Goal: Information Seeking & Learning: Learn about a topic

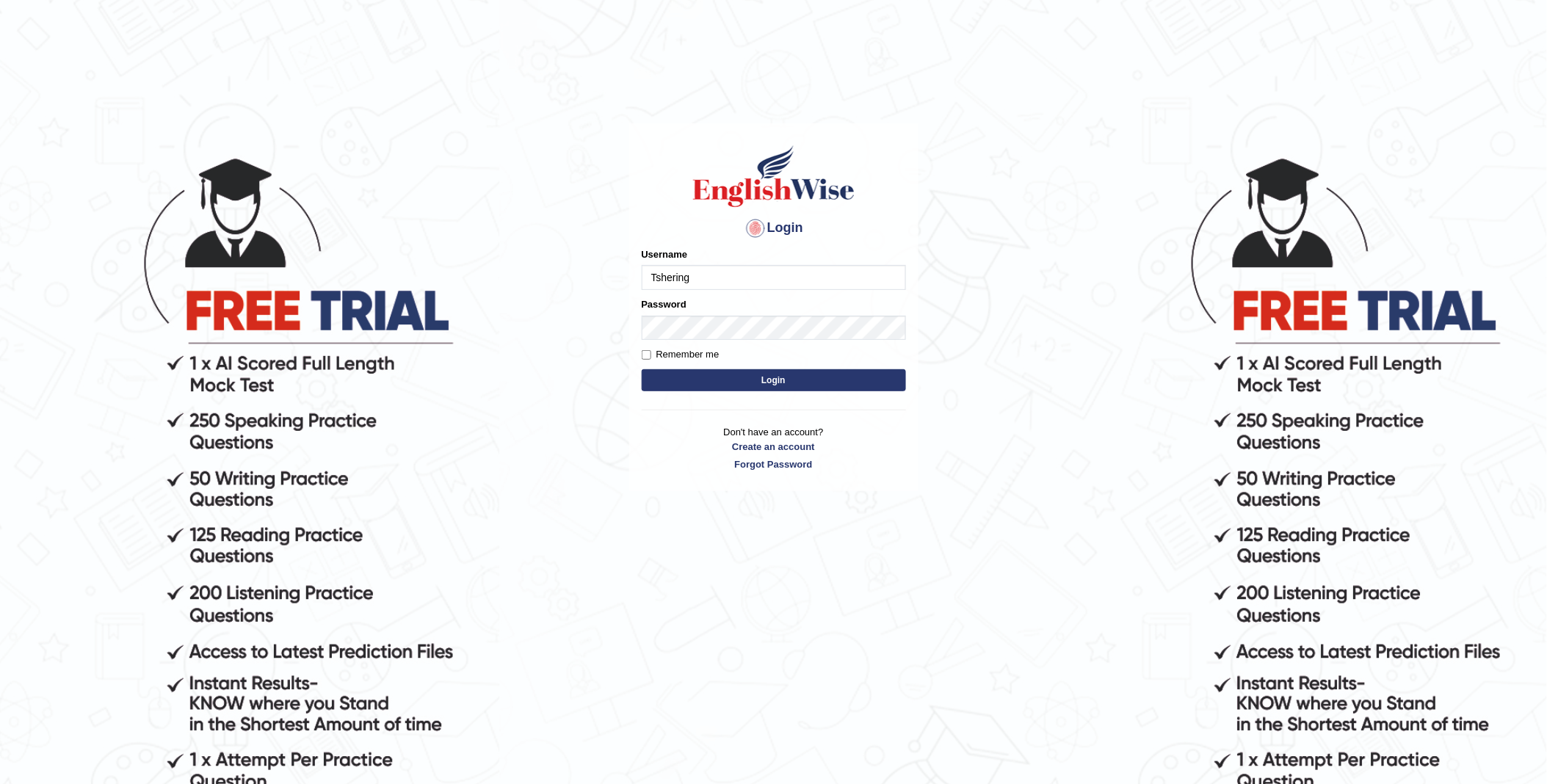
type input "Tshering_123"
click at [687, 341] on form "Please fix the following errors: Username Tshering_123 Password Remember me Log…" at bounding box center [774, 321] width 265 height 148
click at [774, 377] on button "Login" at bounding box center [774, 380] width 265 height 22
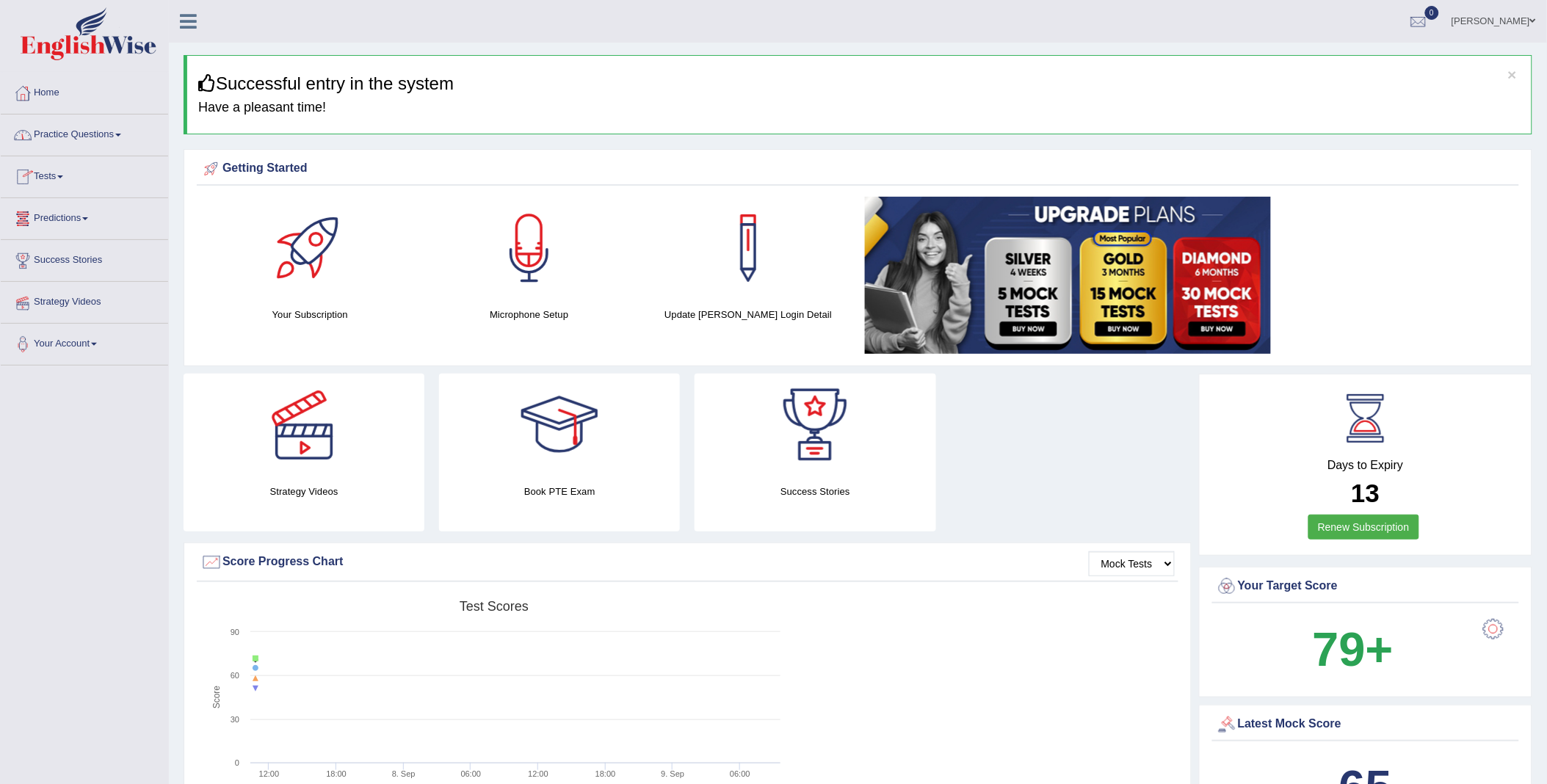
click at [57, 179] on link "Tests" at bounding box center [84, 174] width 167 height 37
click at [76, 130] on link "Practice Questions" at bounding box center [84, 133] width 167 height 37
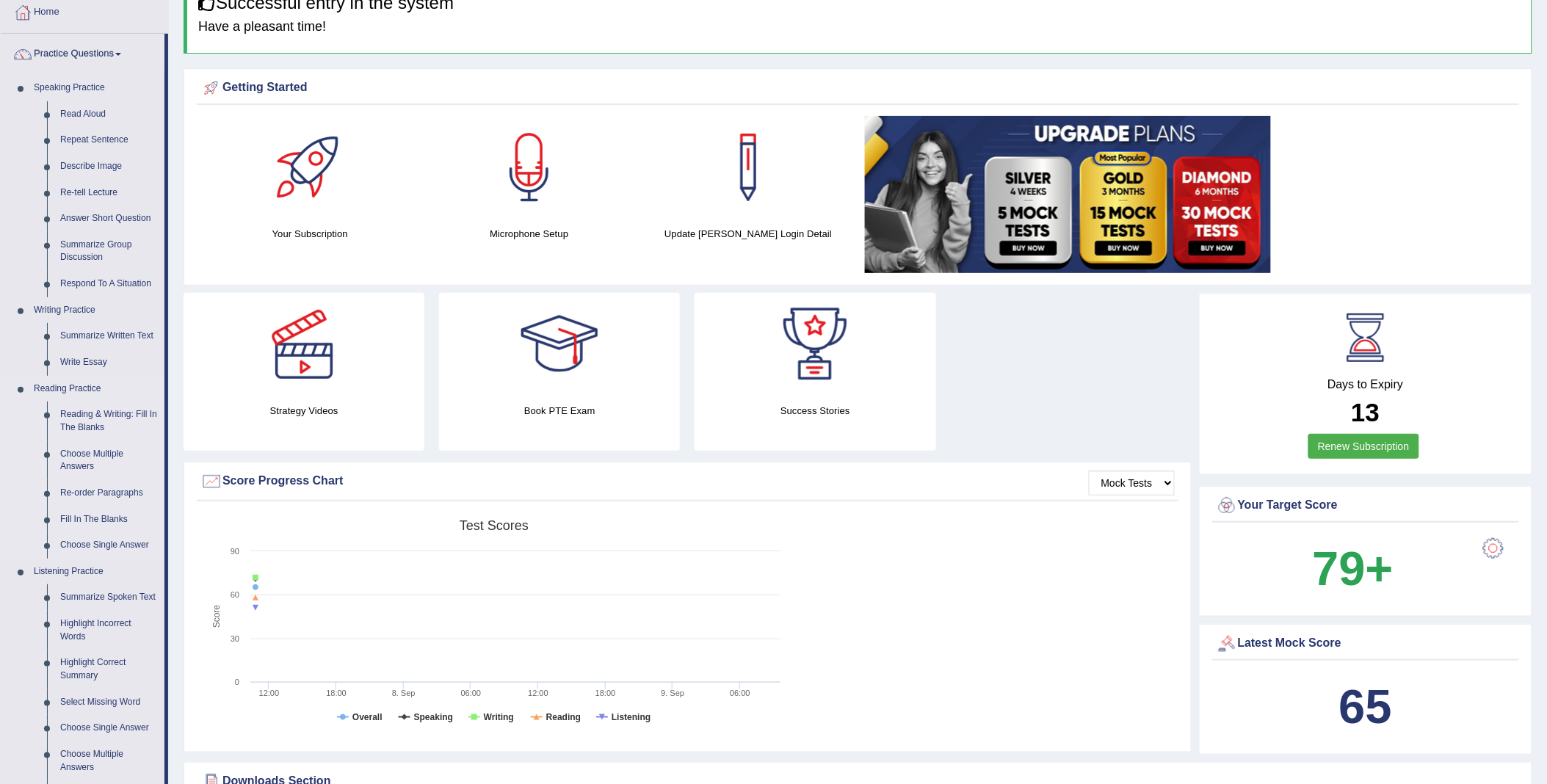
scroll to position [81, 0]
click at [101, 331] on link "Summarize Written Text" at bounding box center [109, 335] width 111 height 26
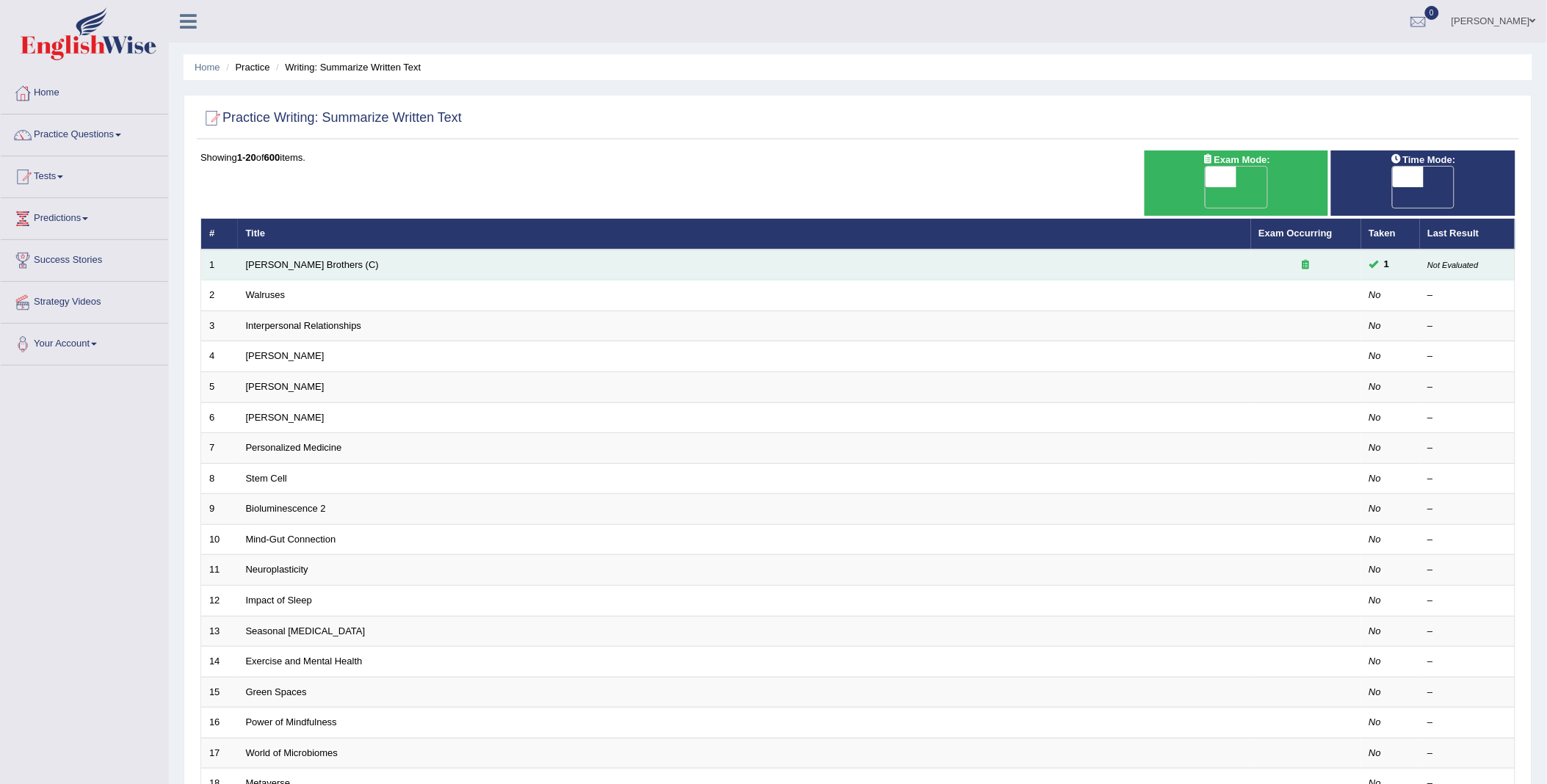
click at [324, 250] on td "Wright Brothers (C)" at bounding box center [745, 265] width 1013 height 31
click at [865, 250] on td "Wright Brothers (C)" at bounding box center [745, 265] width 1013 height 31
click at [310, 259] on link "Wright Brothers (C)" at bounding box center [312, 265] width 133 height 11
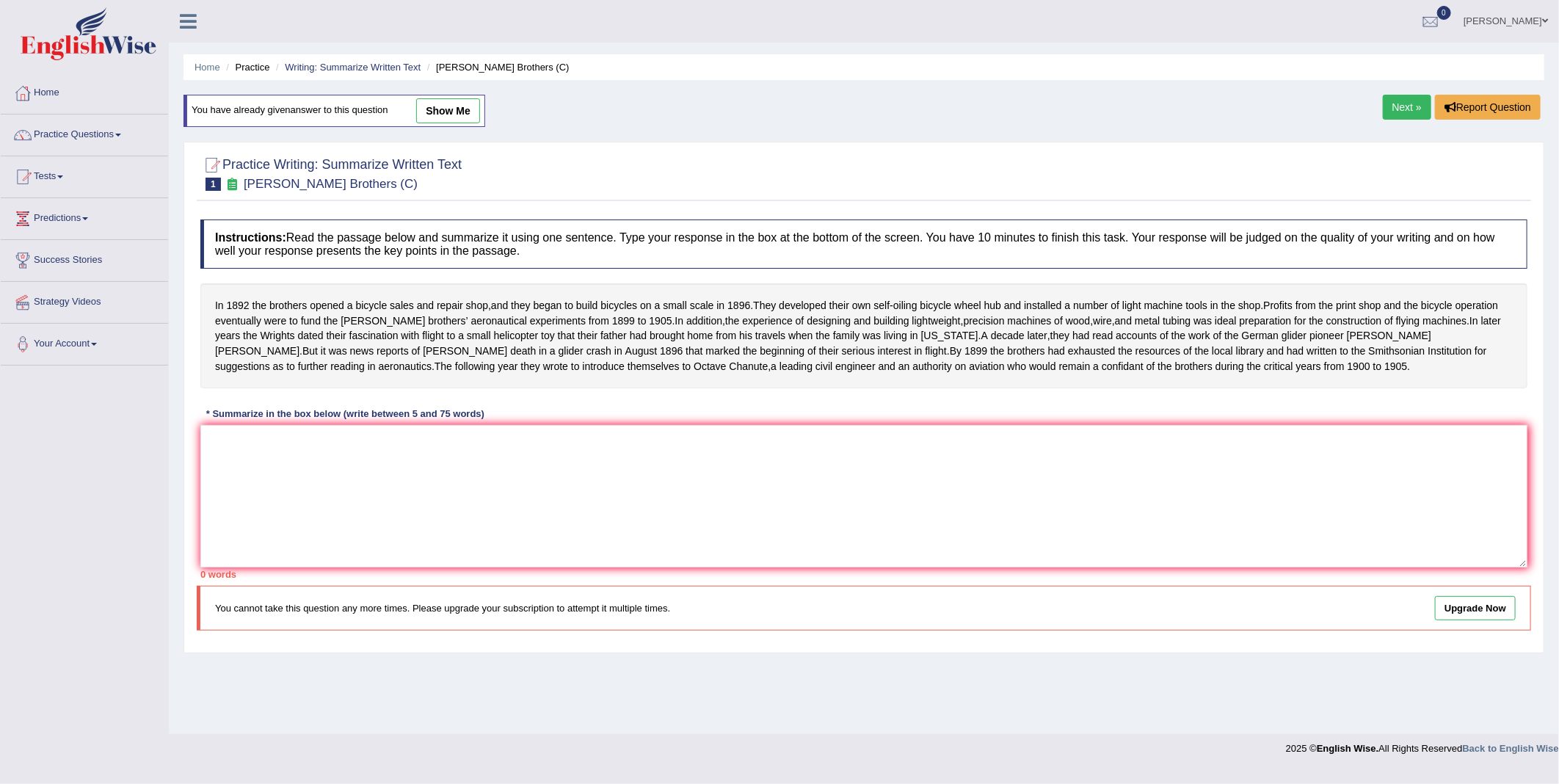
click at [1459, 615] on link "Upgrade Now" at bounding box center [1475, 608] width 81 height 24
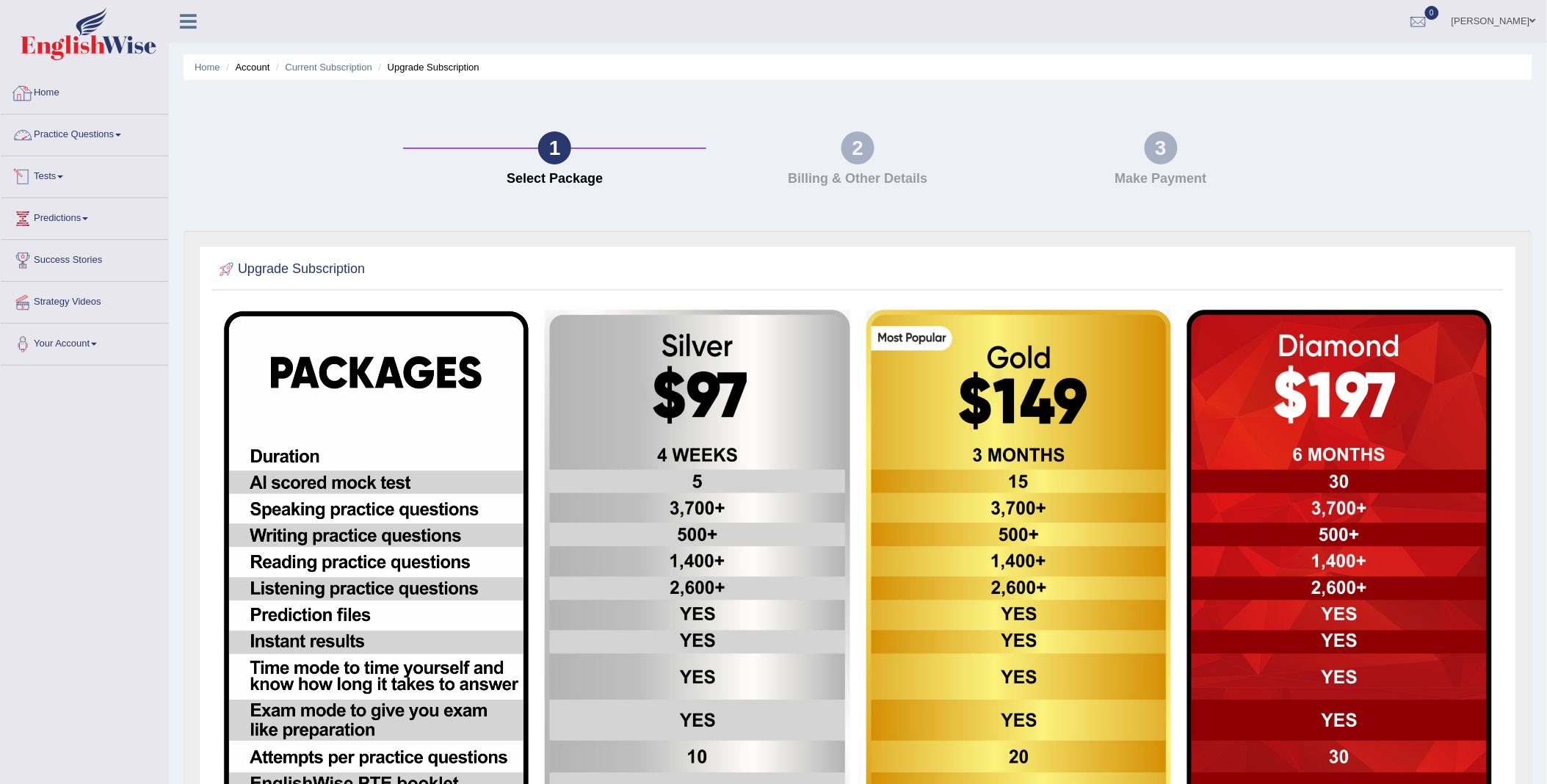
click at [44, 88] on link "Home" at bounding box center [84, 90] width 167 height 37
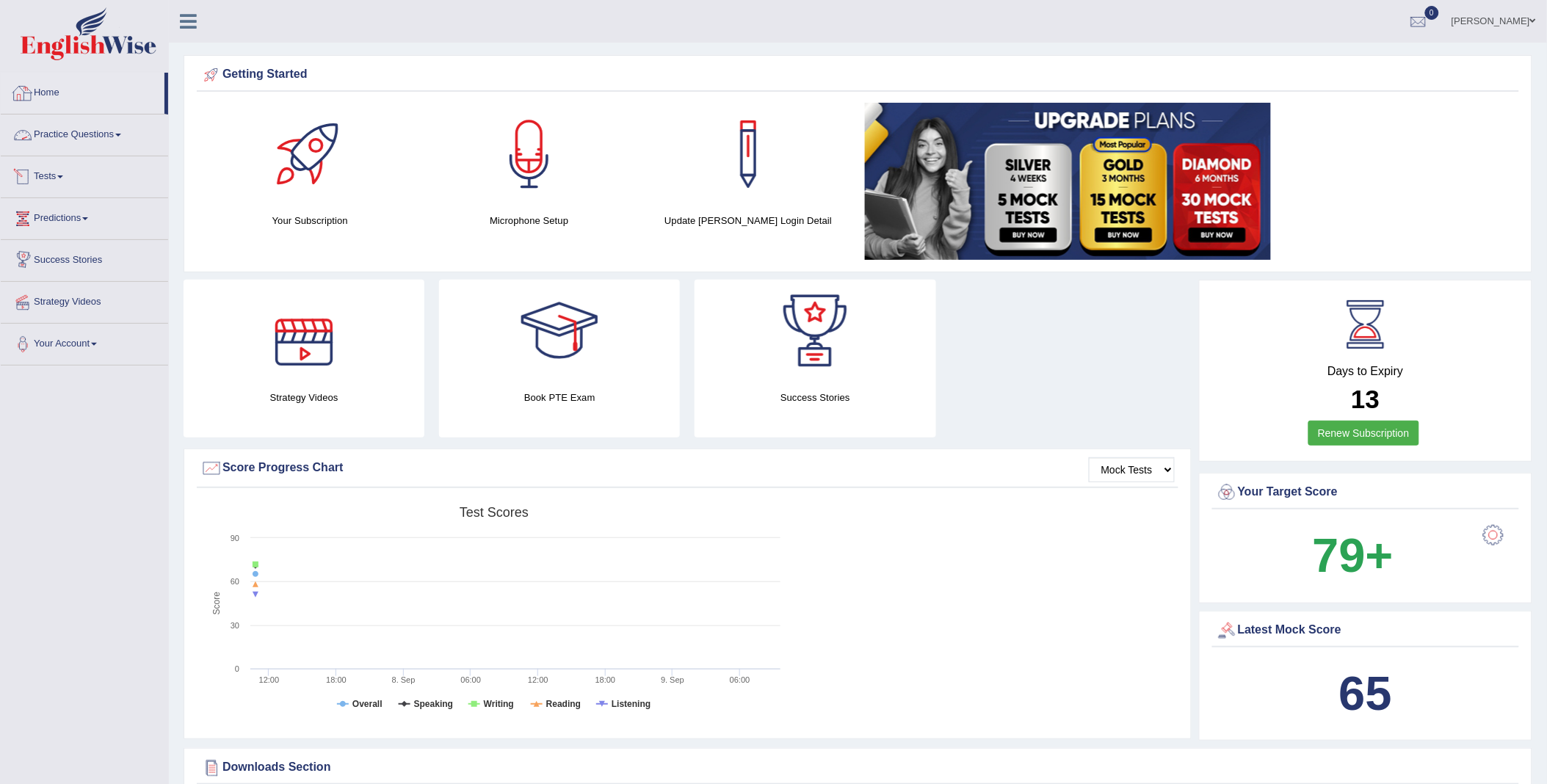
click at [113, 128] on link "Practice Questions" at bounding box center [84, 133] width 167 height 37
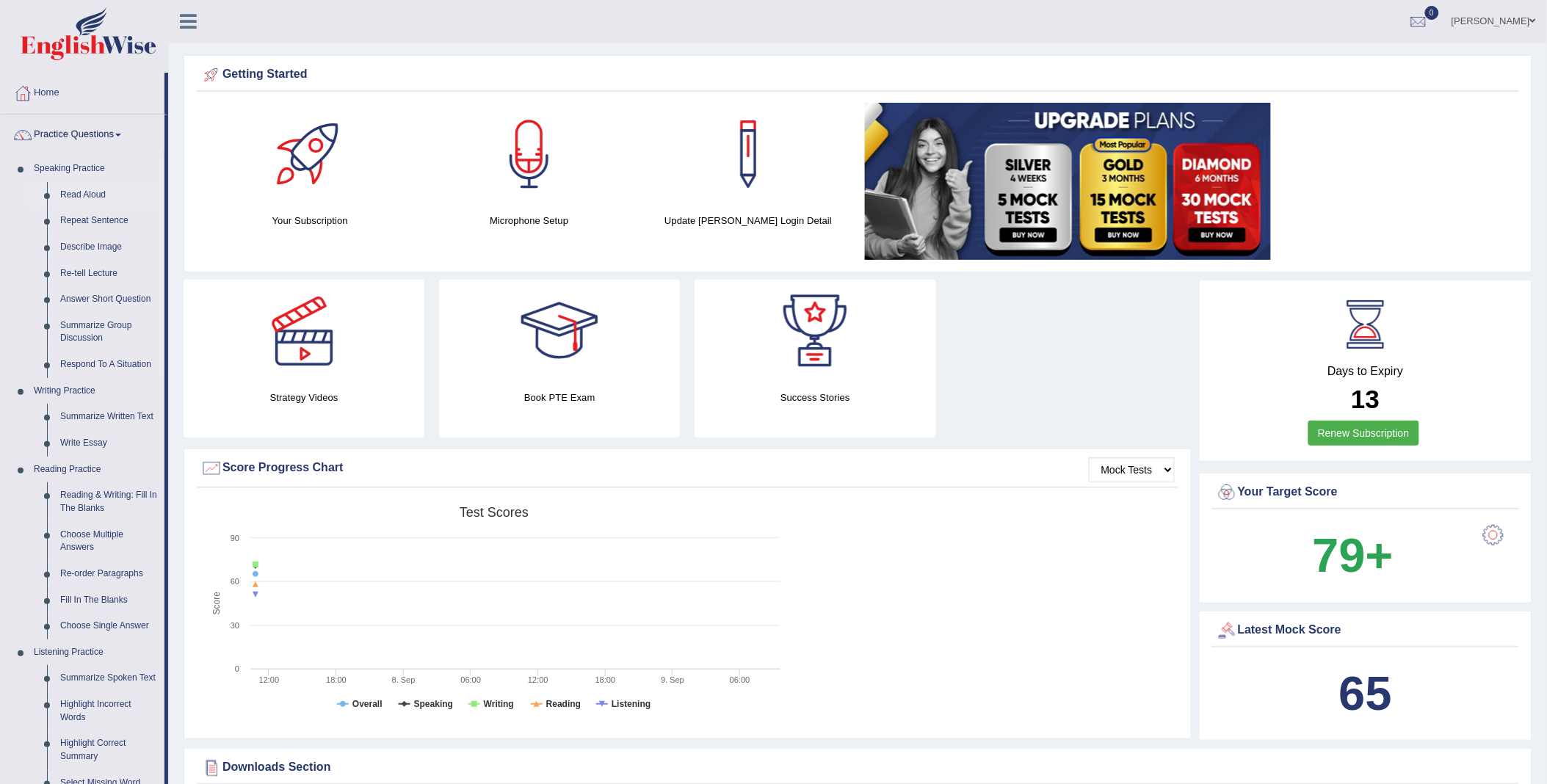
click at [74, 185] on link "Read Aloud" at bounding box center [109, 195] width 111 height 26
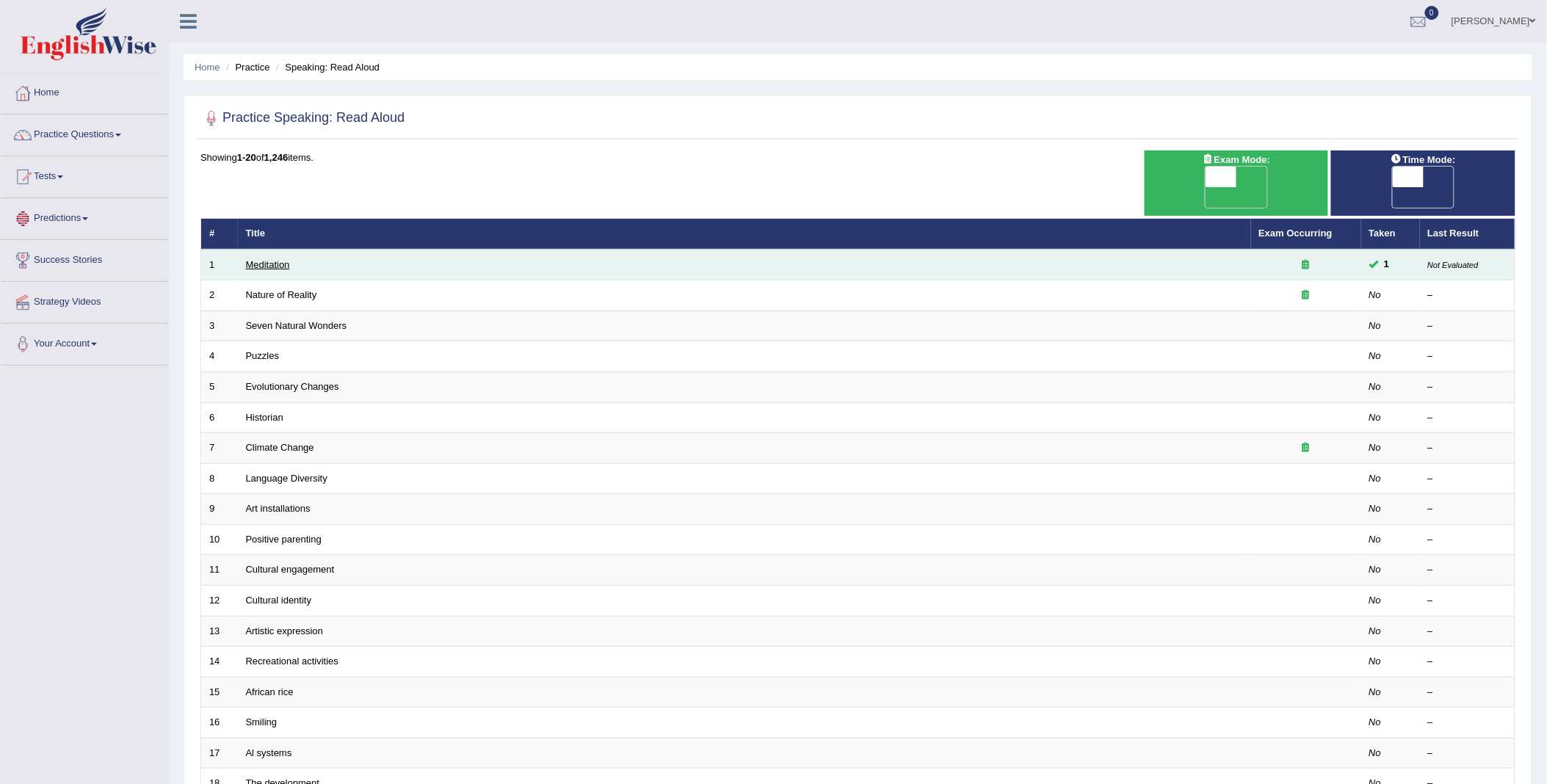
click at [272, 259] on link "Meditation" at bounding box center [268, 265] width 44 height 11
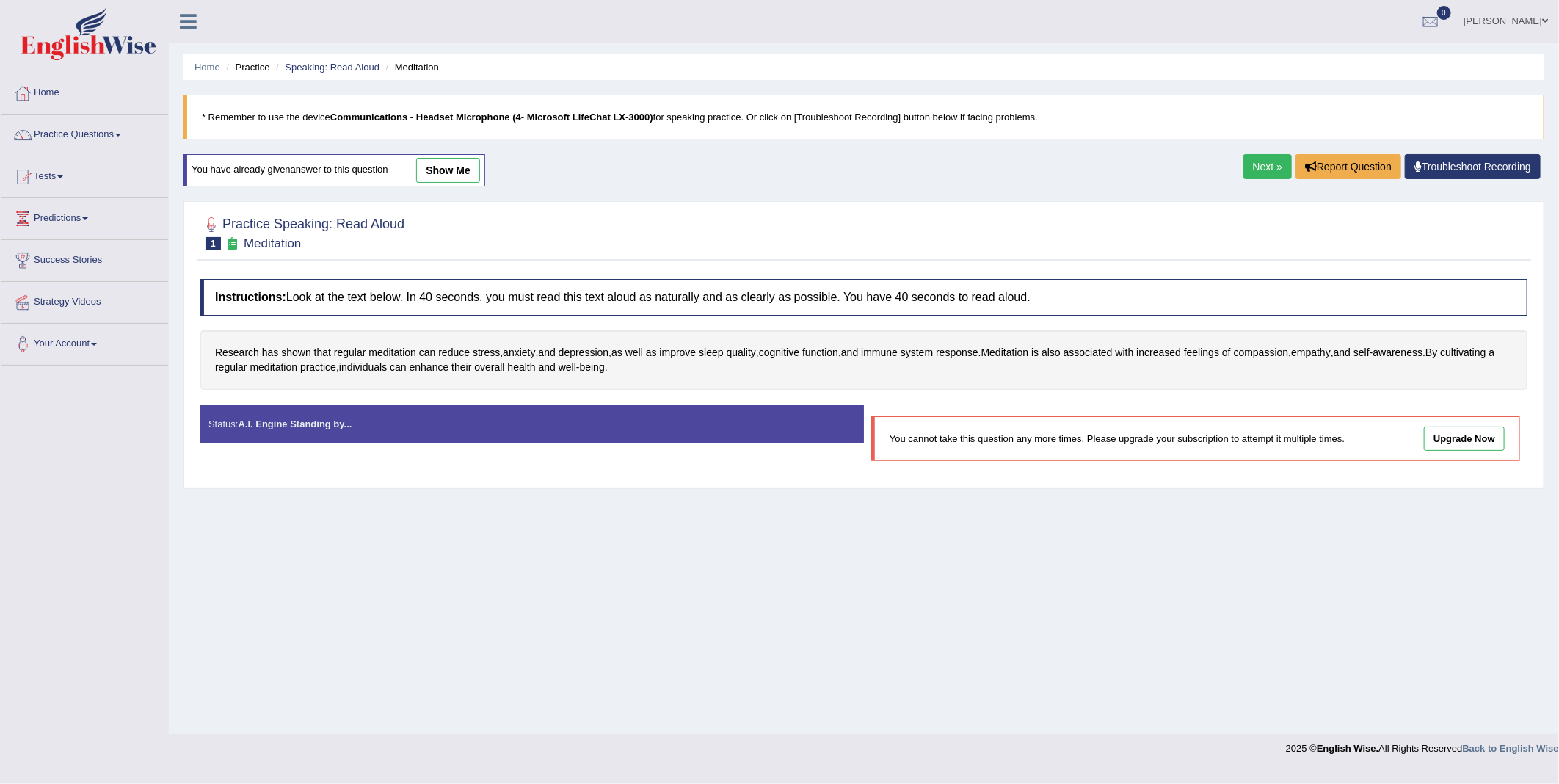
click at [413, 427] on div "Status: A.I. Engine Standing by..." at bounding box center [532, 424] width 663 height 38
click at [413, 426] on div "Status: A.I. Engine Standing by..." at bounding box center [532, 424] width 663 height 38
click at [673, 424] on div "Status: A.I. Engine Standing by..." at bounding box center [532, 424] width 663 height 38
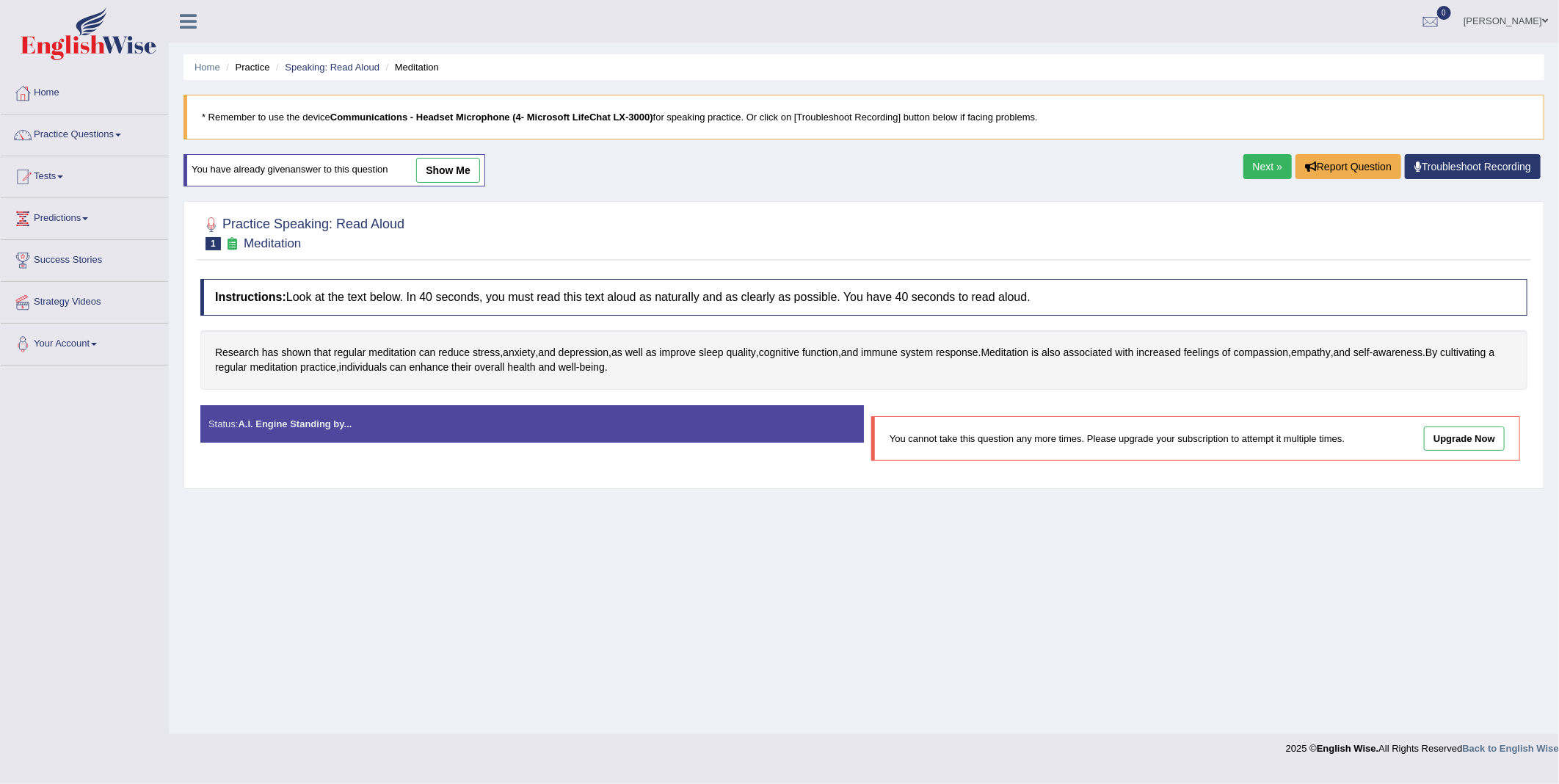
click at [673, 421] on div "Status: A.I. Engine Standing by..." at bounding box center [532, 424] width 663 height 38
click at [100, 142] on link "Practice Questions" at bounding box center [84, 133] width 167 height 37
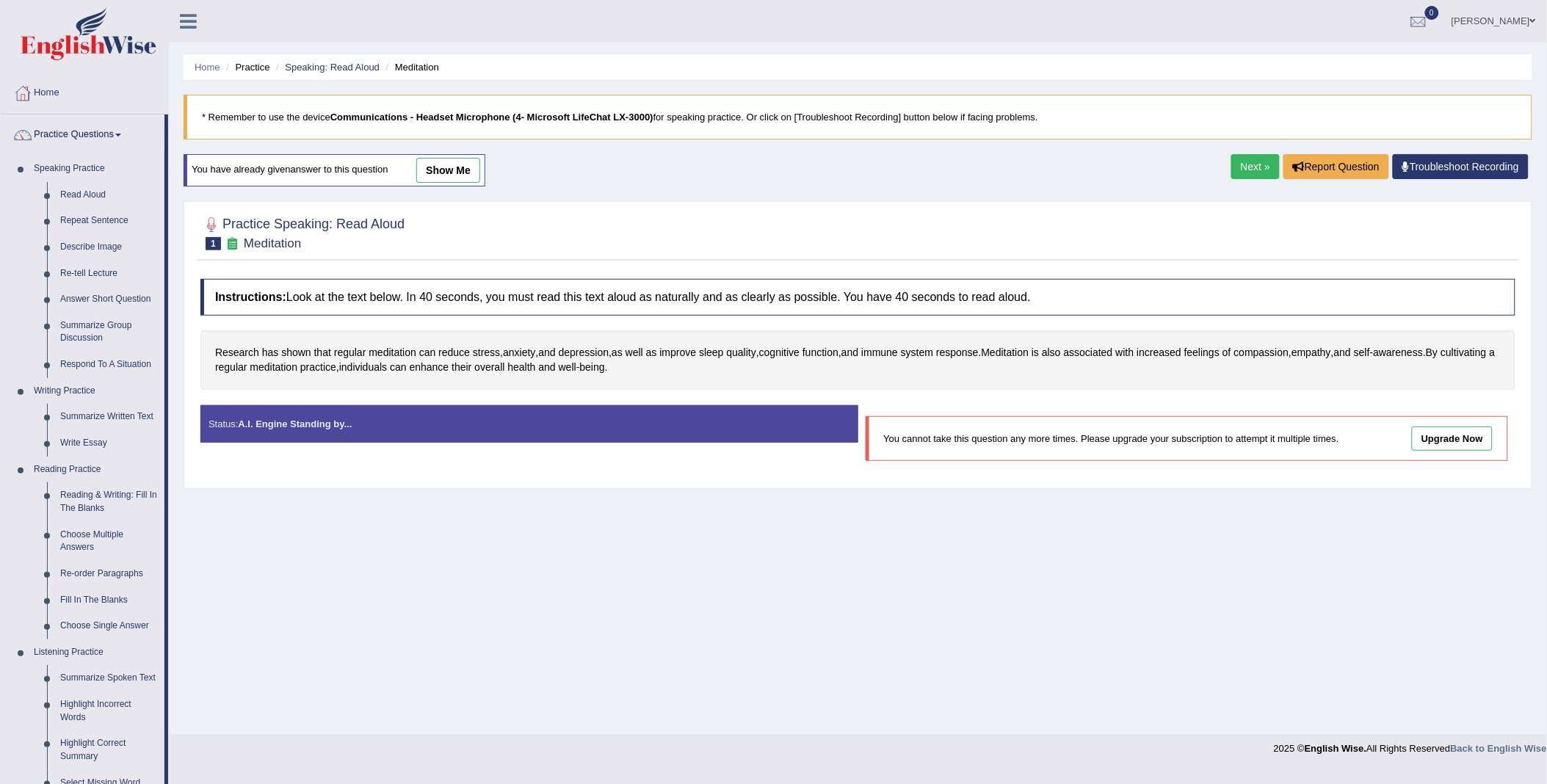
click at [1235, 165] on link "Next »" at bounding box center [1255, 167] width 48 height 25
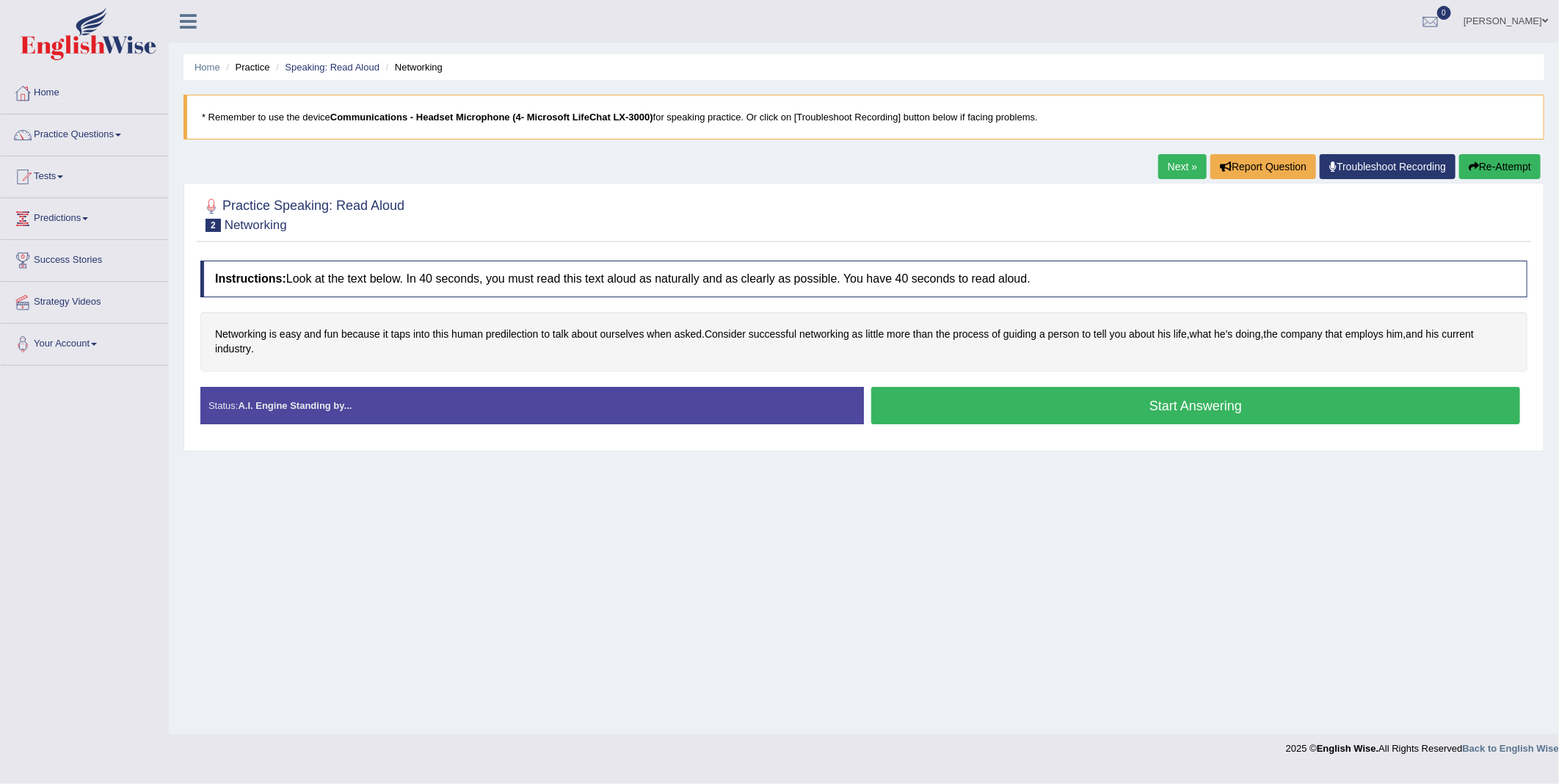
click at [1077, 395] on button "Start Answering" at bounding box center [1196, 406] width 649 height 38
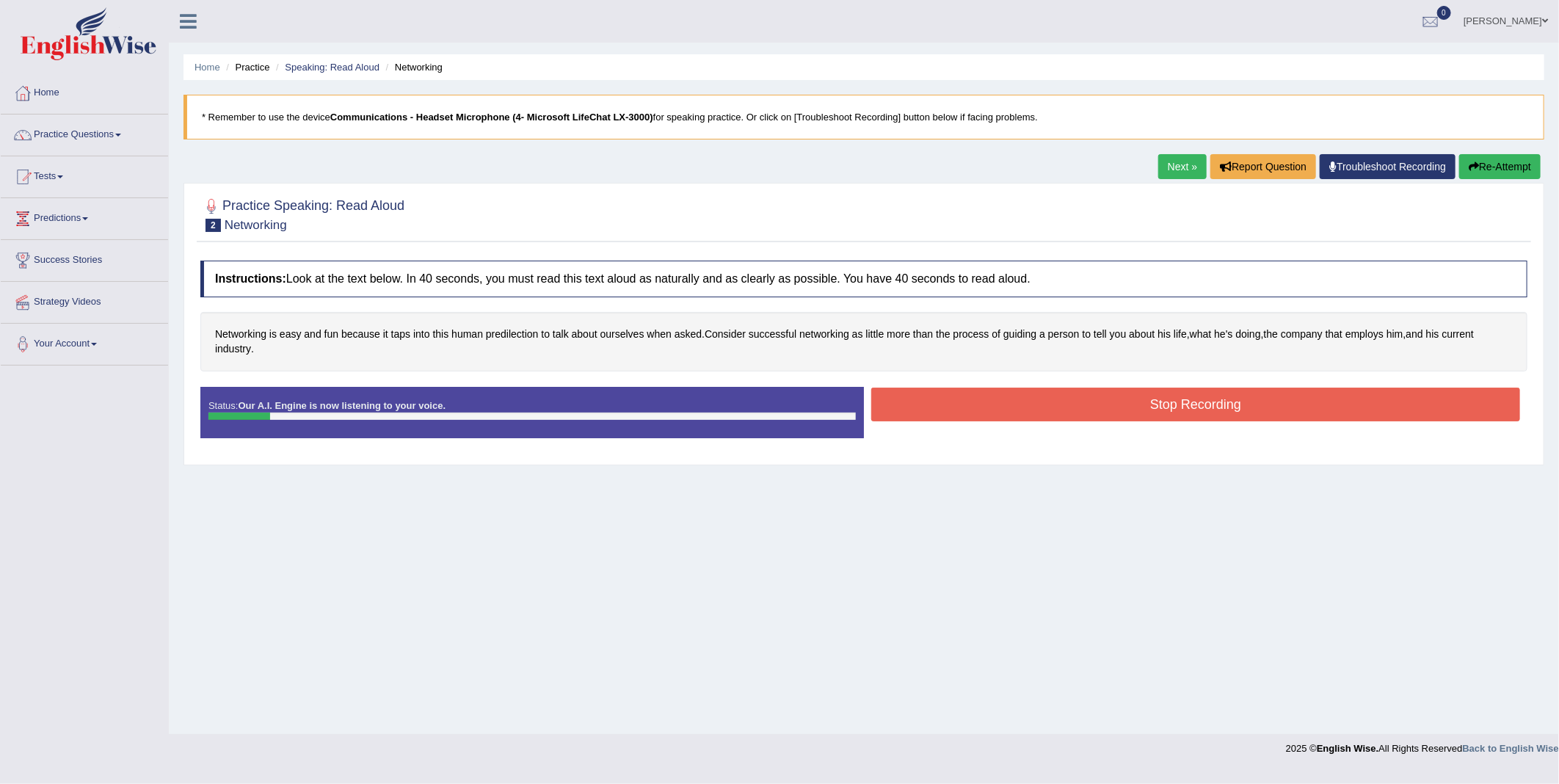
click at [1113, 394] on button "Stop Recording" at bounding box center [1196, 404] width 649 height 34
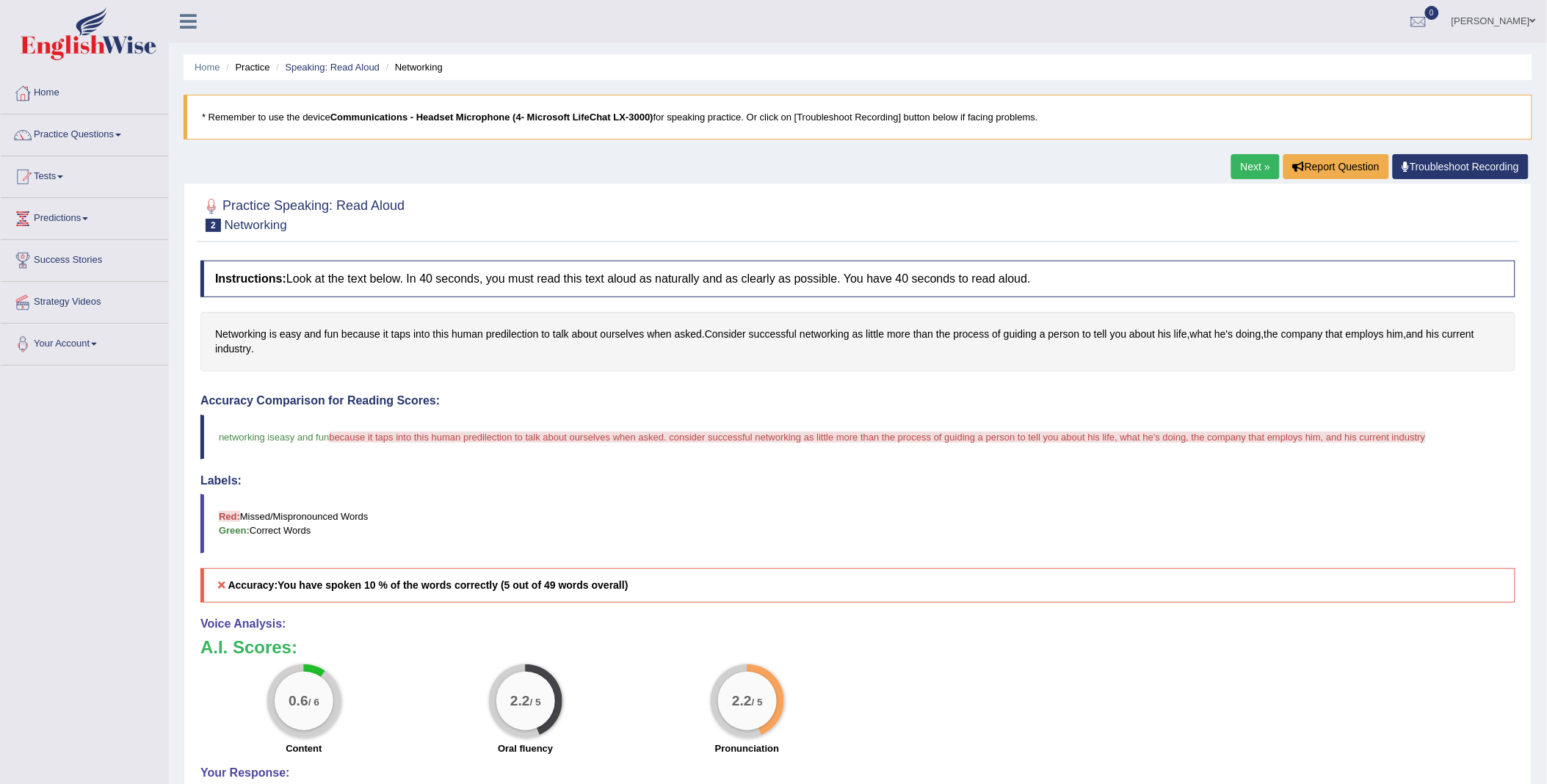
click at [1255, 160] on link "Next »" at bounding box center [1255, 167] width 48 height 25
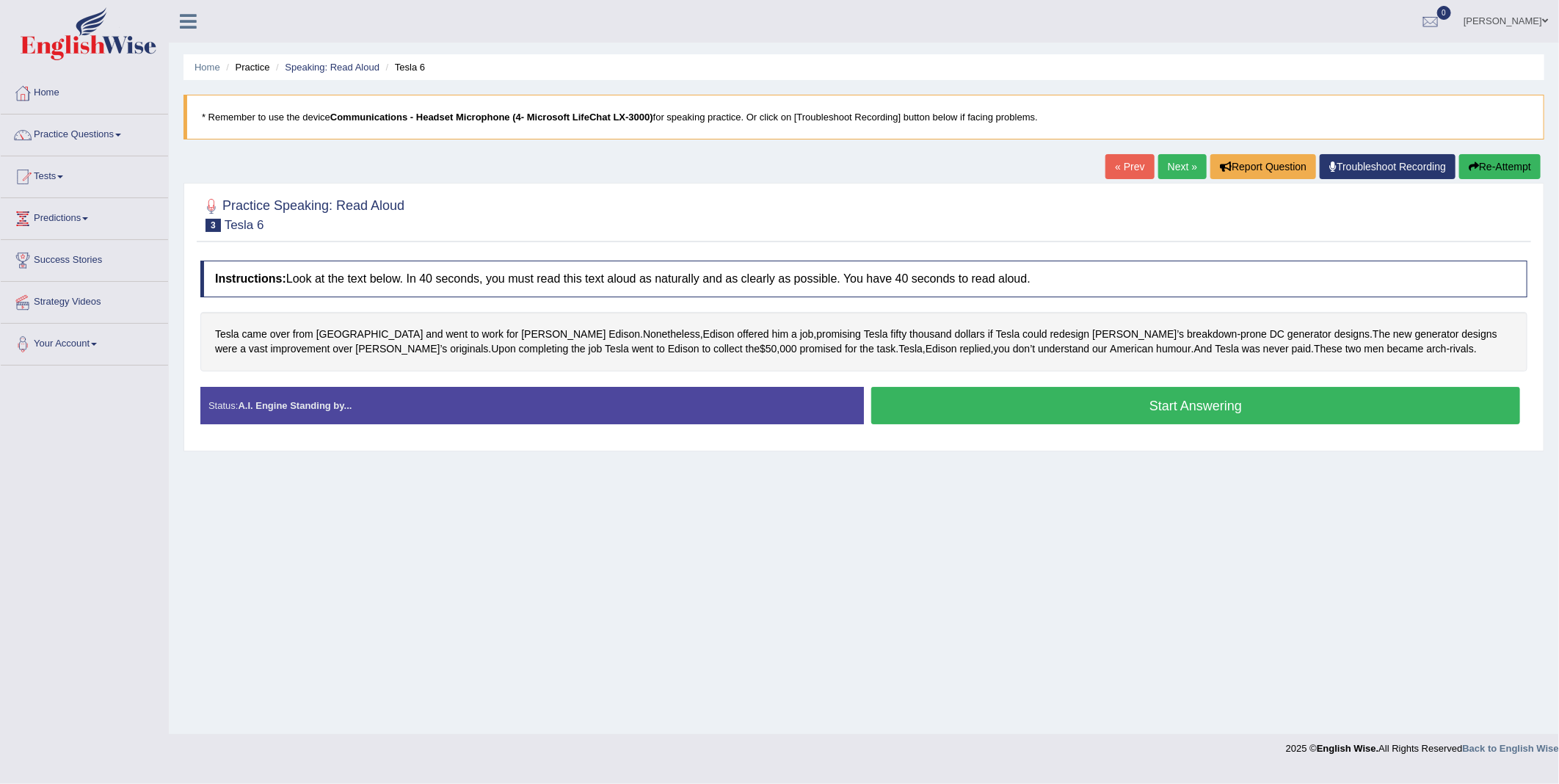
click at [1172, 155] on link "Next »" at bounding box center [1183, 167] width 48 height 25
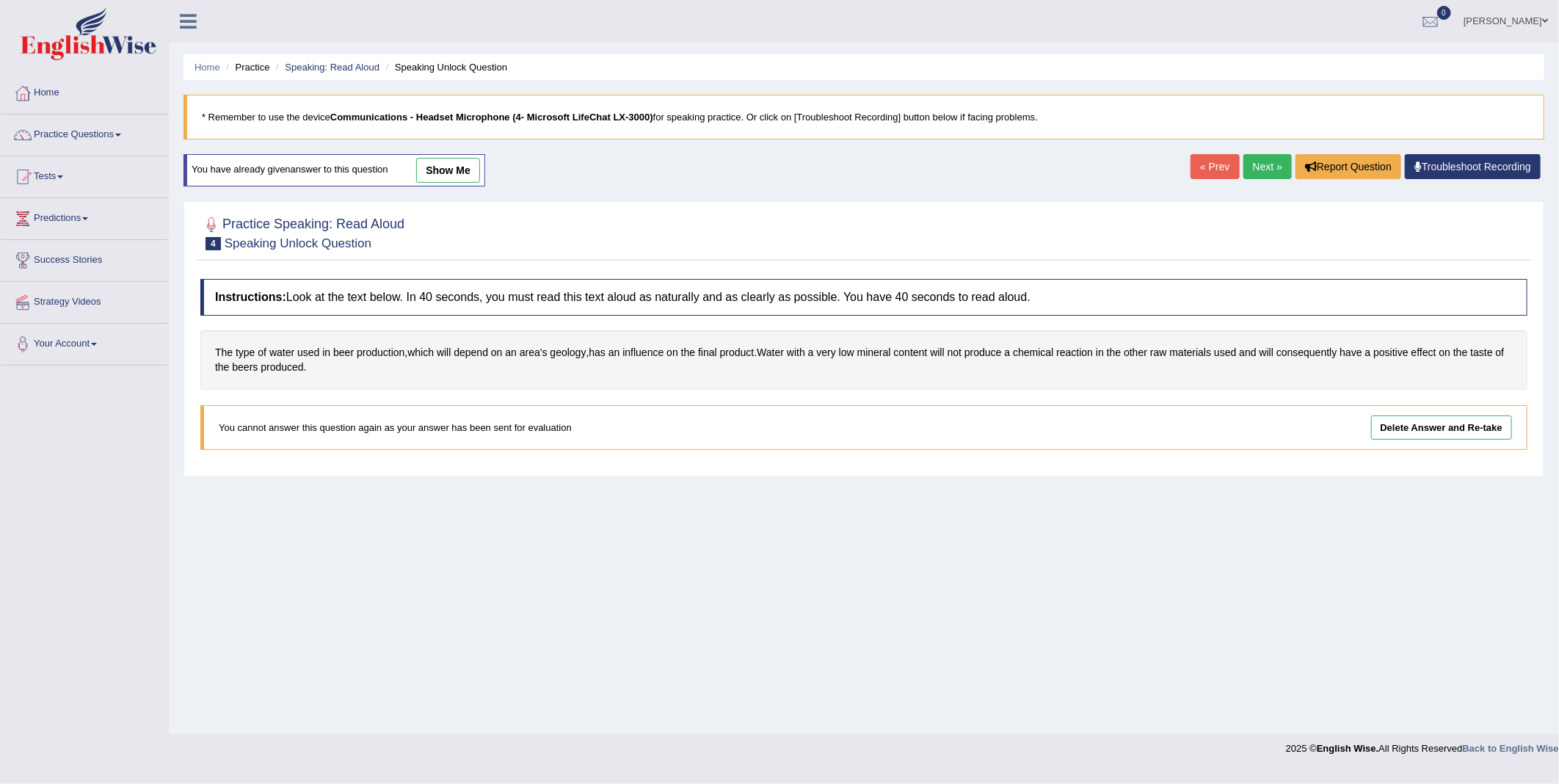
click at [1438, 432] on link "Delete Answer and Re-take" at bounding box center [1441, 427] width 141 height 24
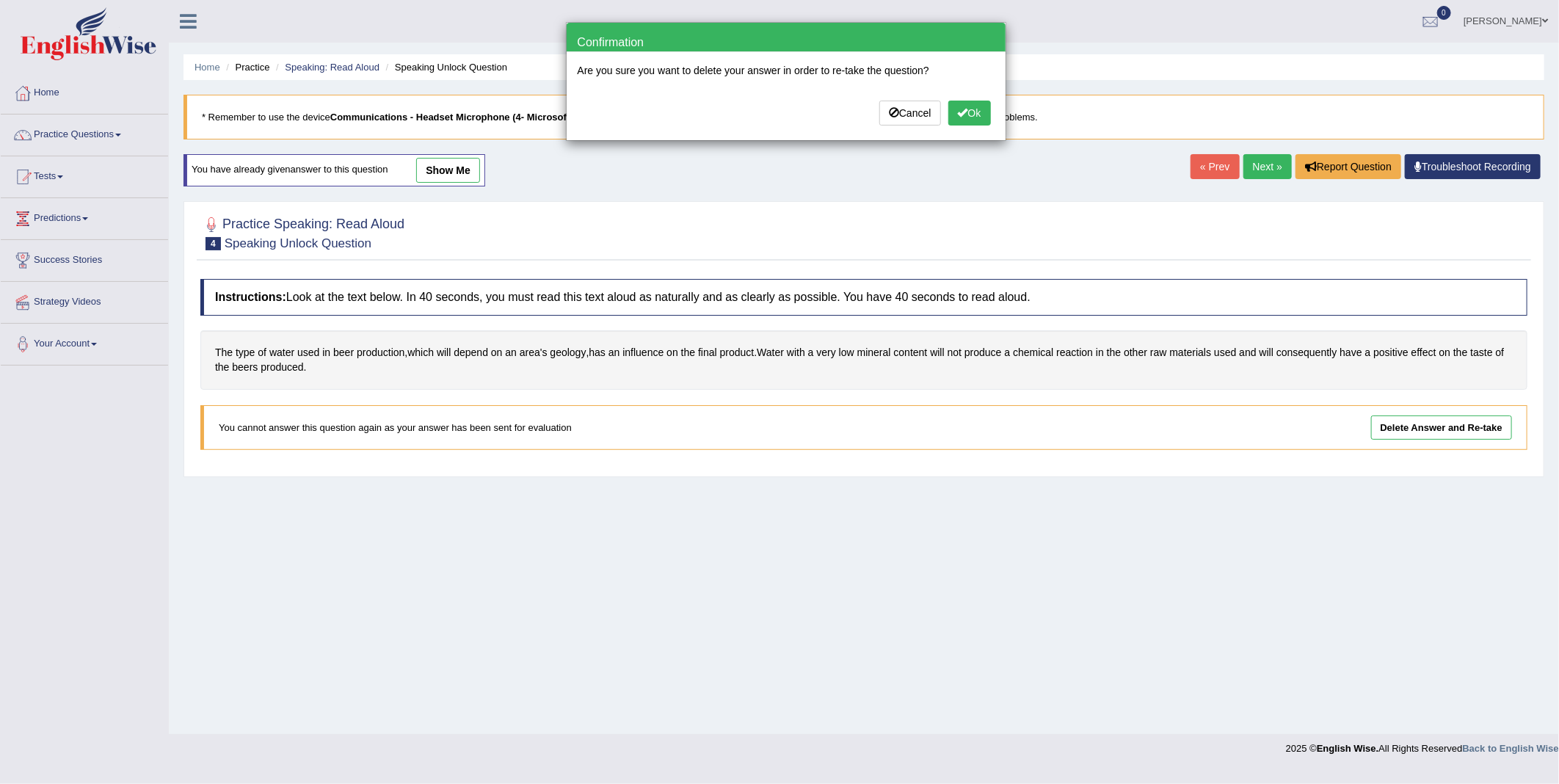
click at [953, 105] on button "Ok" at bounding box center [969, 112] width 42 height 25
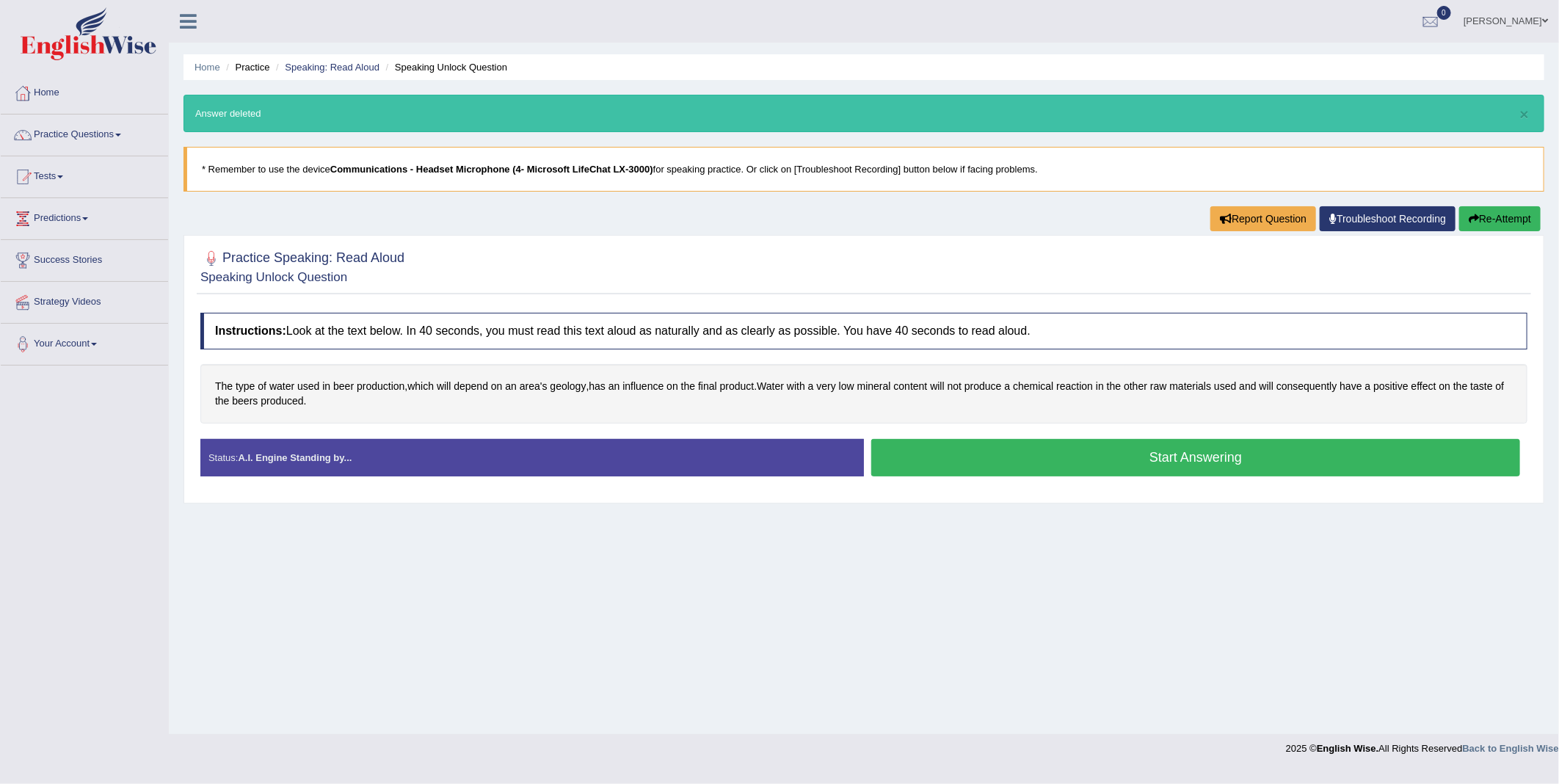
click at [1141, 457] on button "Start Answering" at bounding box center [1196, 458] width 649 height 38
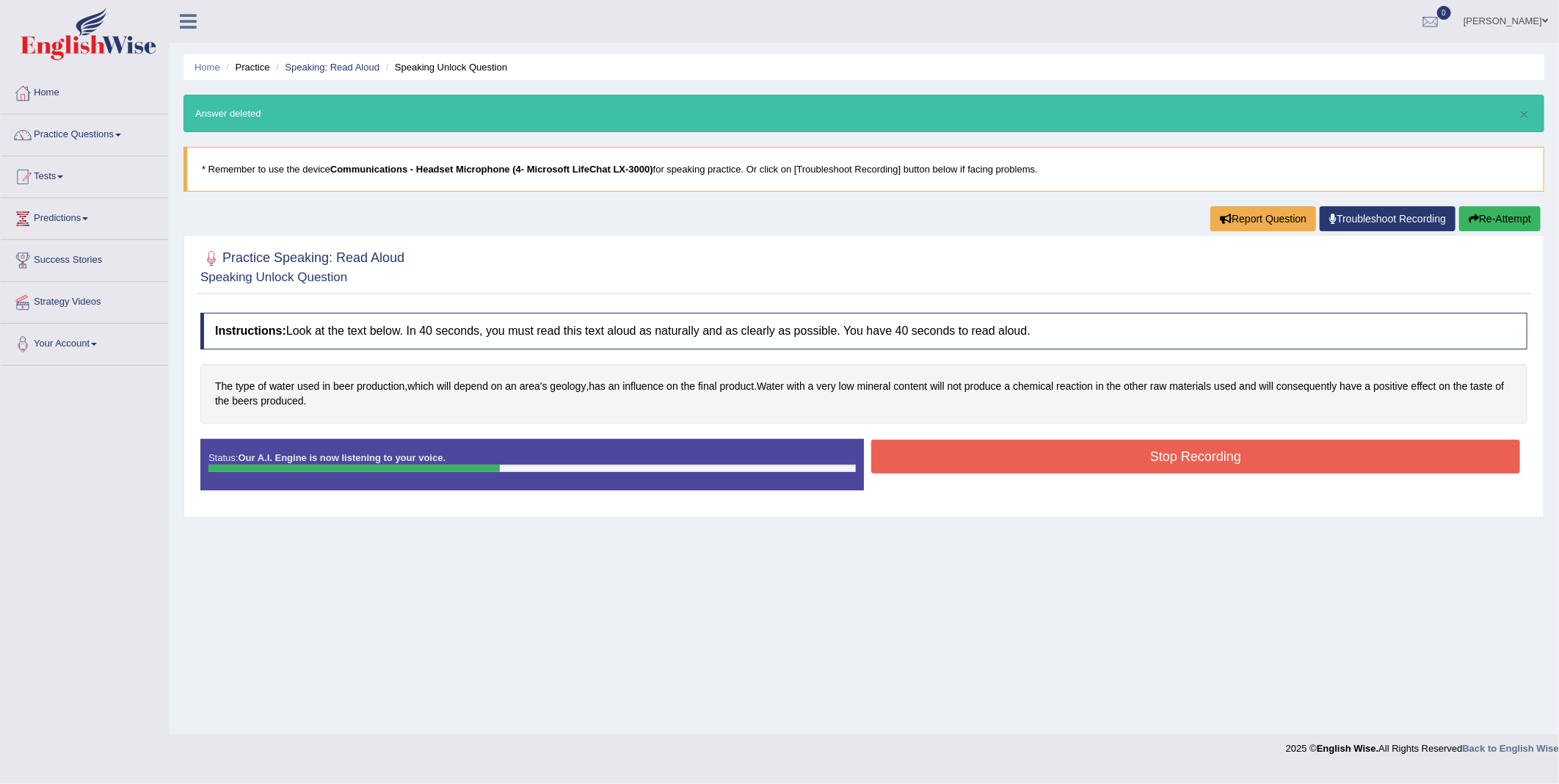
click at [1141, 457] on button "Stop Recording" at bounding box center [1196, 456] width 649 height 34
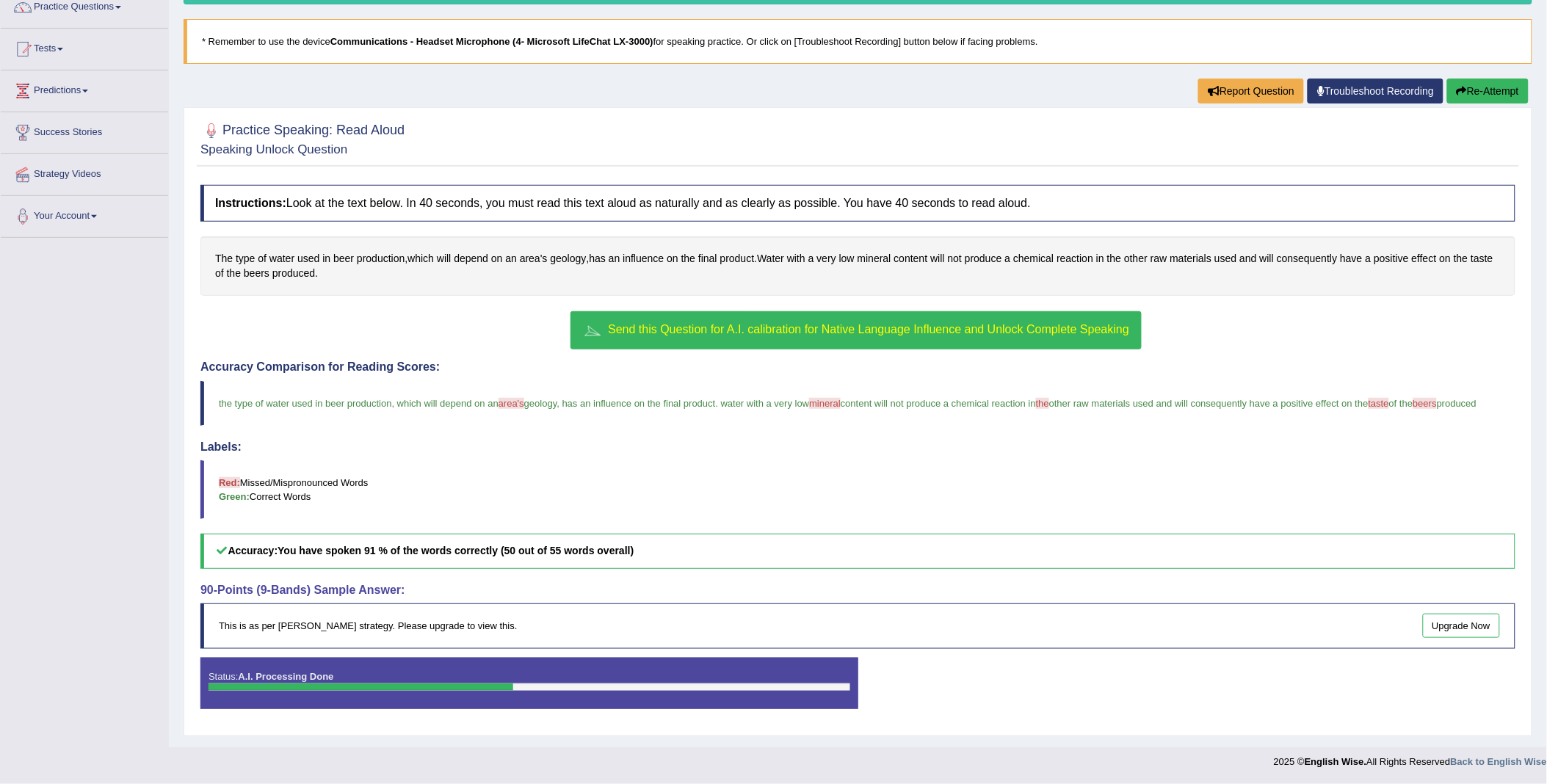
scroll to position [142, 0]
click at [509, 398] on span "area's" at bounding box center [511, 403] width 26 height 11
click at [1049, 398] on span "the" at bounding box center [1043, 403] width 14 height 11
click at [107, 78] on link "Predictions" at bounding box center [84, 88] width 167 height 37
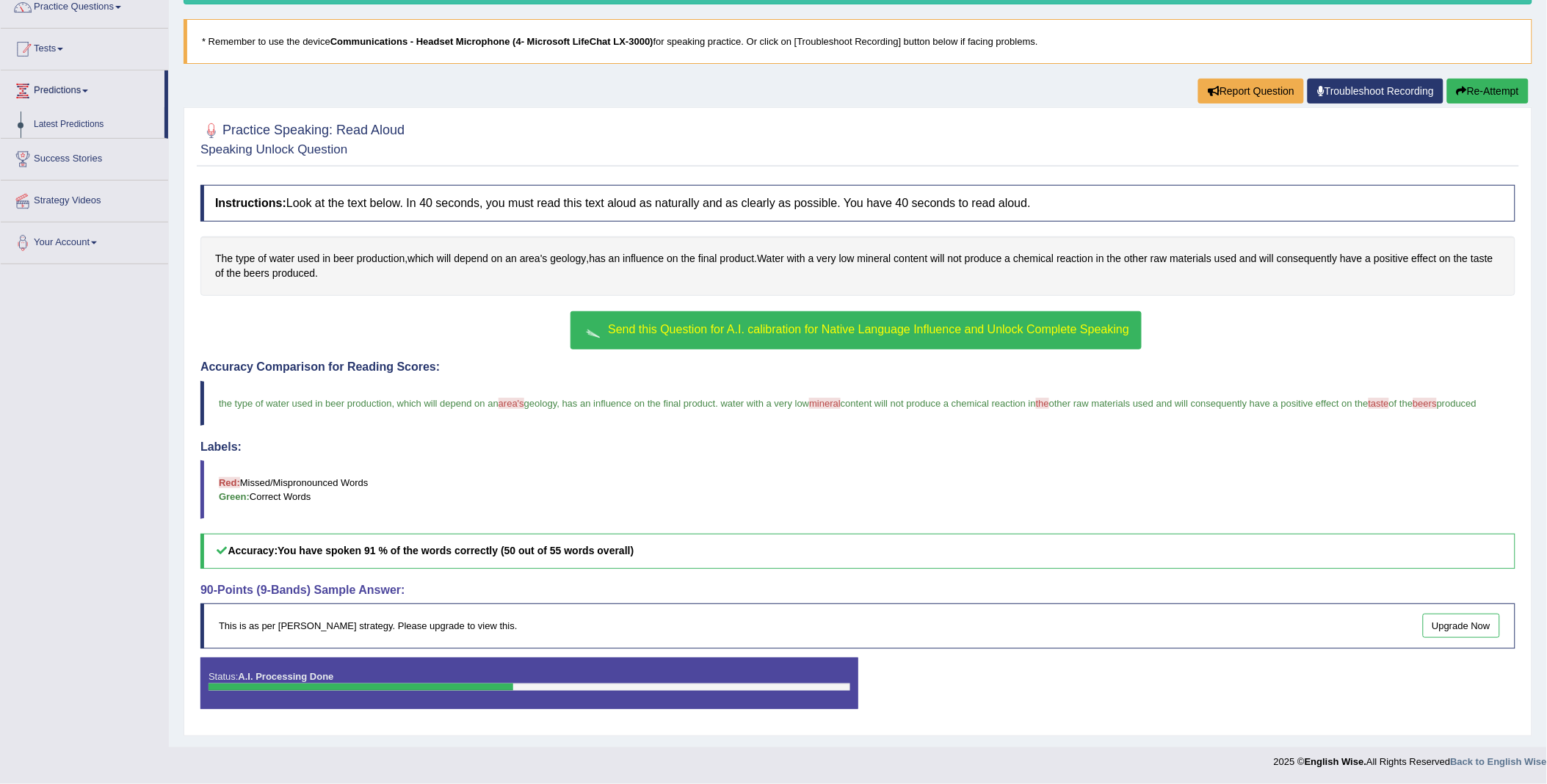
click at [72, 41] on link "Tests" at bounding box center [84, 47] width 167 height 37
click at [101, 155] on link "Predictions" at bounding box center [84, 167] width 167 height 37
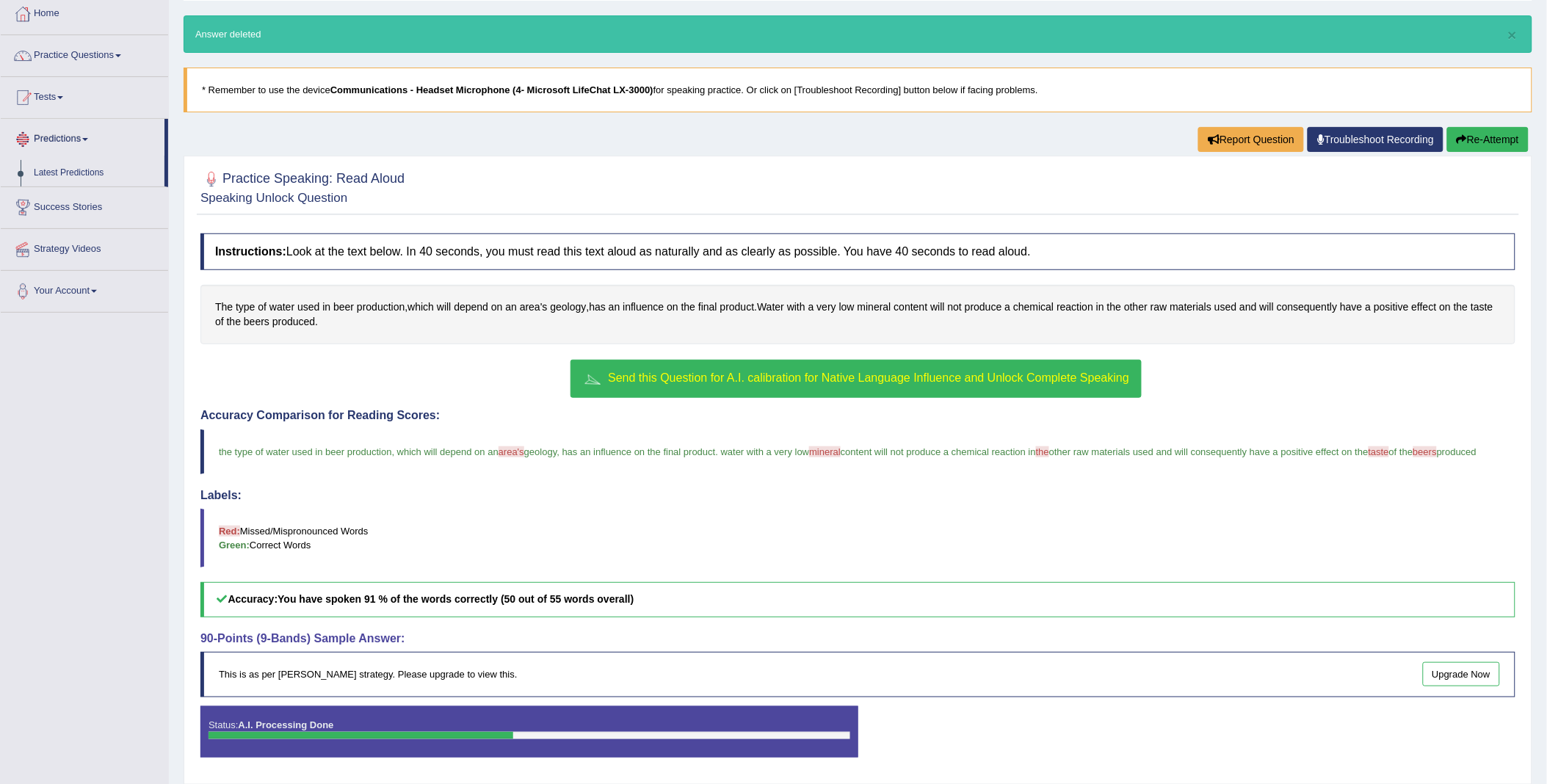
scroll to position [0, 0]
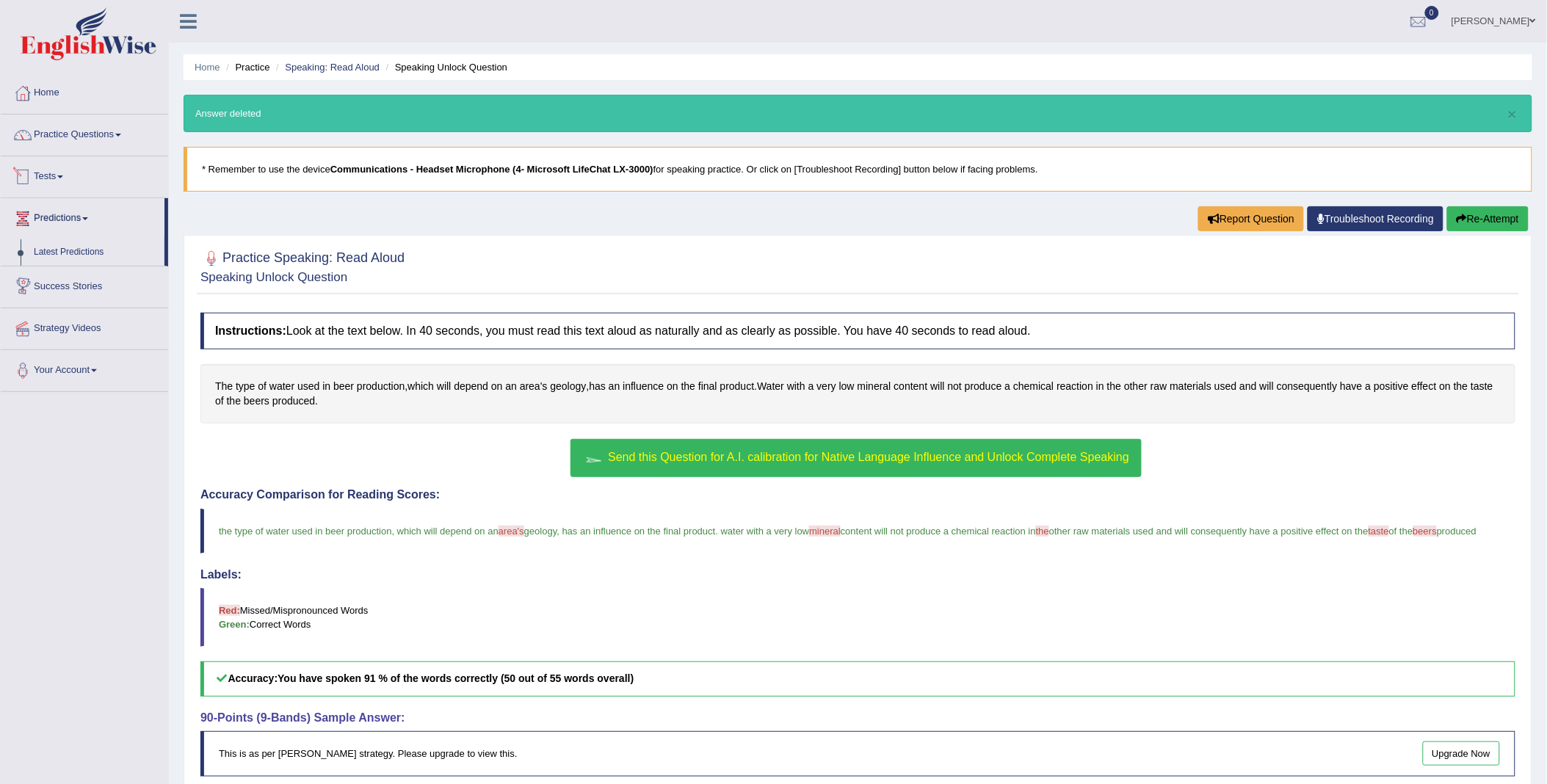
click at [106, 145] on link "Practice Questions" at bounding box center [84, 133] width 167 height 37
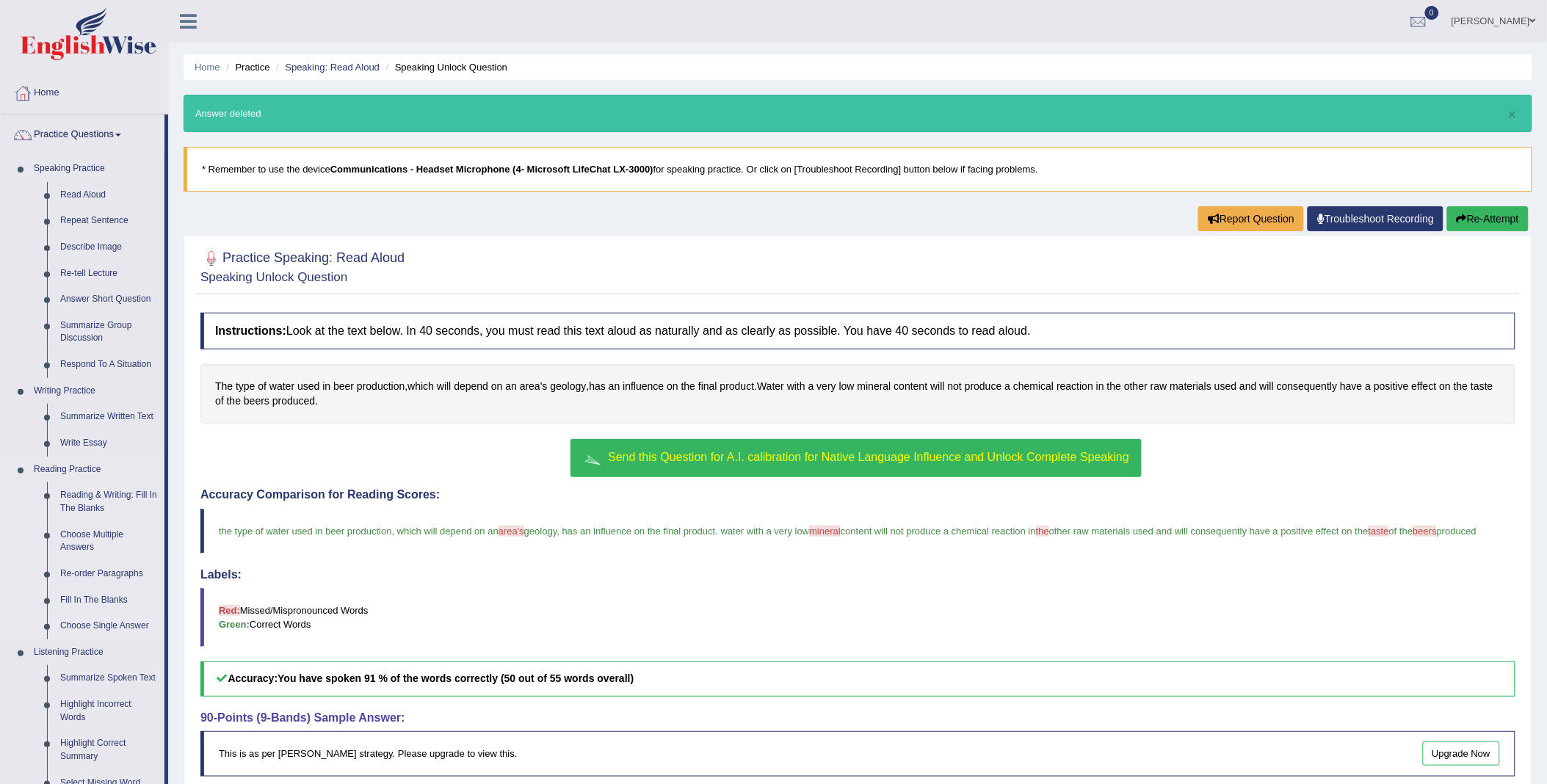
scroll to position [163, 0]
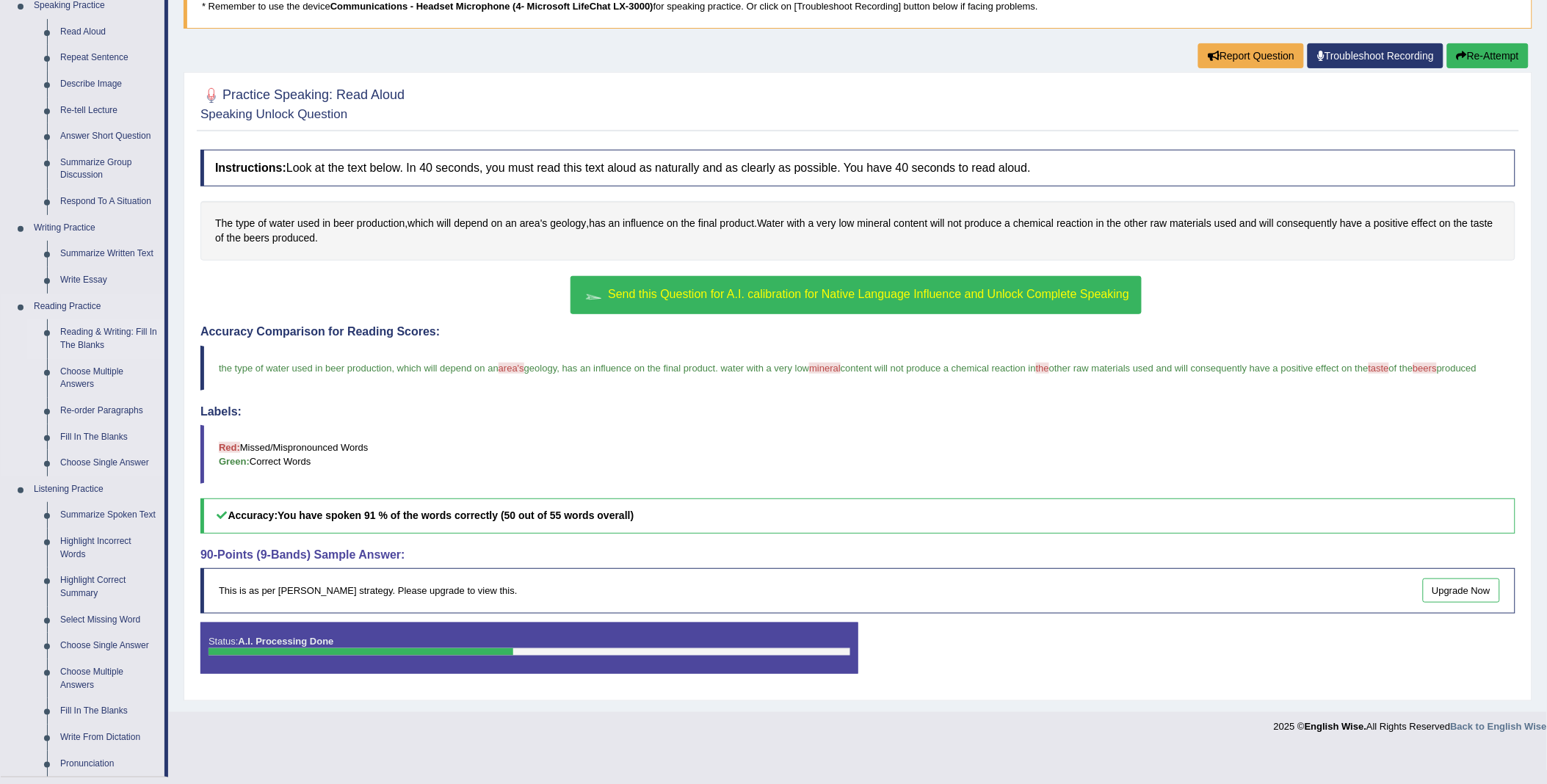
click at [92, 336] on link "Reading & Writing: Fill In The Blanks" at bounding box center [109, 339] width 111 height 39
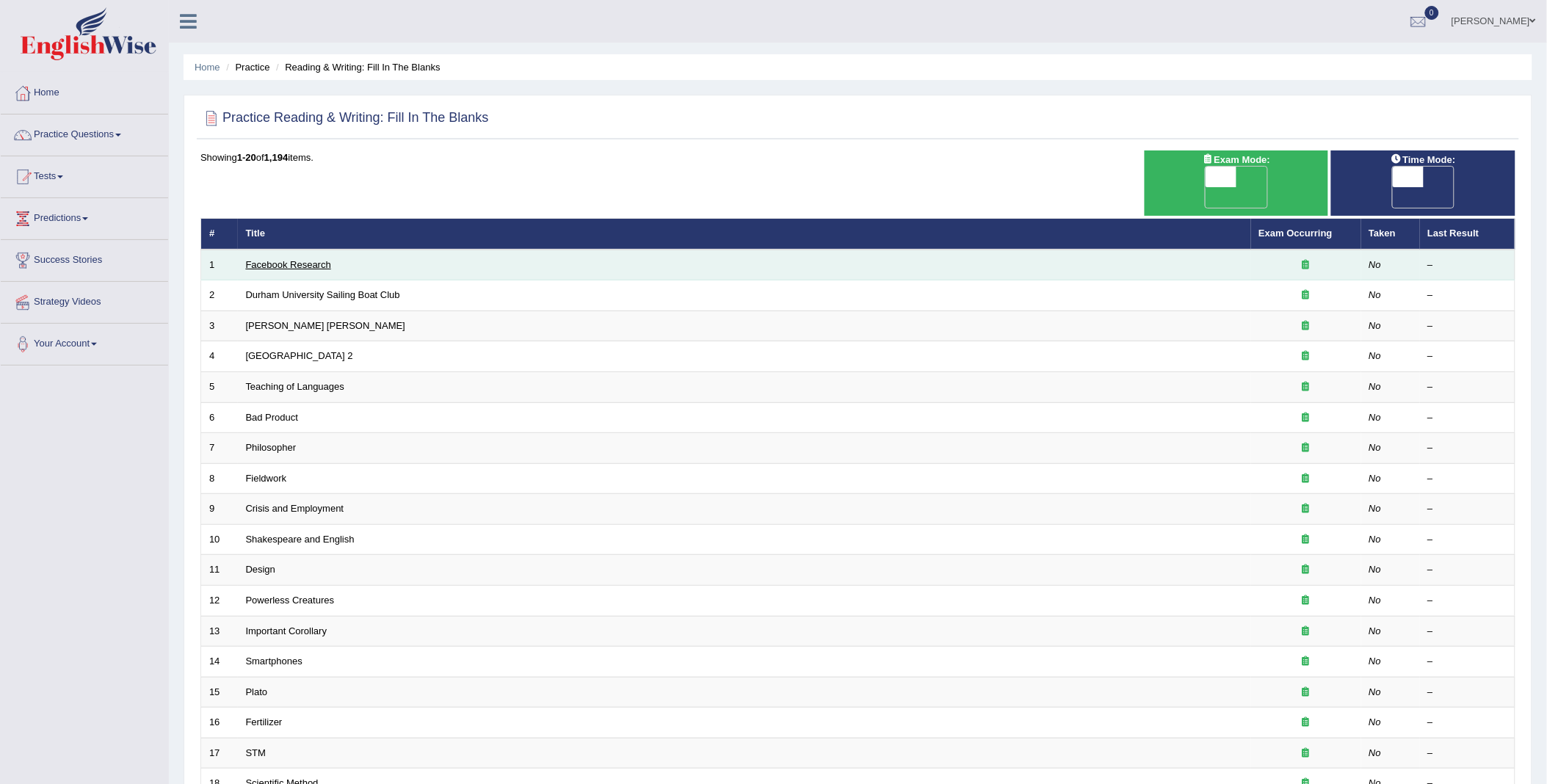
click at [309, 259] on link "Facebook Research" at bounding box center [288, 265] width 85 height 11
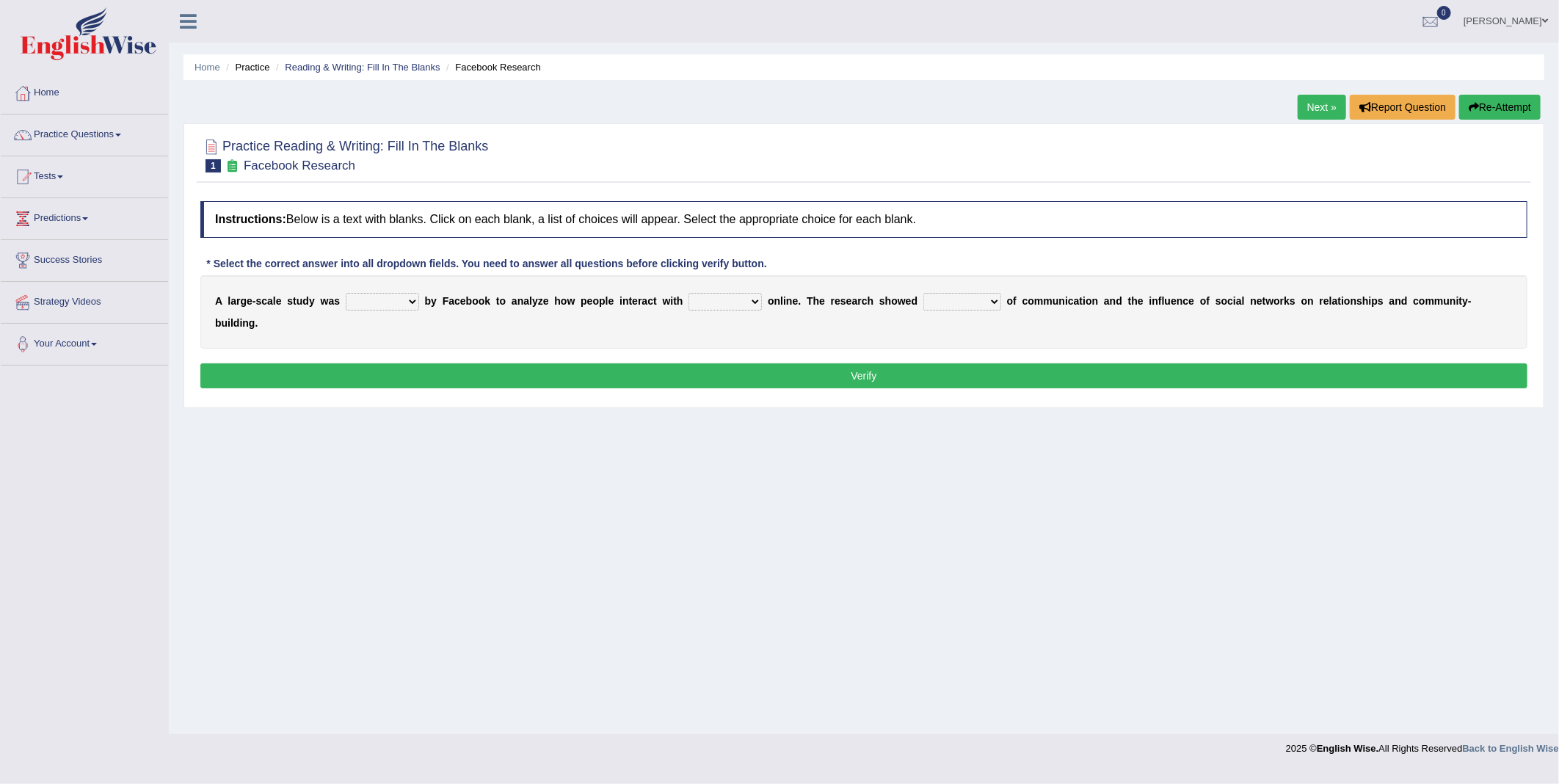
click at [369, 299] on select "surveyed had asked made" at bounding box center [382, 302] width 73 height 17
select select "made"
click at [346, 294] on select "surveyed had asked made" at bounding box center [382, 302] width 73 height 17
click at [698, 299] on select "together all each other another" at bounding box center [724, 302] width 73 height 17
select select "each other"
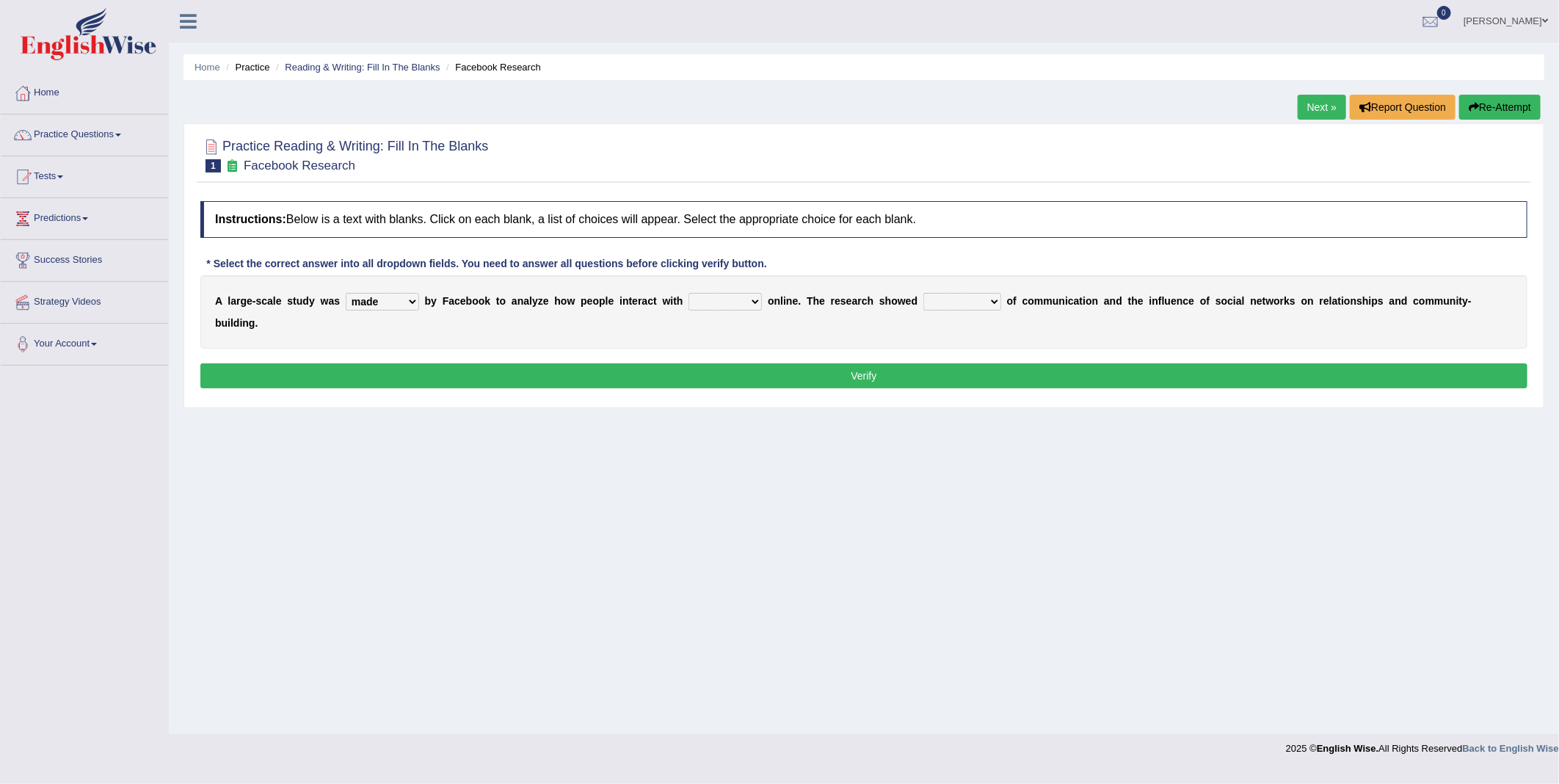
click at [688, 294] on select "together all each other another" at bounding box center [724, 302] width 73 height 17
click at [923, 299] on select "advantages standards fellowships patterns" at bounding box center [962, 302] width 78 height 17
select select "fellowships"
click at [923, 294] on select "advantages standards fellowships patterns" at bounding box center [962, 302] width 78 height 17
click at [923, 363] on button "Verify" at bounding box center [864, 375] width 1328 height 25
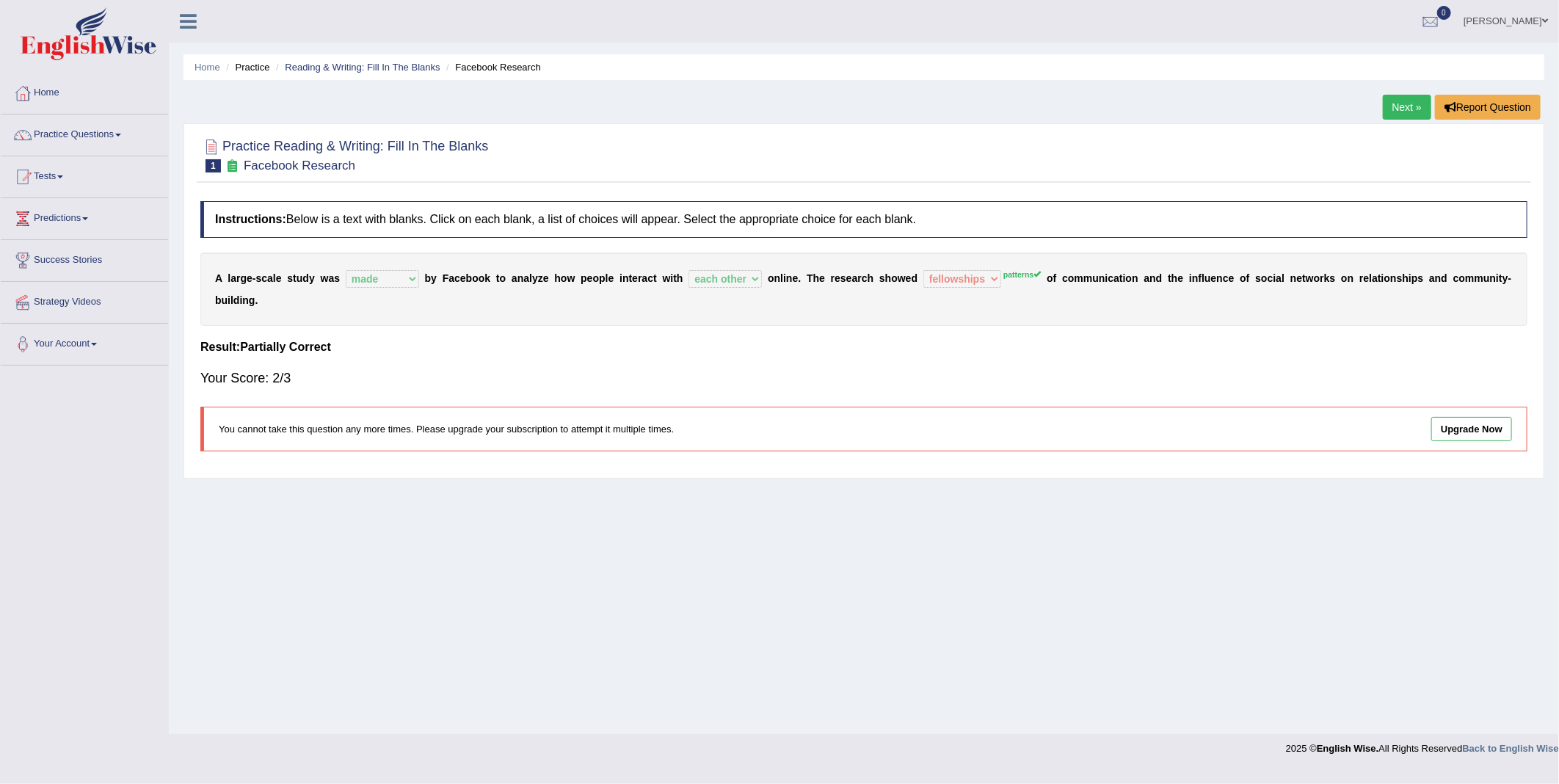
click at [977, 266] on div "A l a r g e - s c a l e s t u d y w a s surveyed had asked made b y F a c e b o…" at bounding box center [864, 289] width 1328 height 73
click at [1403, 115] on link "Next »" at bounding box center [1407, 107] width 48 height 25
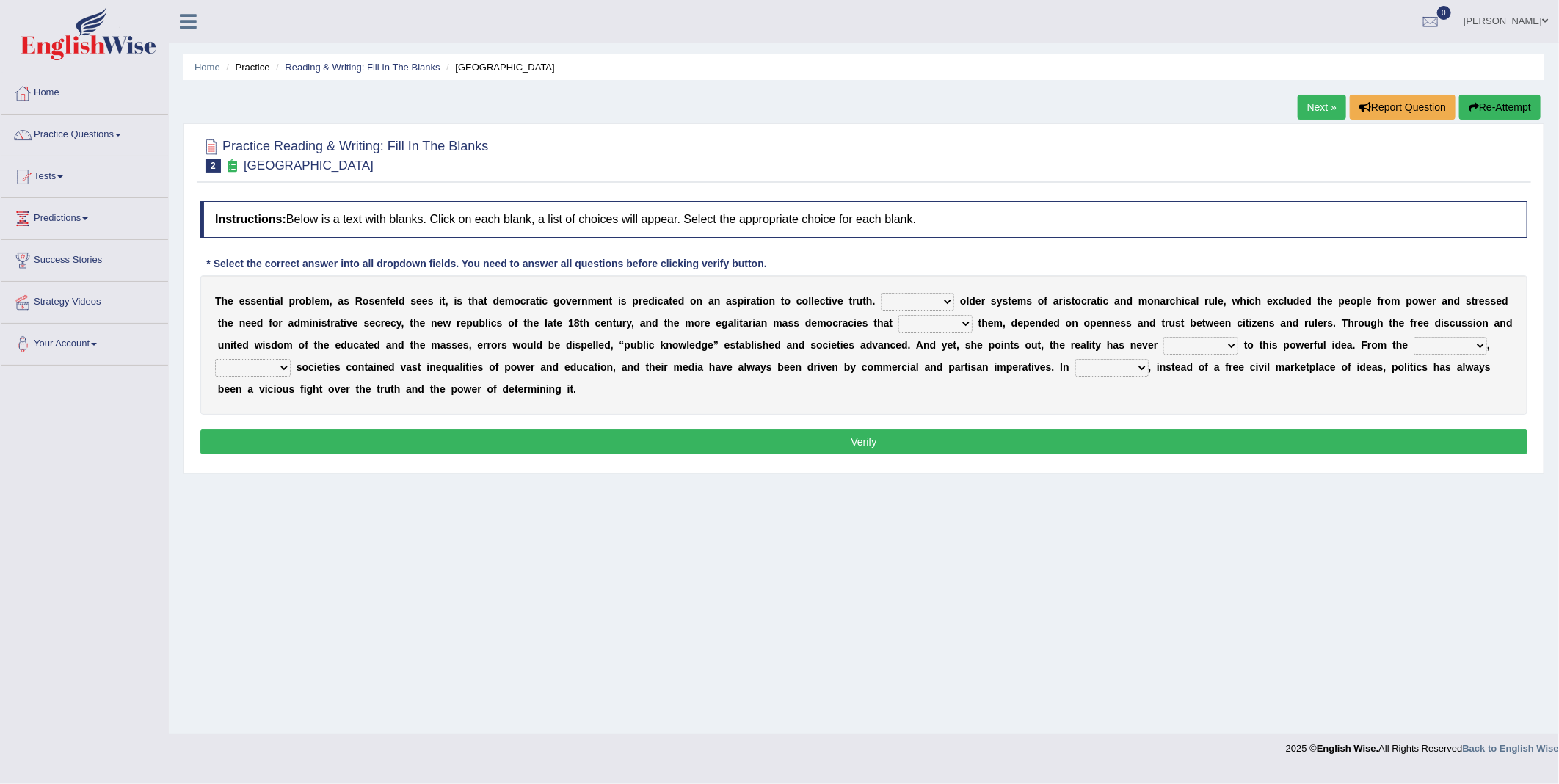
click at [881, 305] on select "Like Unlike Likely Safely" at bounding box center [917, 302] width 73 height 17
select select "Unlike"
click at [881, 294] on select "Like Unlike Likely Safely" at bounding box center [917, 302] width 73 height 17
click at [899, 326] on select "readed grated succeeded printed" at bounding box center [936, 323] width 74 height 17
click at [761, 328] on b "n" at bounding box center [764, 323] width 7 height 12
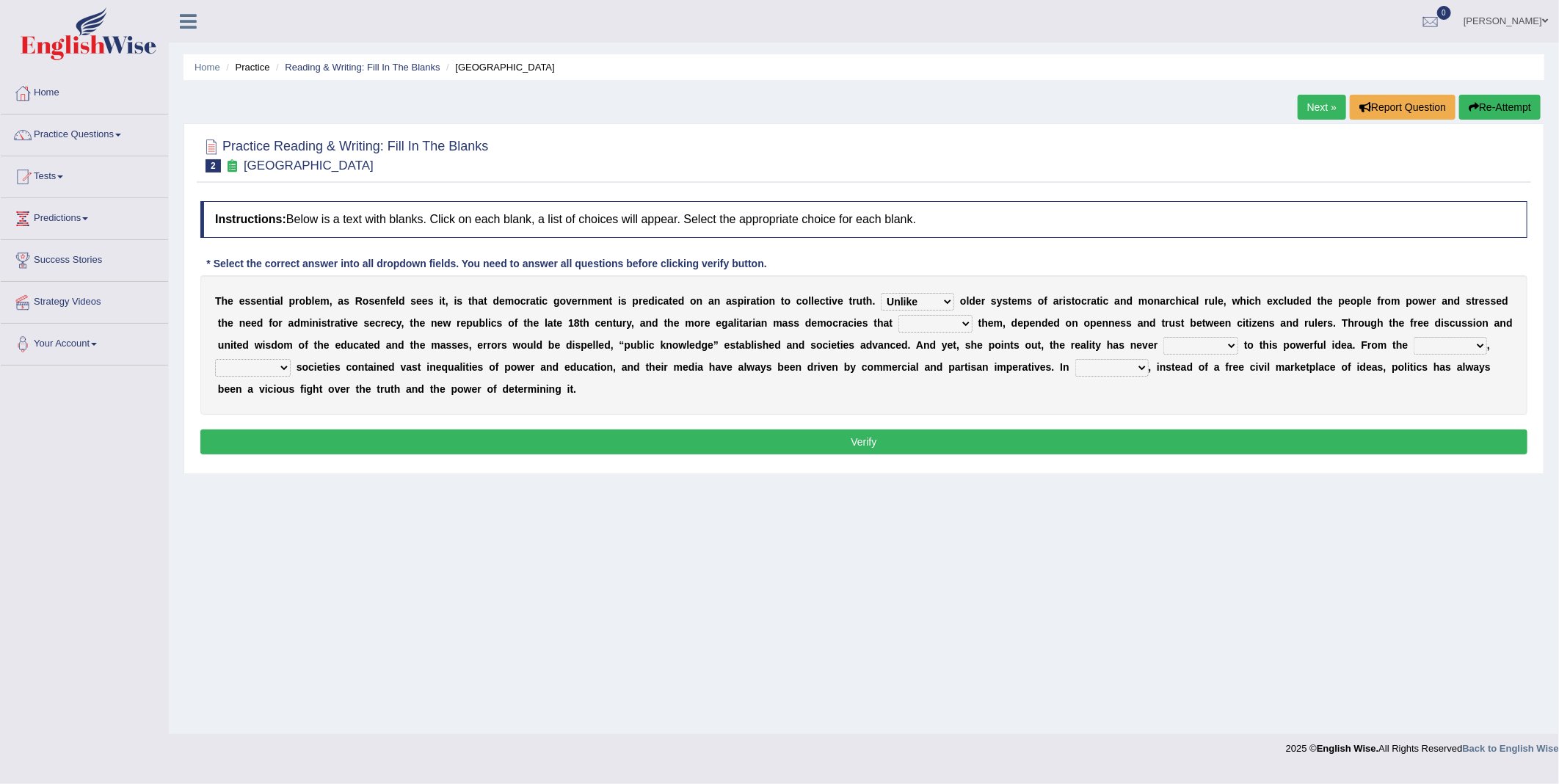
click at [761, 324] on b "n" at bounding box center [764, 323] width 7 height 12
click at [743, 329] on b "a" at bounding box center [746, 323] width 6 height 12
click at [743, 322] on b "a" at bounding box center [746, 323] width 6 height 12
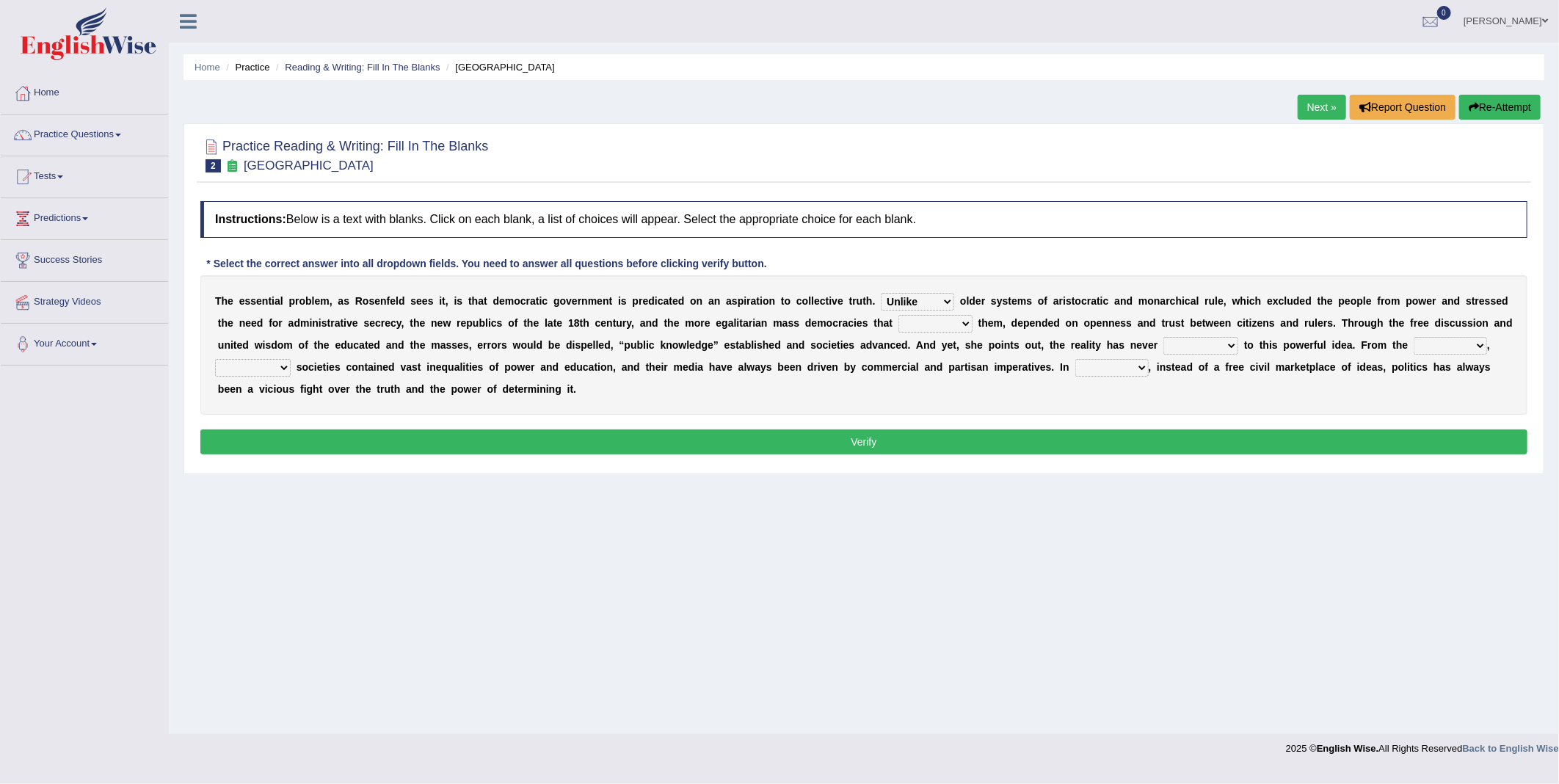
click at [743, 322] on b "a" at bounding box center [746, 323] width 6 height 12
click at [899, 328] on select "readed grated succeeded printed" at bounding box center [936, 323] width 74 height 17
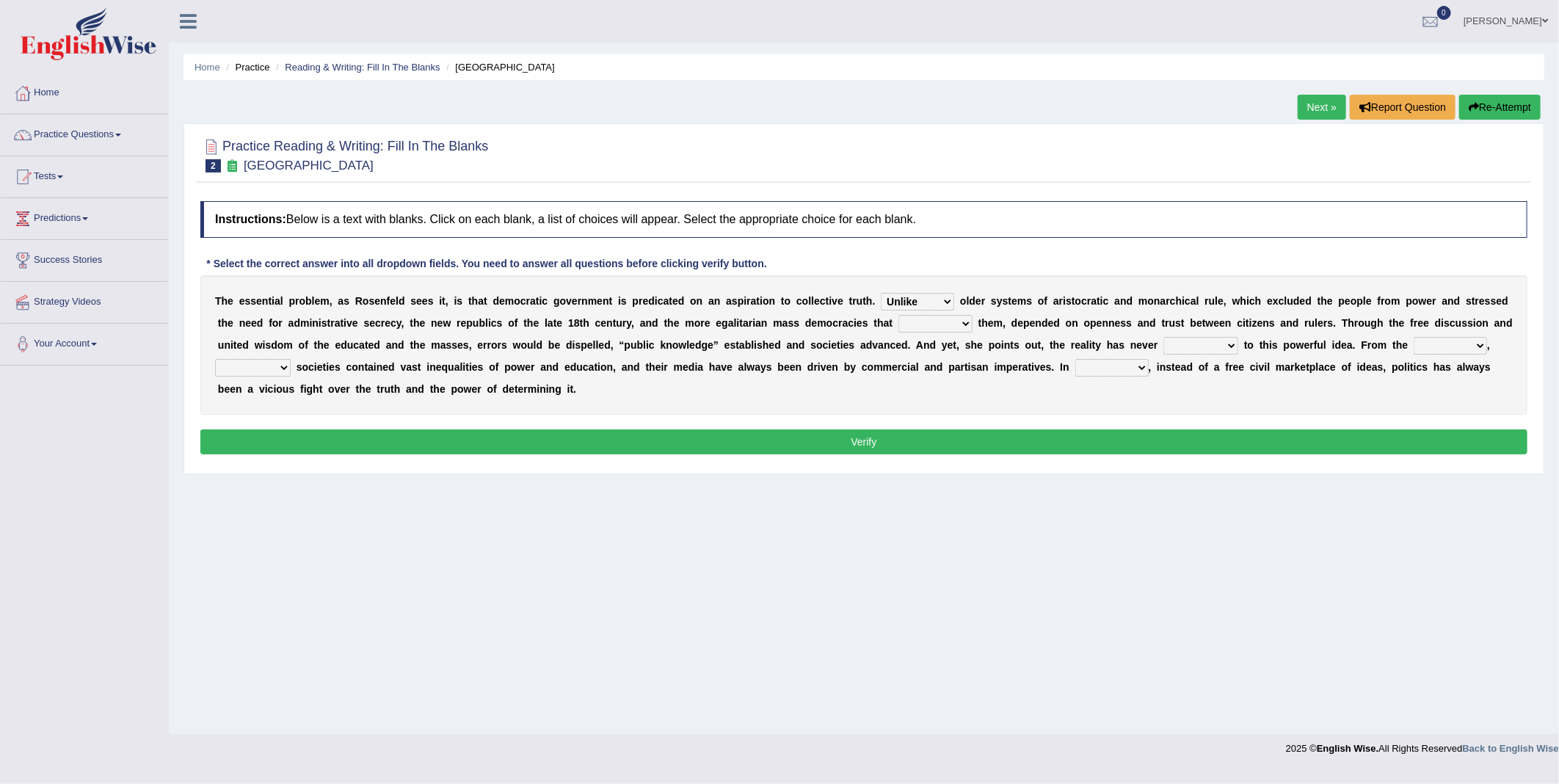
click at [899, 325] on select "readed grated succeeded printed" at bounding box center [936, 323] width 74 height 17
click at [899, 323] on select "readed grated succeeded printed" at bounding box center [936, 323] width 74 height 17
click at [899, 318] on select "readed grated succeeded printed" at bounding box center [936, 323] width 74 height 17
click at [1164, 352] on select "saved up stood up brought up lived up" at bounding box center [1201, 345] width 75 height 17
select select "lived up"
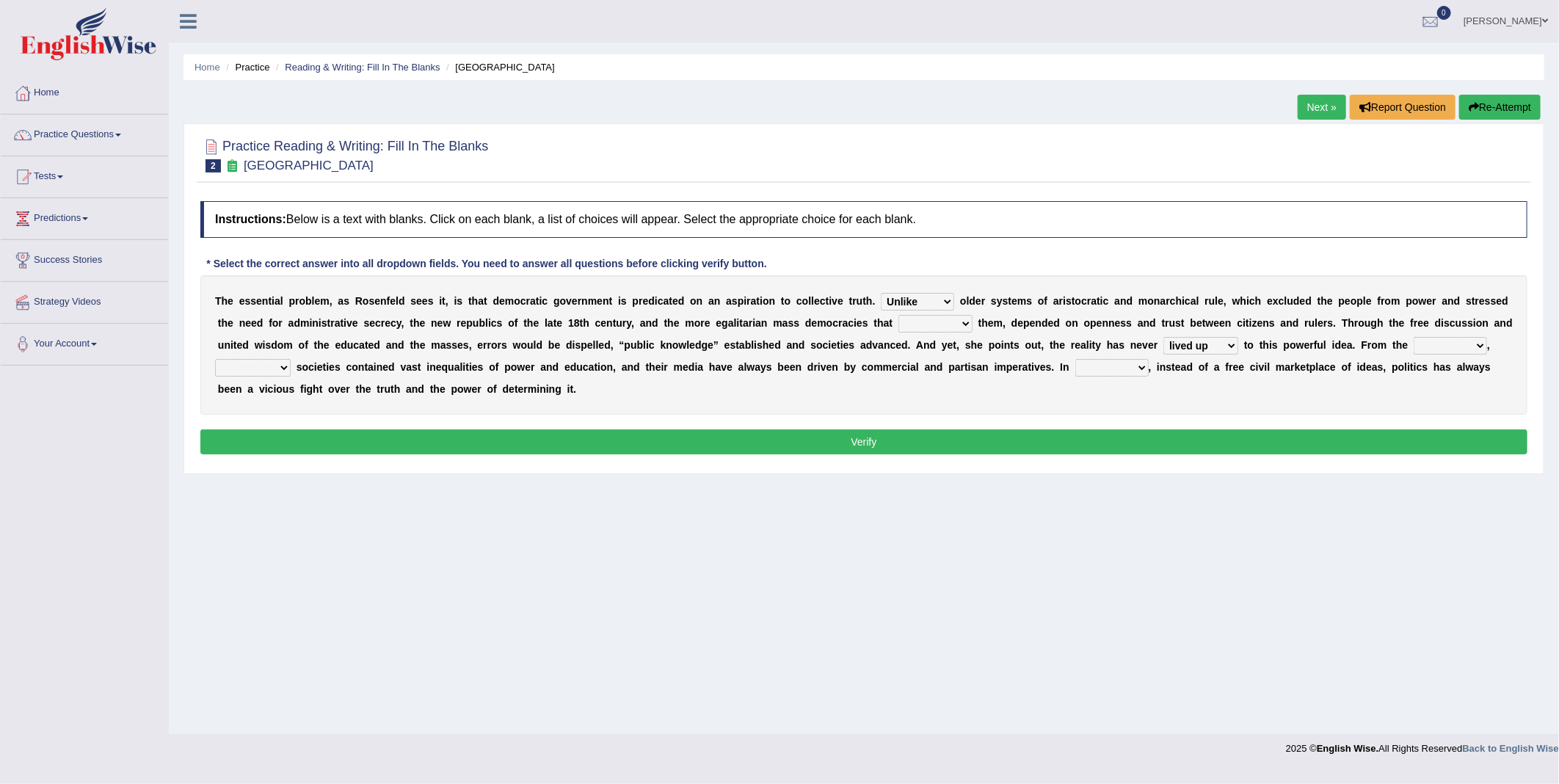
click at [1164, 338] on select "saved up stood up brought up lived up" at bounding box center [1201, 345] width 75 height 17
click at [1414, 346] on select "outset ranged stood caught" at bounding box center [1450, 345] width 73 height 17
click at [291, 359] on select "freedom democratic media stilled" at bounding box center [253, 367] width 75 height 17
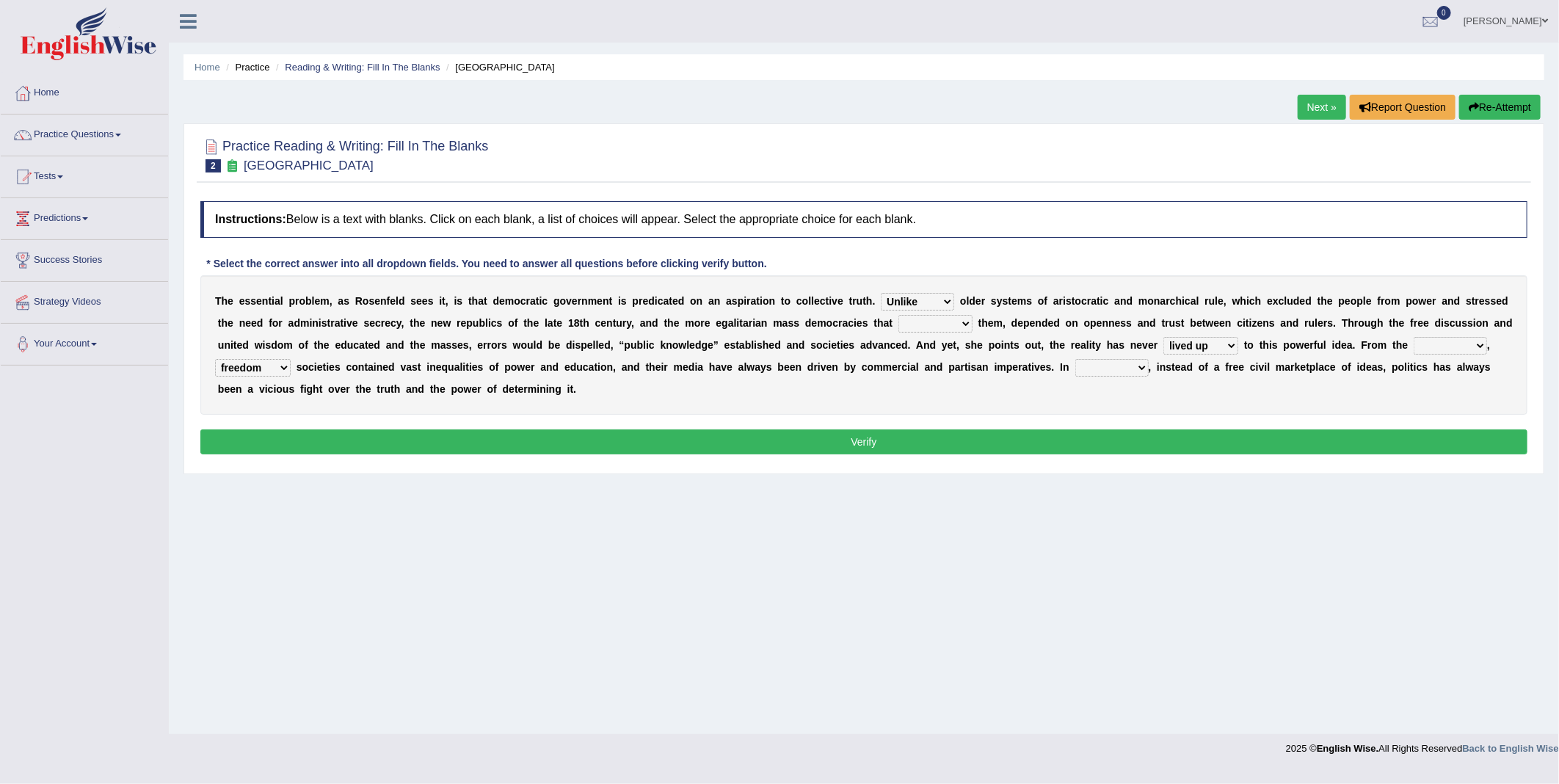
select select "democratic"
click at [291, 359] on select "freedom democratic media stilled" at bounding box center [253, 367] width 75 height 17
click at [1076, 371] on select "power practice ideas fought" at bounding box center [1112, 367] width 73 height 17
select select "practice"
click at [1076, 360] on select "power practice ideas fought" at bounding box center [1112, 367] width 73 height 17
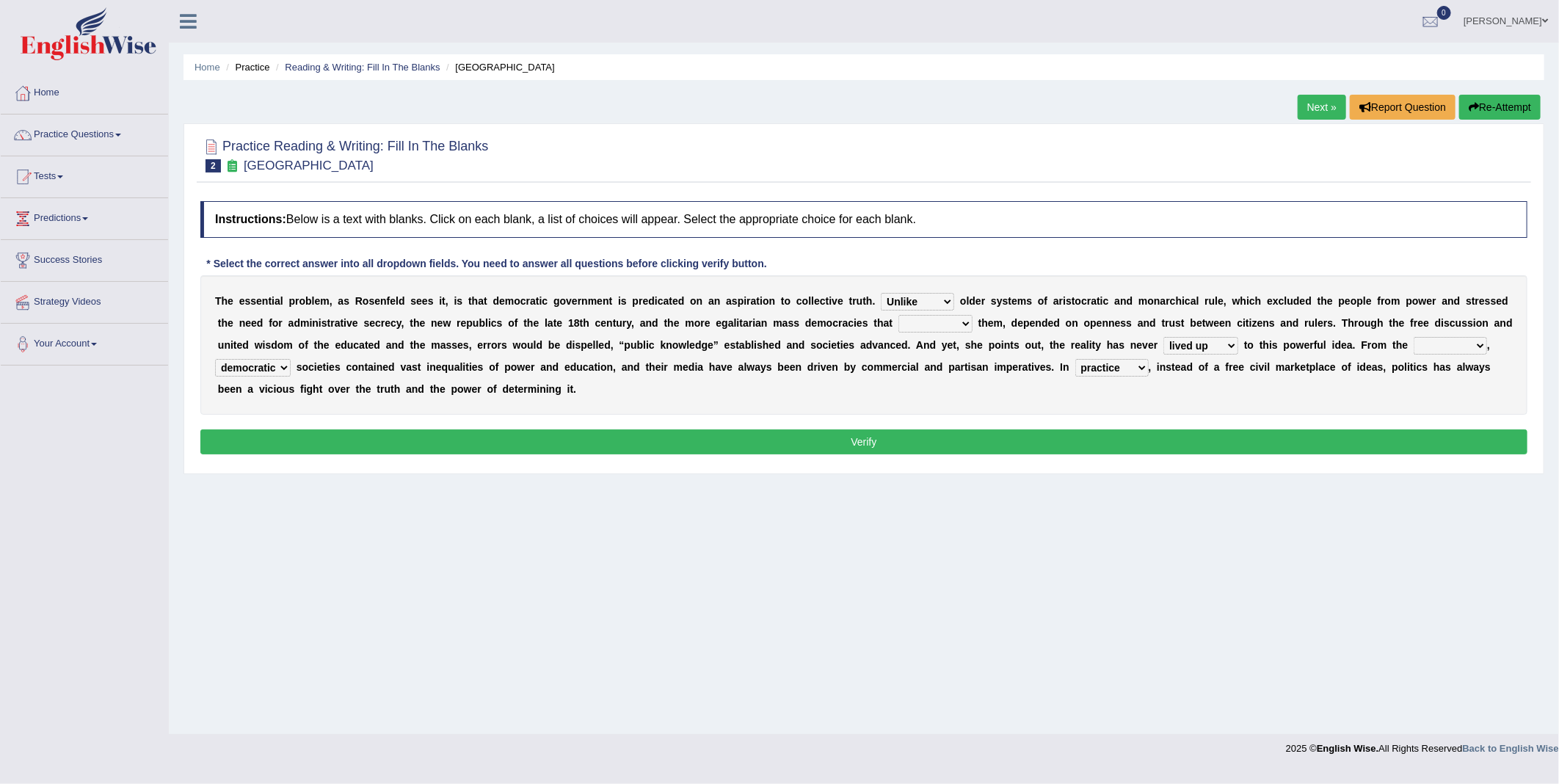
click at [1076, 370] on select "power practice ideas fought" at bounding box center [1112, 367] width 73 height 17
click at [1414, 347] on select "outset ranged stood caught" at bounding box center [1450, 345] width 73 height 17
select select "outset"
click at [1414, 338] on select "outset ranged stood caught" at bounding box center [1450, 345] width 73 height 17
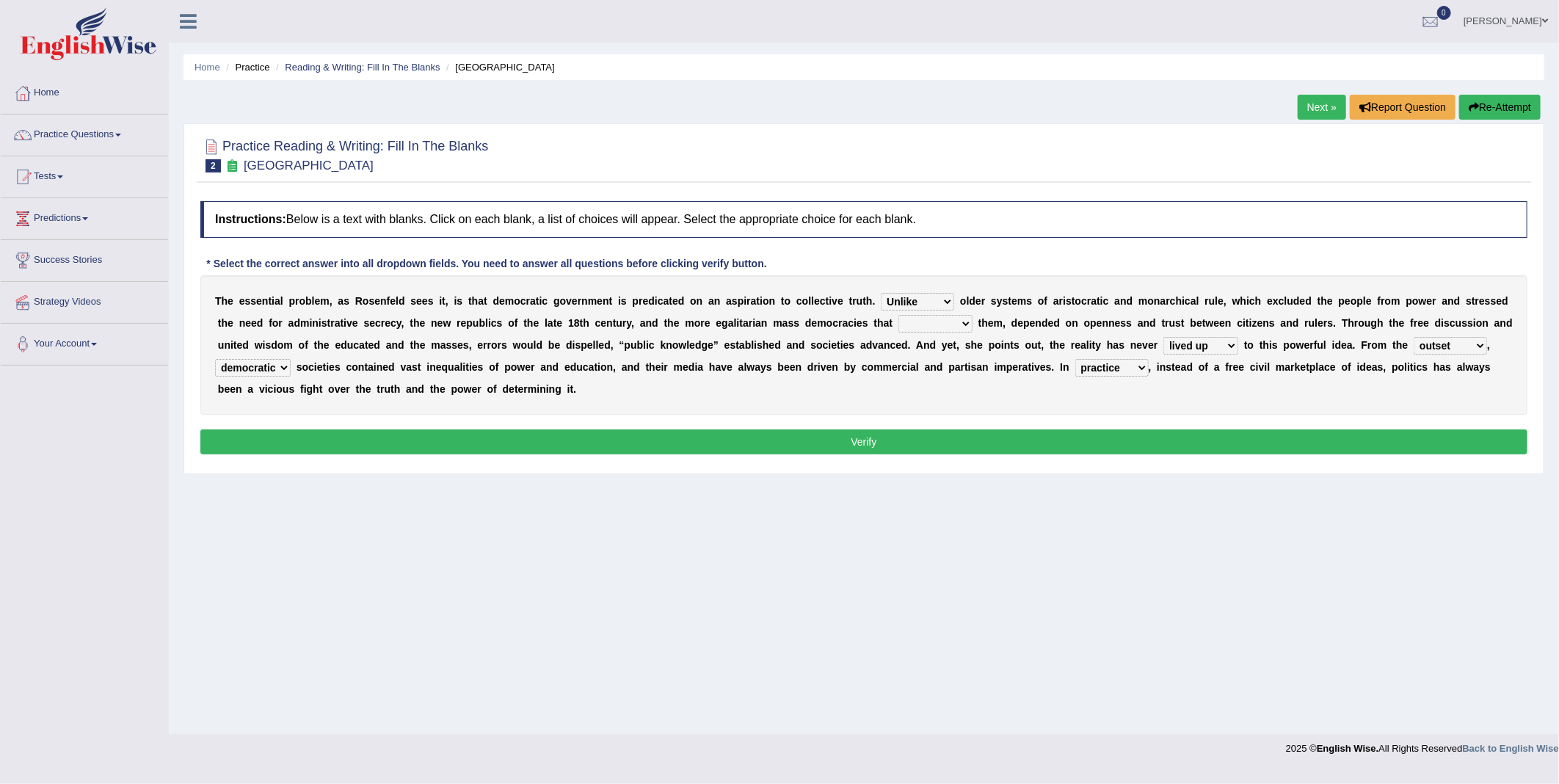
click at [899, 321] on select "readed grated succeeded printed" at bounding box center [936, 323] width 74 height 17
select select "succeeded"
click at [899, 316] on select "readed grated succeeded printed" at bounding box center [936, 323] width 74 height 17
click at [899, 326] on select "readed grated succeeded printed" at bounding box center [936, 323] width 74 height 17
click at [899, 327] on select "readed grated succeeded printed" at bounding box center [936, 323] width 74 height 17
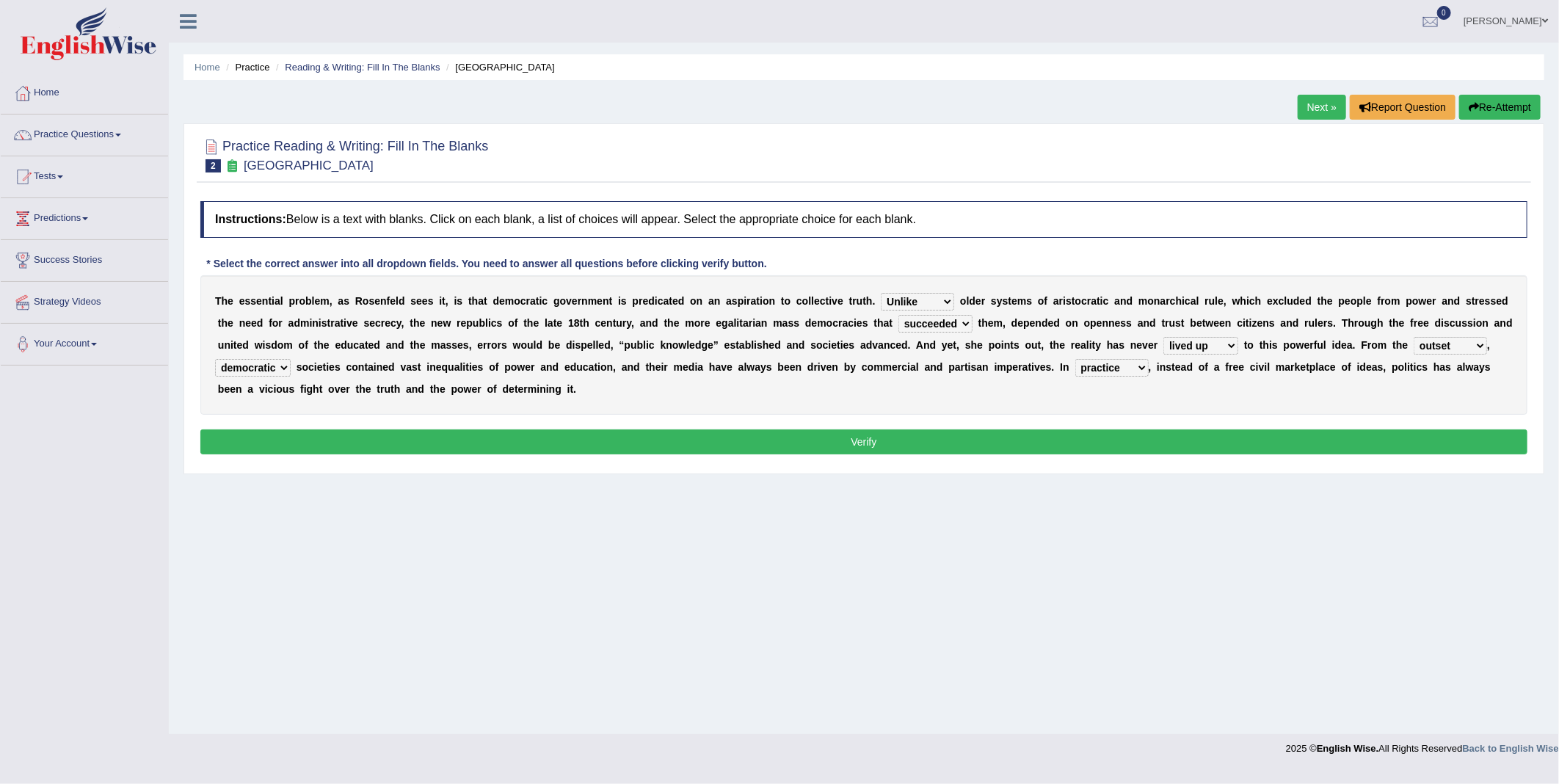
click at [970, 439] on button "Verify" at bounding box center [864, 442] width 1328 height 25
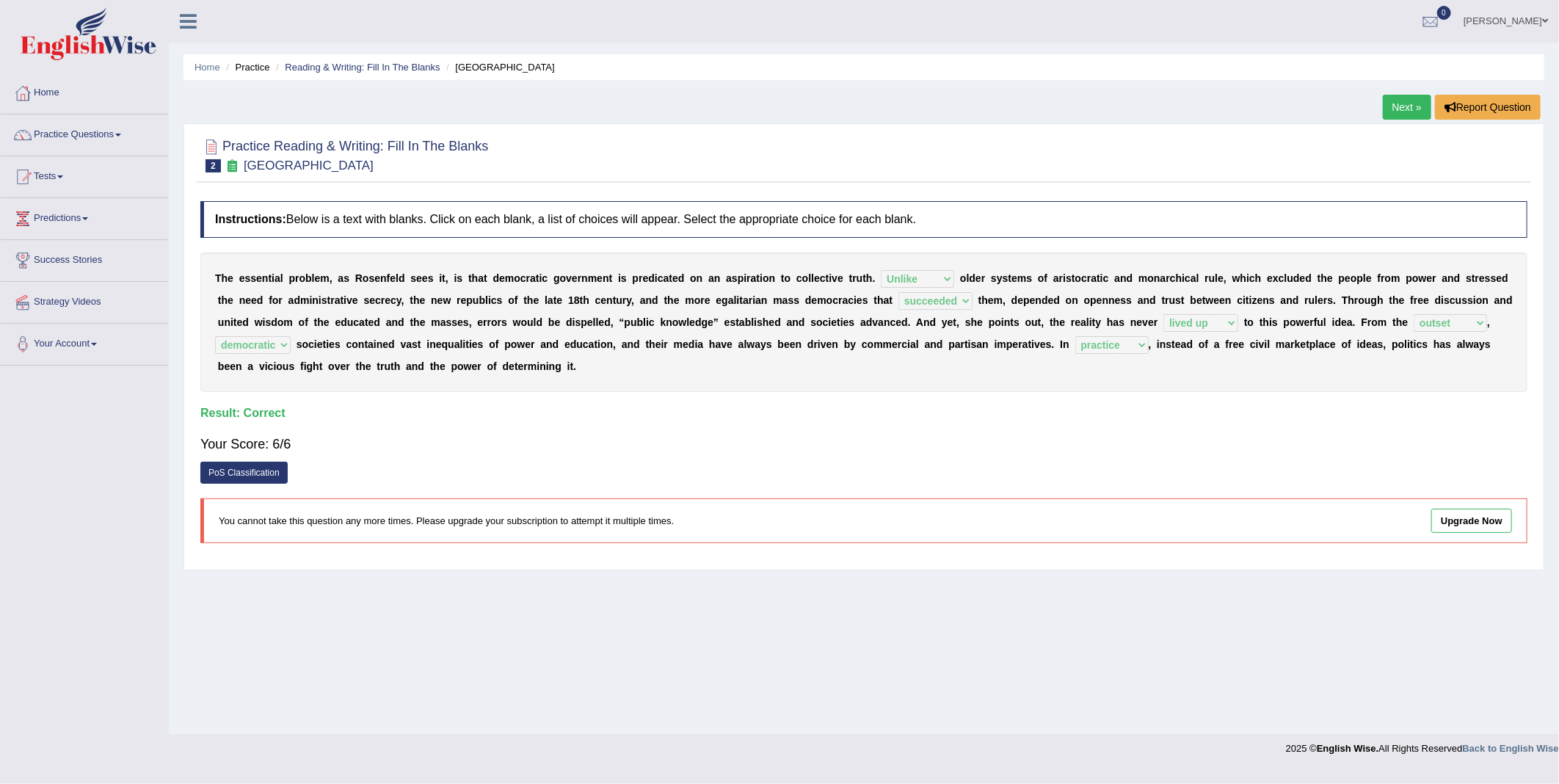
click at [1496, 528] on link "Upgrade Now" at bounding box center [1472, 521] width 81 height 24
click at [1414, 106] on link "Next »" at bounding box center [1407, 107] width 48 height 25
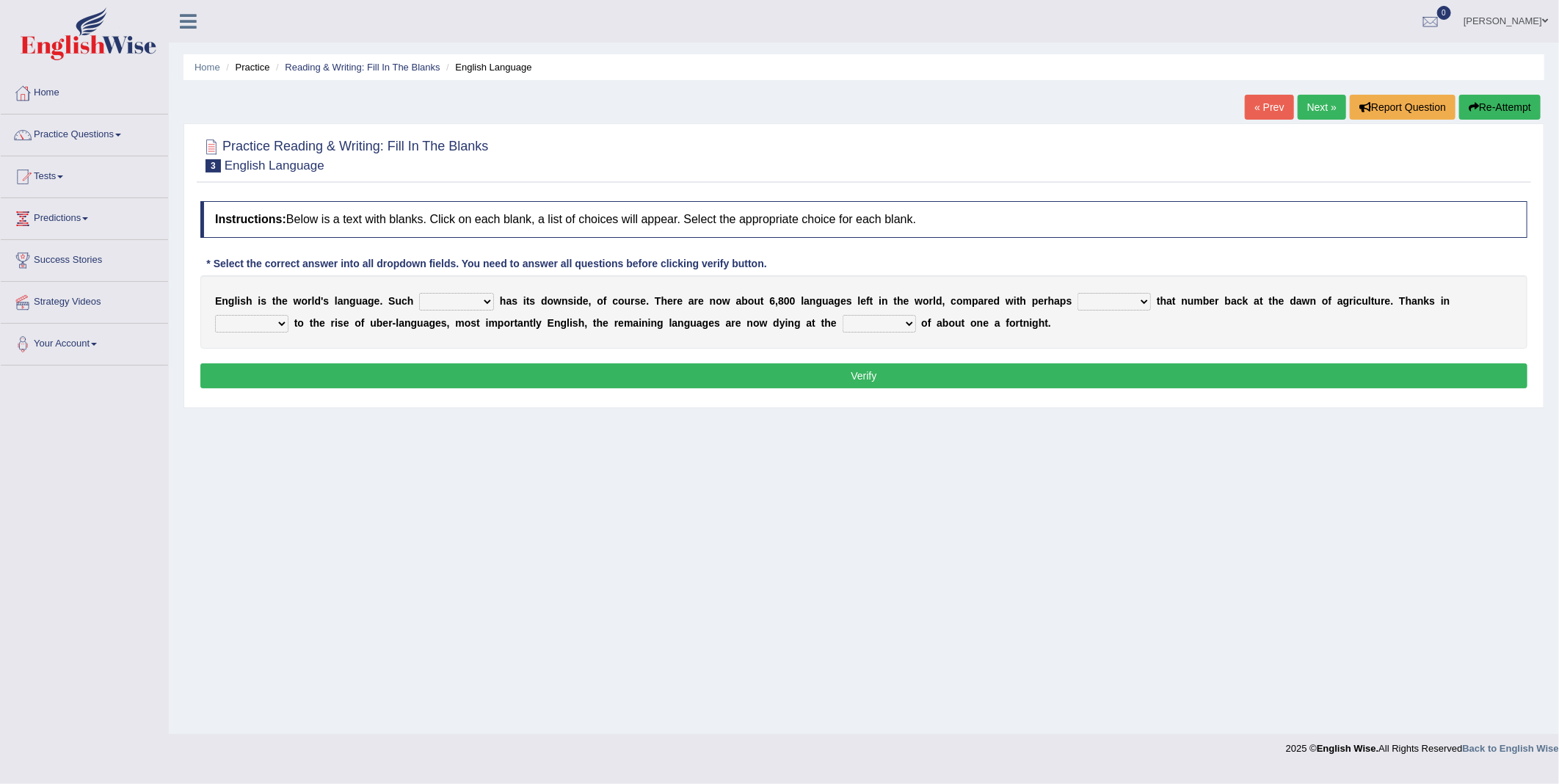
click at [421, 305] on select "power idea subject dominance" at bounding box center [456, 302] width 75 height 17
select select "dominance"
click at [419, 294] on select "power idea subject dominance" at bounding box center [456, 302] width 75 height 17
click at [1078, 302] on select "rise twice firstly never" at bounding box center [1114, 302] width 73 height 17
click at [289, 315] on select "rare start part bother" at bounding box center [251, 323] width 73 height 17
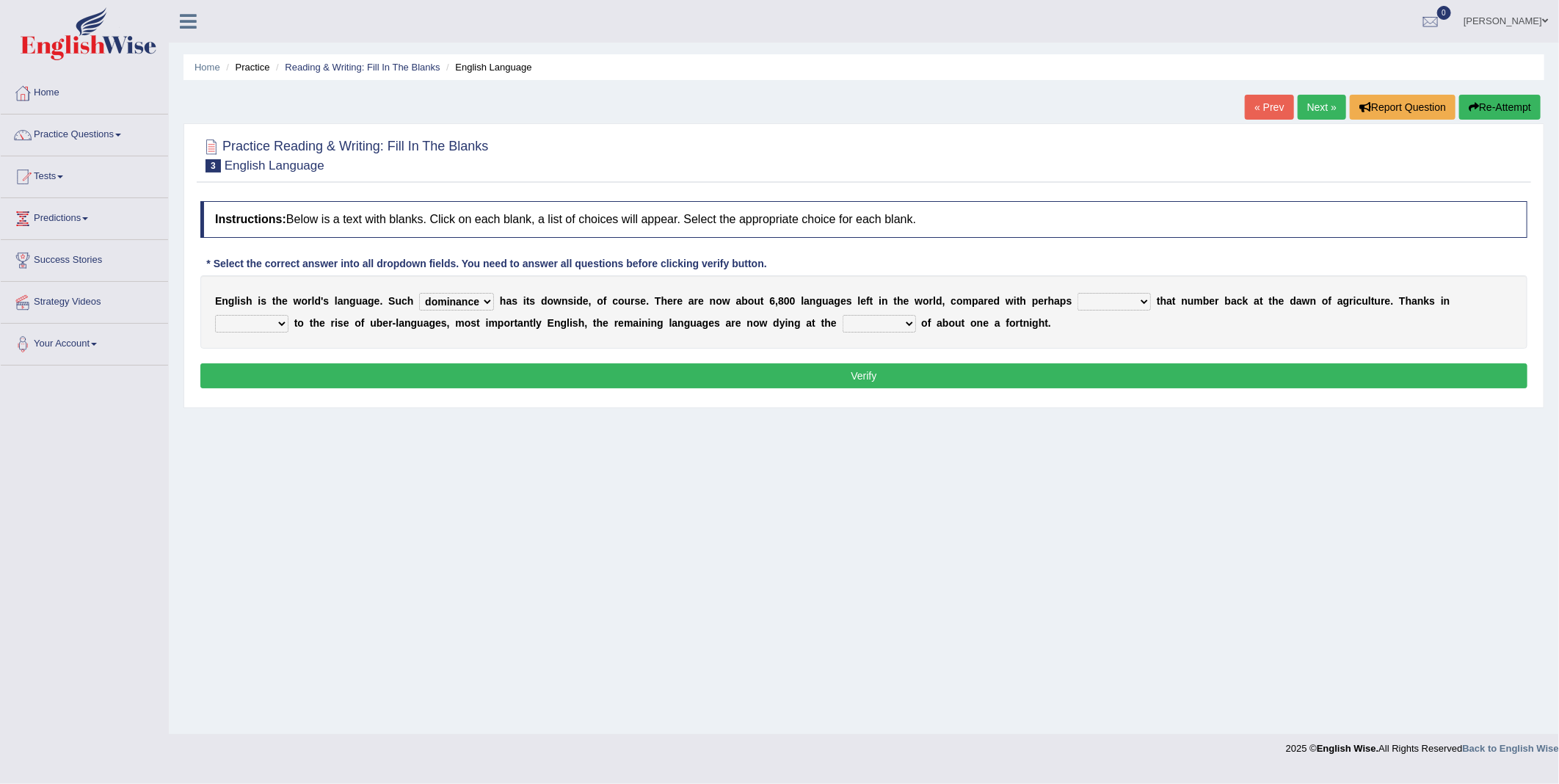
select select "start"
click at [289, 315] on select "rare start part bother" at bounding box center [251, 323] width 73 height 17
click at [843, 322] on select "state rate wait great" at bounding box center [879, 323] width 73 height 17
select select "rate"
click at [843, 316] on select "state rate wait great" at bounding box center [879, 323] width 73 height 17
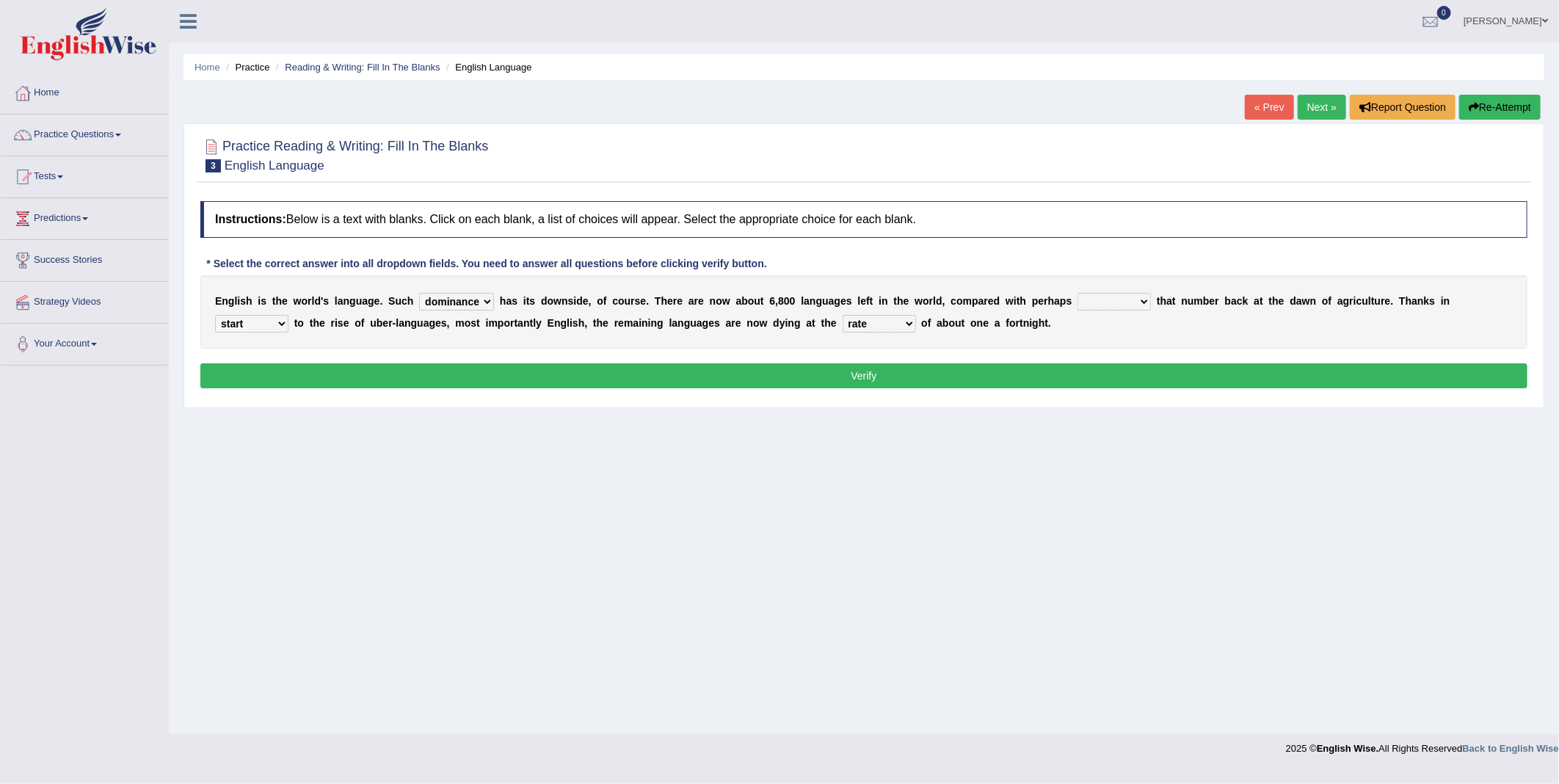
click at [1078, 305] on select "rise twice firstly never" at bounding box center [1114, 302] width 73 height 17
select select "twice"
click at [1078, 294] on select "rise twice firstly never" at bounding box center [1114, 302] width 73 height 17
click at [986, 375] on button "Verify" at bounding box center [864, 375] width 1328 height 25
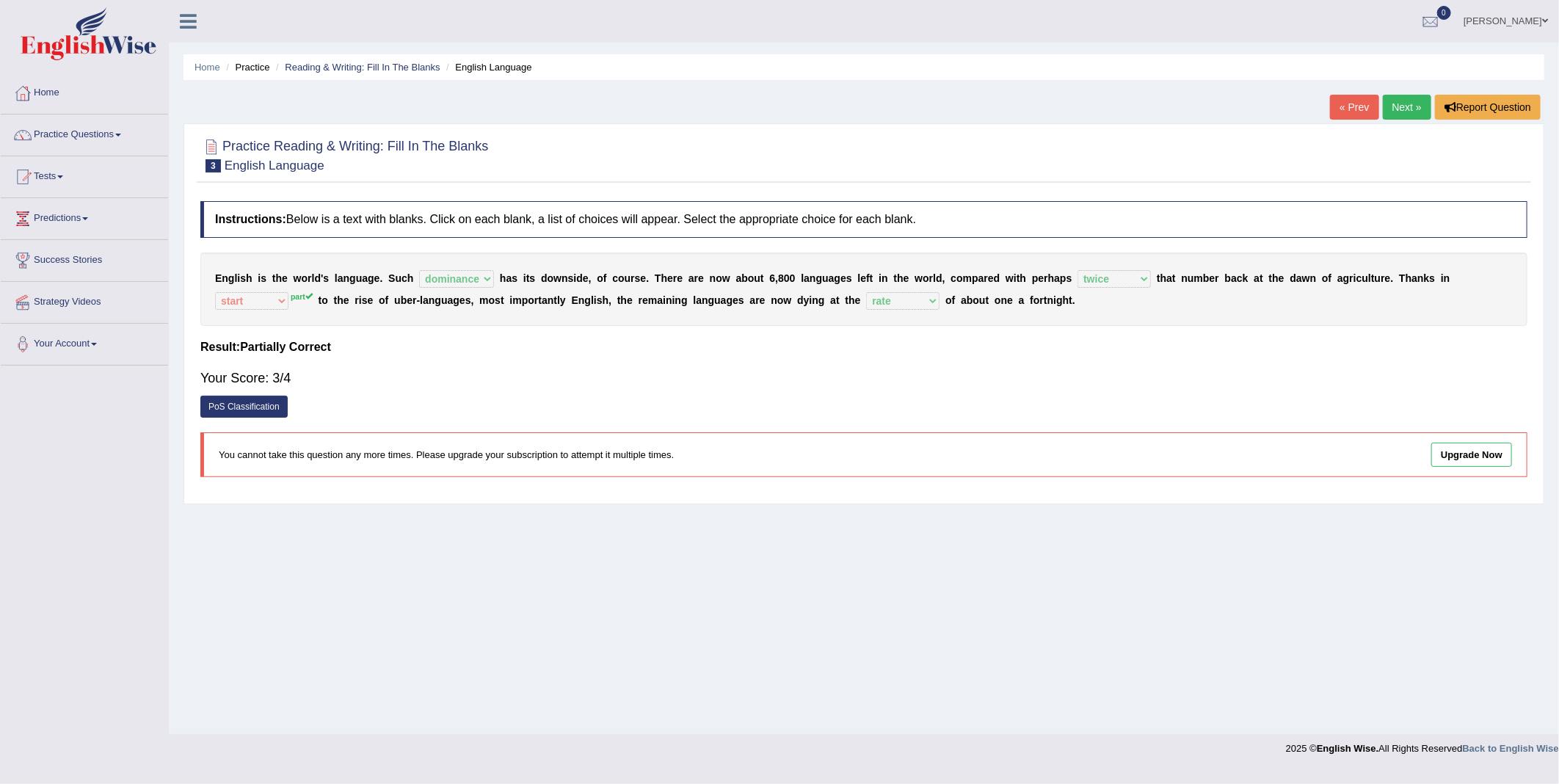
click at [1417, 106] on link "Next »" at bounding box center [1407, 107] width 48 height 25
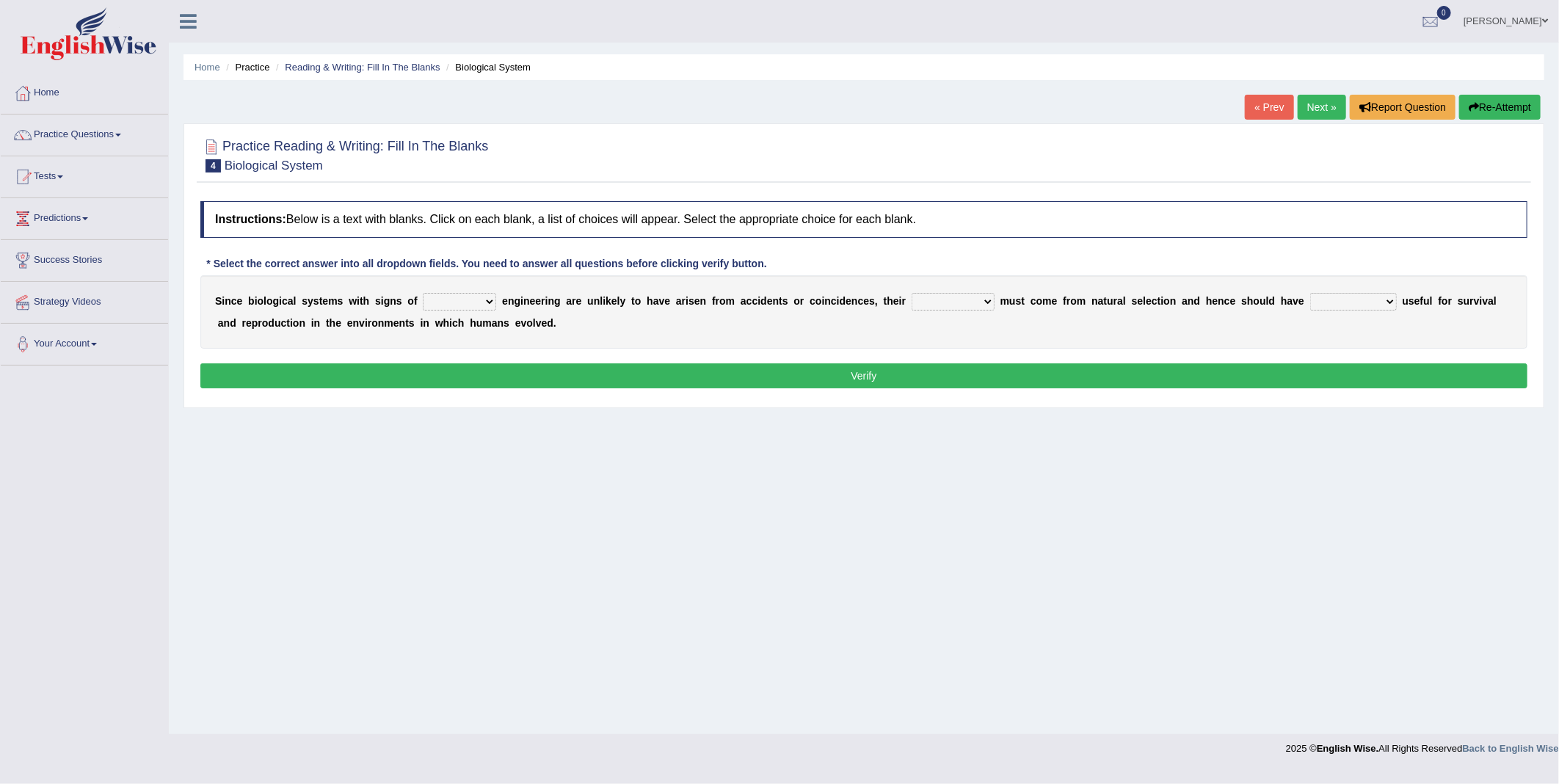
click at [450, 304] on select "system national extra complex" at bounding box center [459, 302] width 73 height 17
click at [930, 306] on select "presence organisation registration structures" at bounding box center [953, 302] width 83 height 17
click at [466, 309] on select "system national extra complex" at bounding box center [459, 302] width 73 height 17
click at [938, 299] on select "presence organisation registration structures" at bounding box center [953, 302] width 83 height 17
click at [911, 294] on select "presence organisation registration structures" at bounding box center [953, 302] width 83 height 17
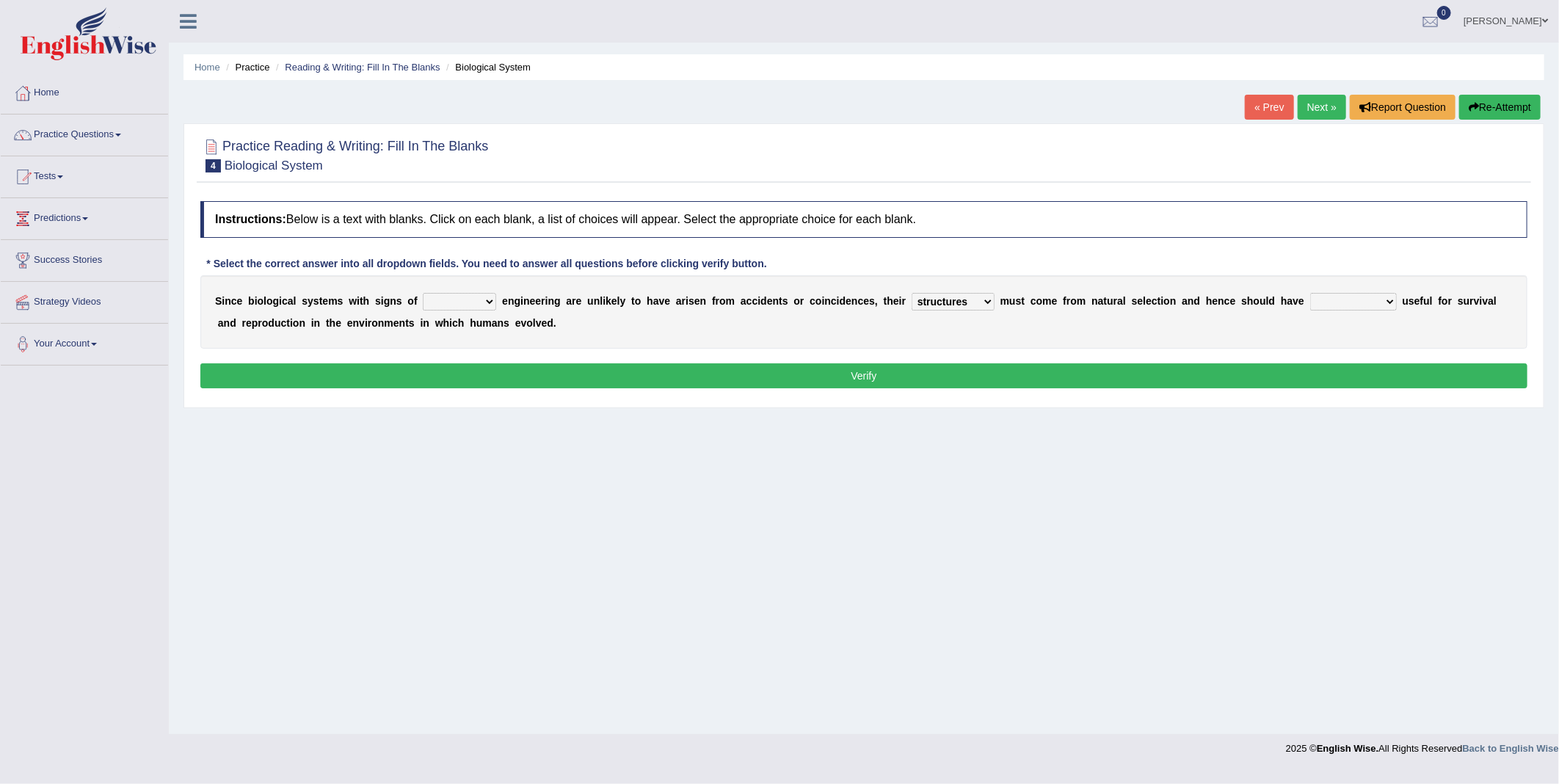
click at [933, 305] on select "presence organisation registration structures" at bounding box center [953, 302] width 83 height 17
select select "registration"
click at [911, 294] on select "presence organisation registration structures" at bounding box center [953, 302] width 83 height 17
click at [1310, 296] on select "functions cultures samples introductions" at bounding box center [1353, 302] width 87 height 17
select select "functions"
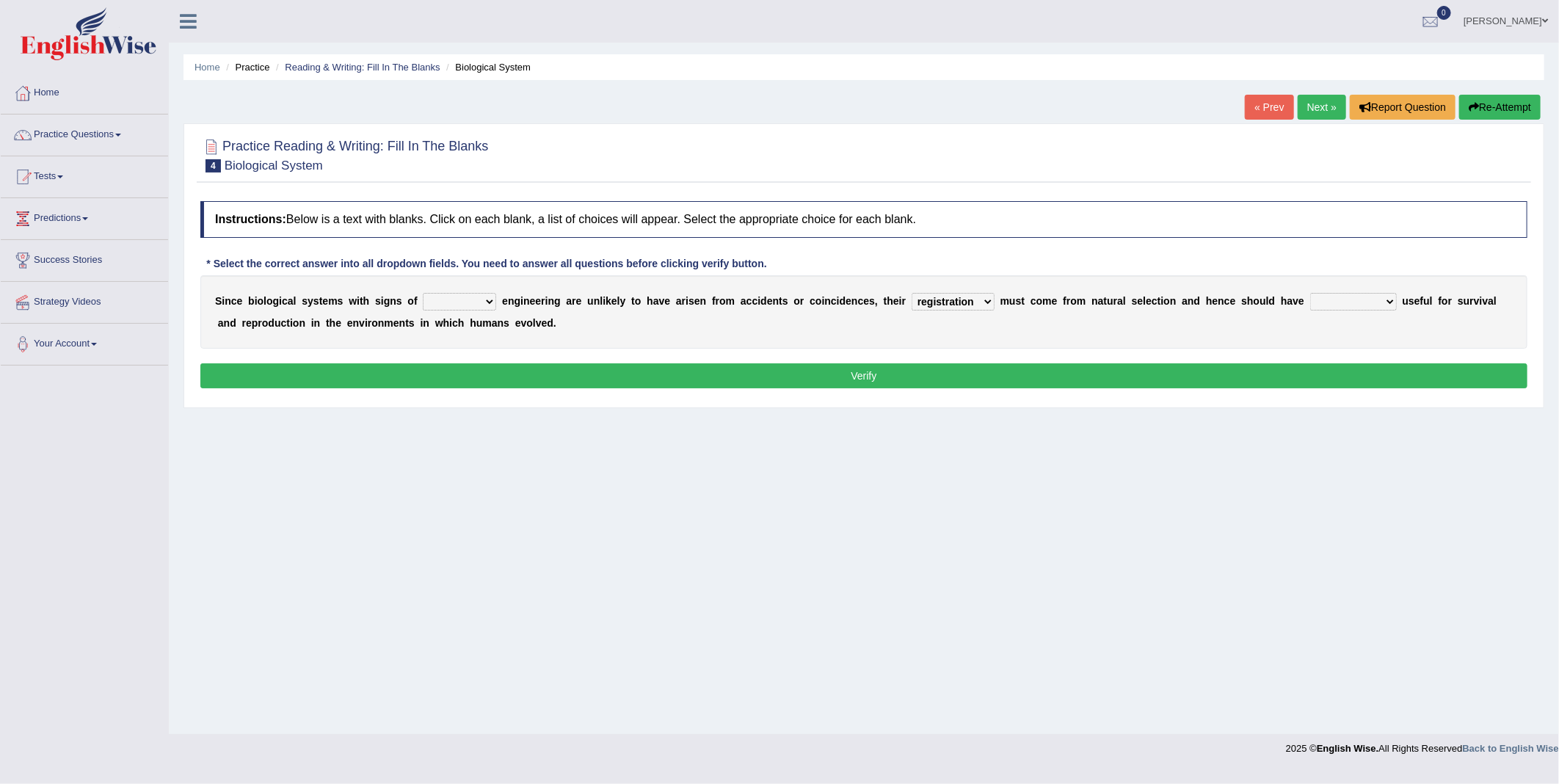
click at [1310, 294] on select "functions cultures samples introductions" at bounding box center [1353, 302] width 87 height 17
click at [440, 296] on select "system national extra complex" at bounding box center [459, 302] width 73 height 17
select select "complex"
click at [423, 294] on select "system national extra complex" at bounding box center [459, 302] width 73 height 17
click at [937, 310] on select "presence organisation registration structures" at bounding box center [953, 302] width 83 height 17
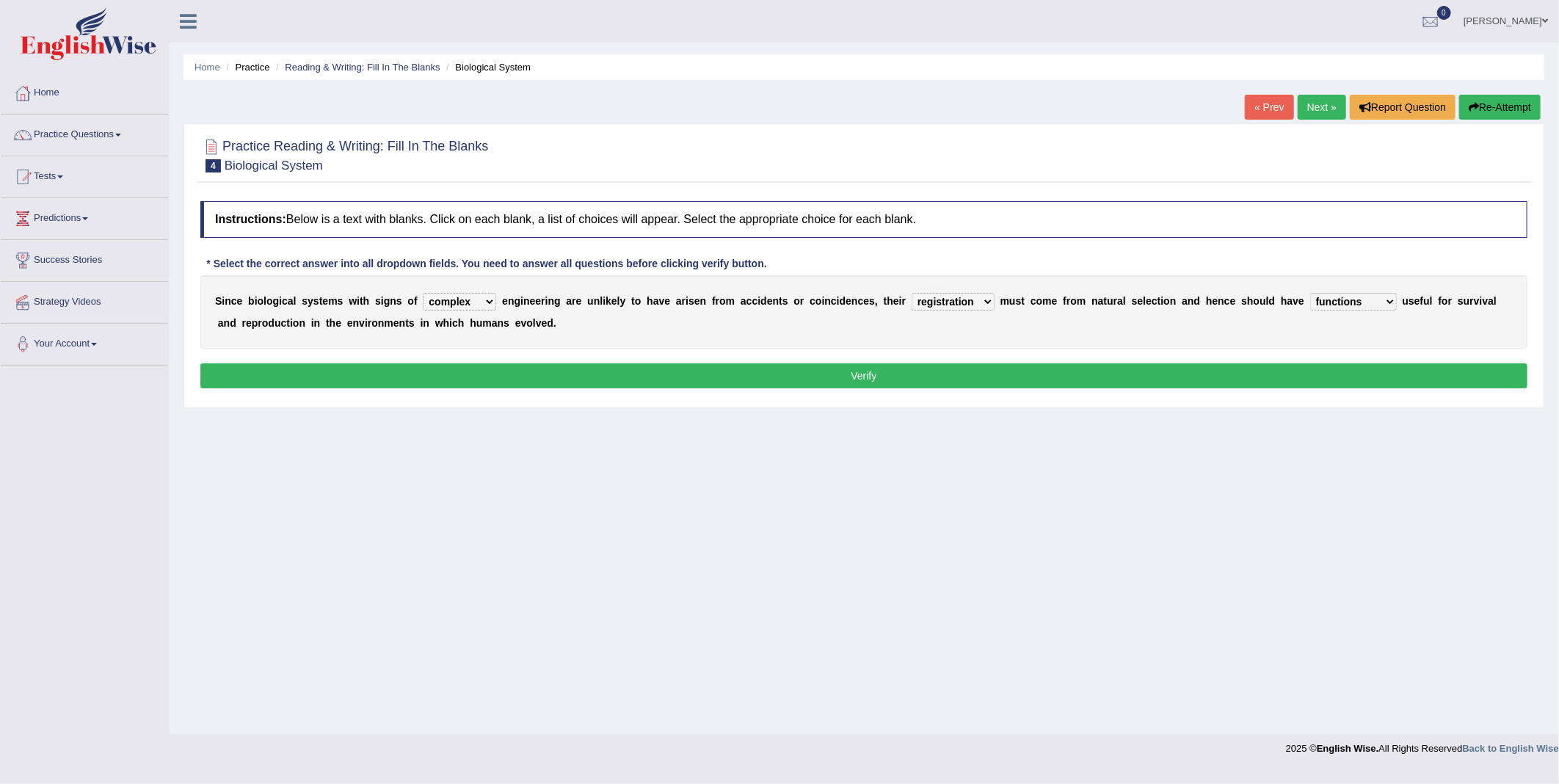
select select "structures"
click at [911, 294] on select "presence organisation registration structures" at bounding box center [953, 302] width 83 height 17
click at [913, 378] on button "Verify" at bounding box center [864, 375] width 1328 height 25
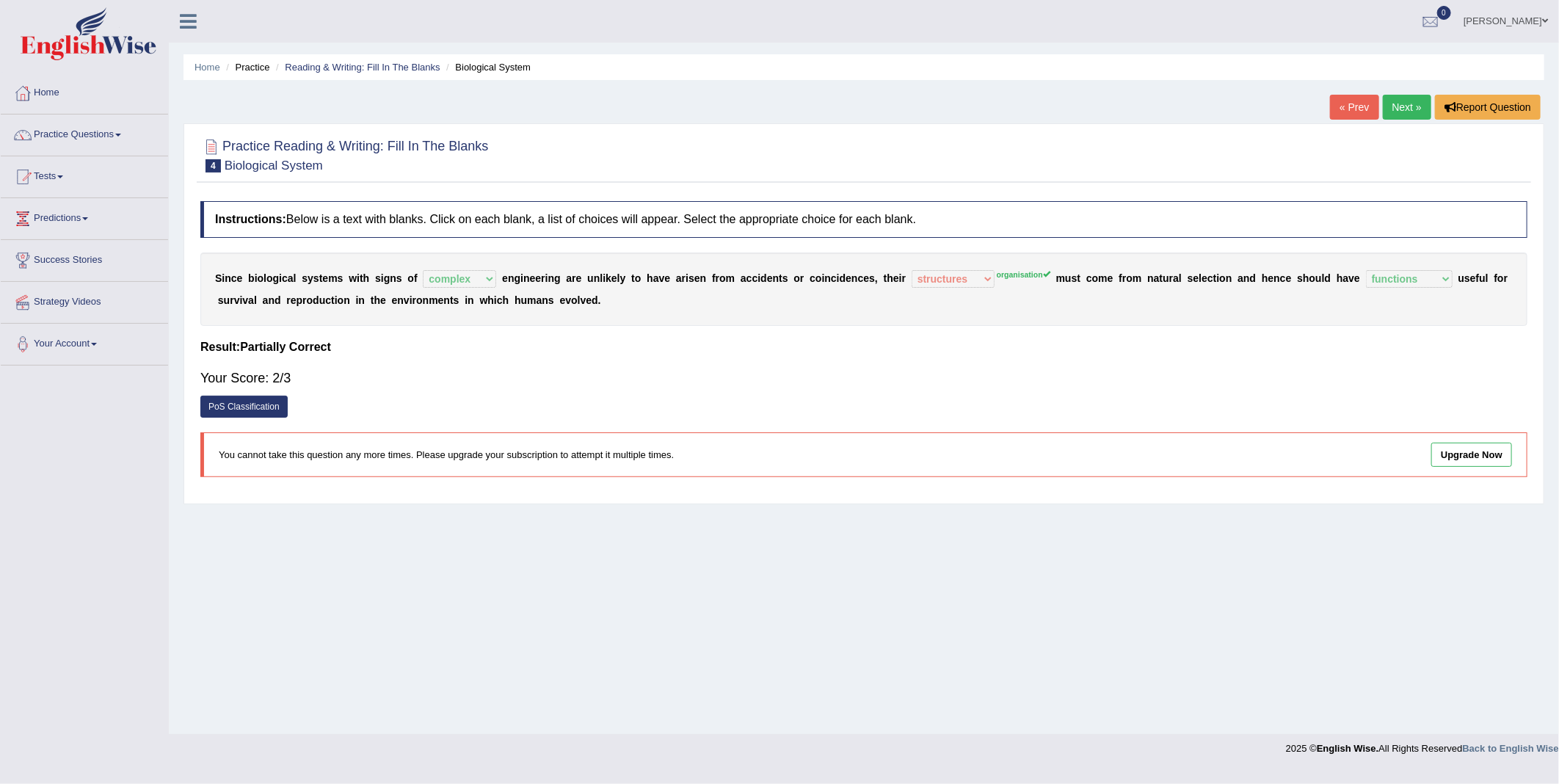
click at [1408, 97] on link "Next »" at bounding box center [1407, 107] width 48 height 25
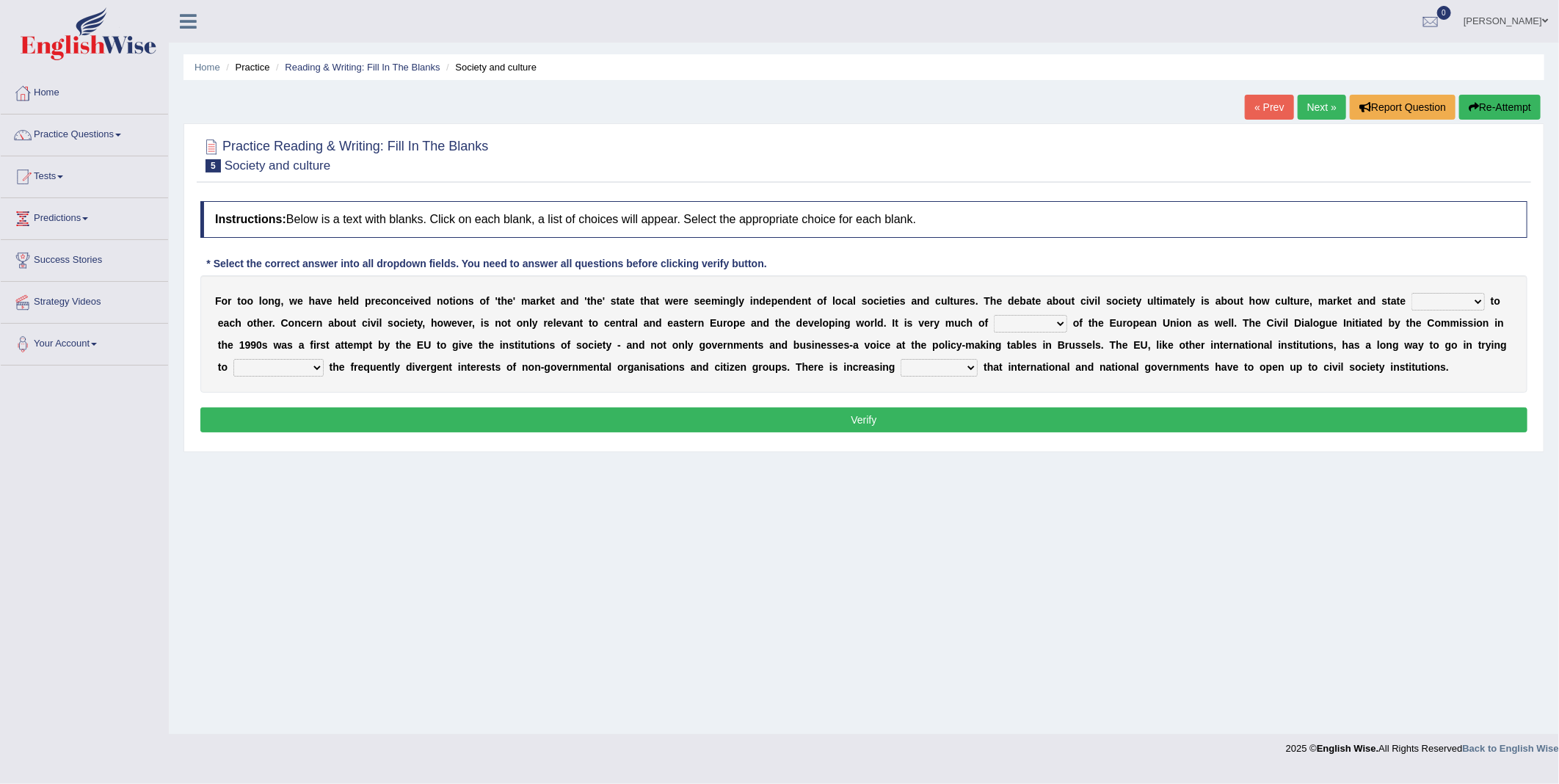
click at [1412, 296] on select "stay relate bring telling" at bounding box center [1448, 302] width 73 height 17
select select "relate"
click at [1412, 294] on select "stay relate bring telling" at bounding box center [1448, 302] width 73 height 17
click at [994, 319] on select "interest brought shown suspect" at bounding box center [1031, 323] width 73 height 17
click at [994, 323] on select "interest brought shown suspect" at bounding box center [1031, 323] width 73 height 17
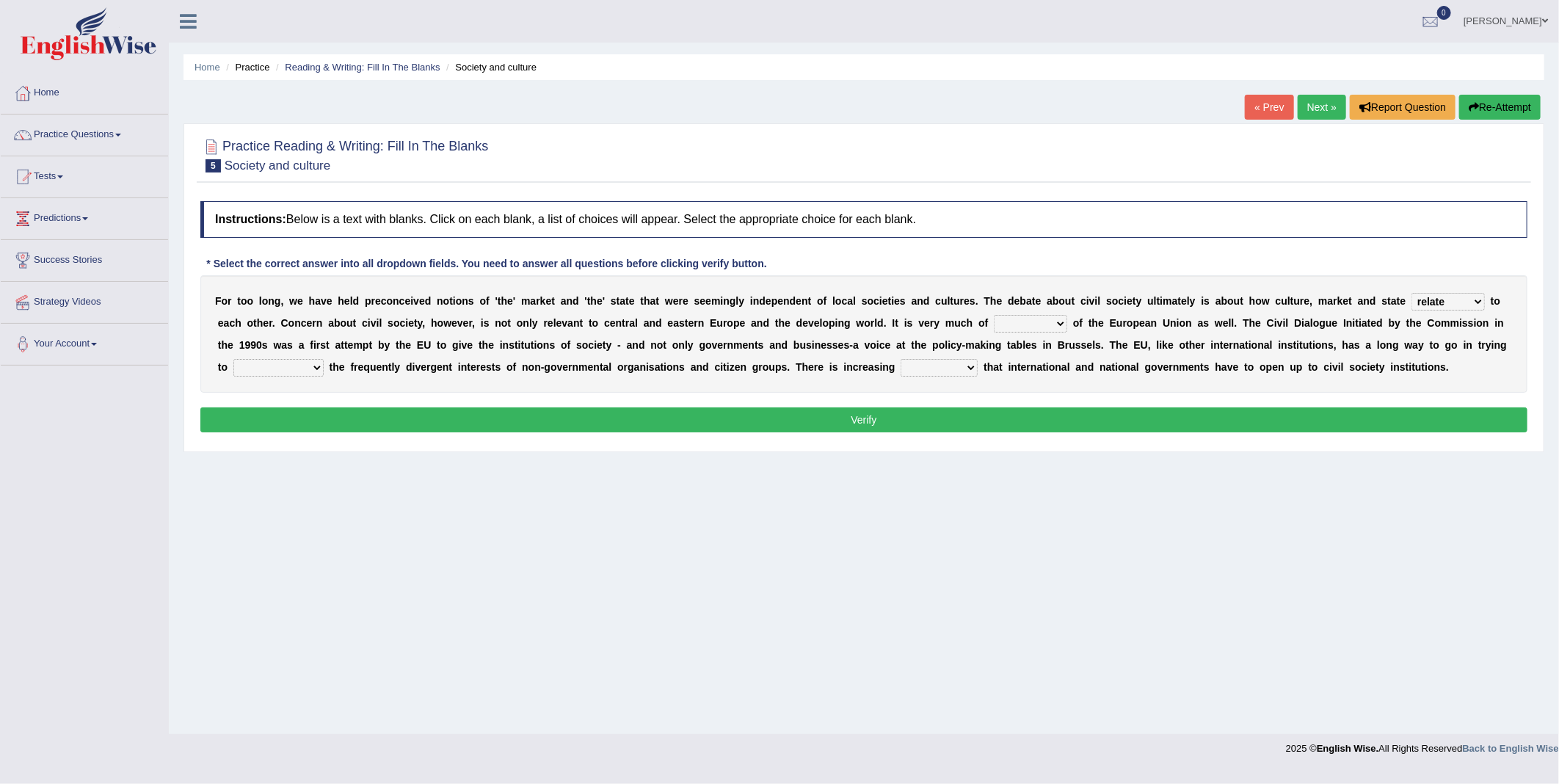
click at [994, 321] on select "interest brought shown suspect" at bounding box center [1031, 323] width 73 height 17
select select "interest"
click at [994, 316] on select "interest brought shown suspect" at bounding box center [1031, 323] width 73 height 17
click at [323, 359] on select "indulge express supreme accommodate" at bounding box center [279, 367] width 90 height 17
select select "express"
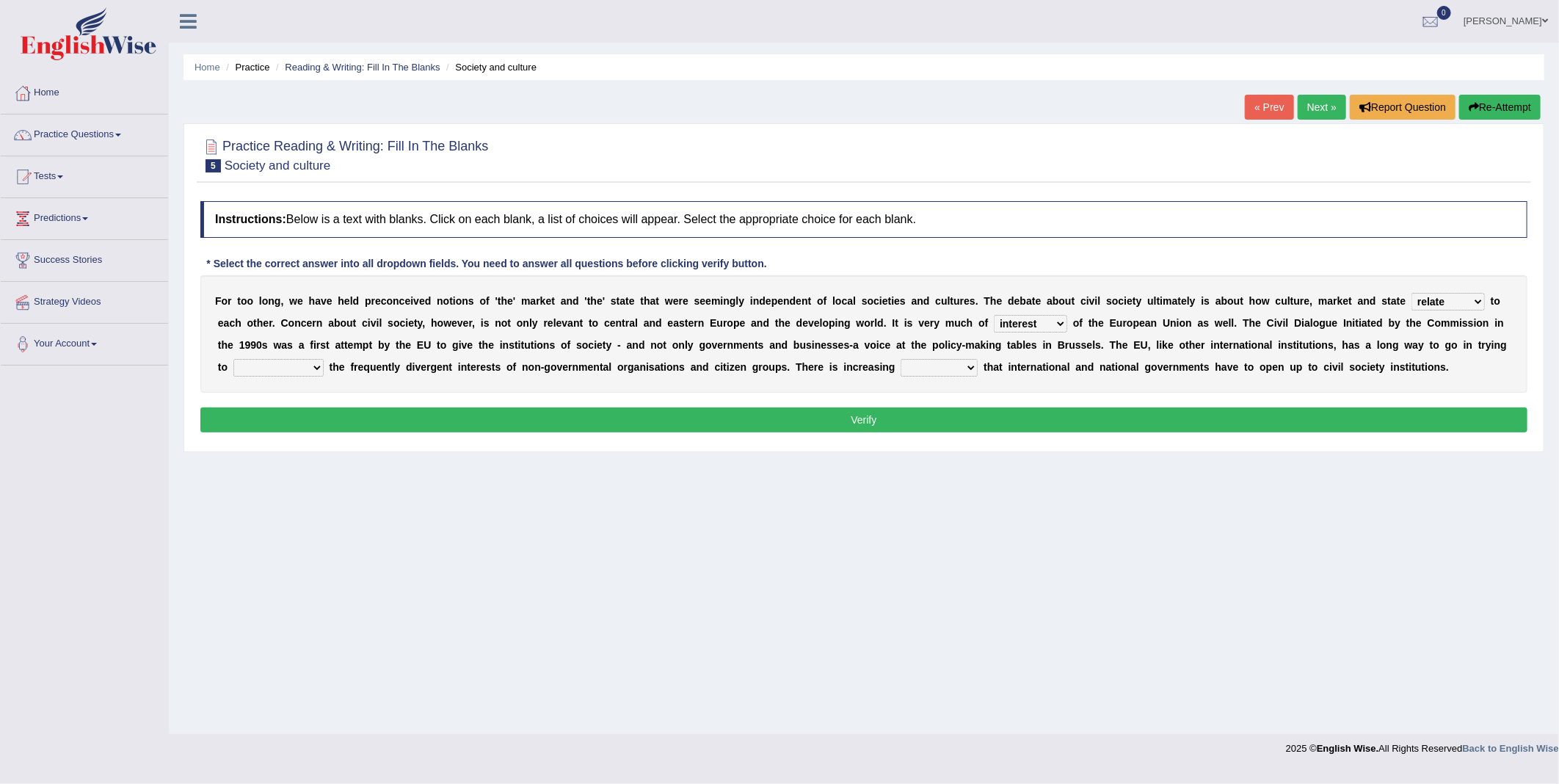
click at [323, 359] on select "indulge express supreme accommodate" at bounding box center [279, 367] width 90 height 17
click at [901, 369] on select "tolerance expression recognition sample" at bounding box center [939, 367] width 77 height 17
select select "expression"
click at [901, 360] on select "tolerance expression recognition sample" at bounding box center [939, 367] width 77 height 17
click at [811, 413] on button "Verify" at bounding box center [864, 419] width 1328 height 25
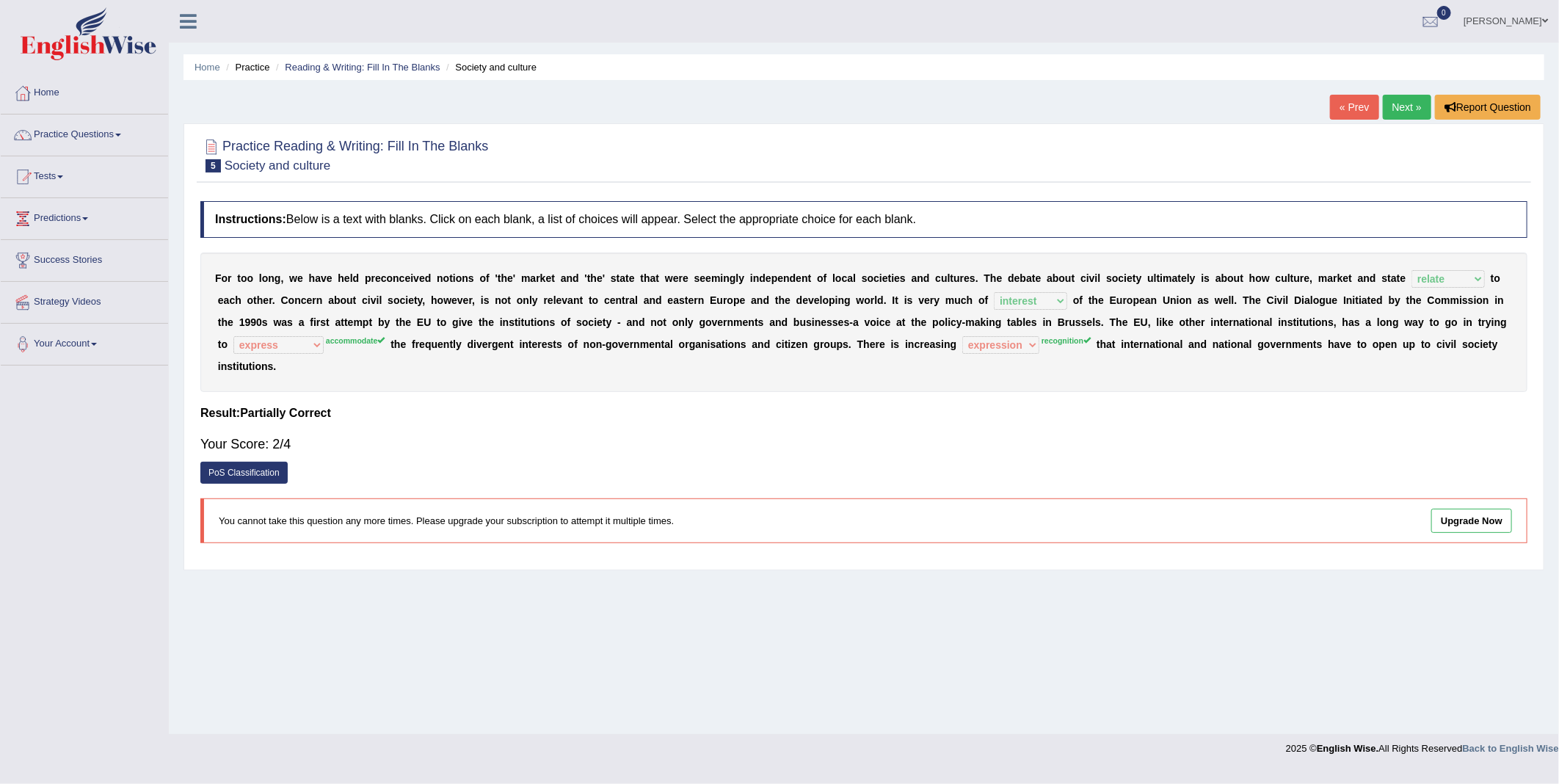
click at [1407, 112] on link "Next »" at bounding box center [1407, 107] width 48 height 25
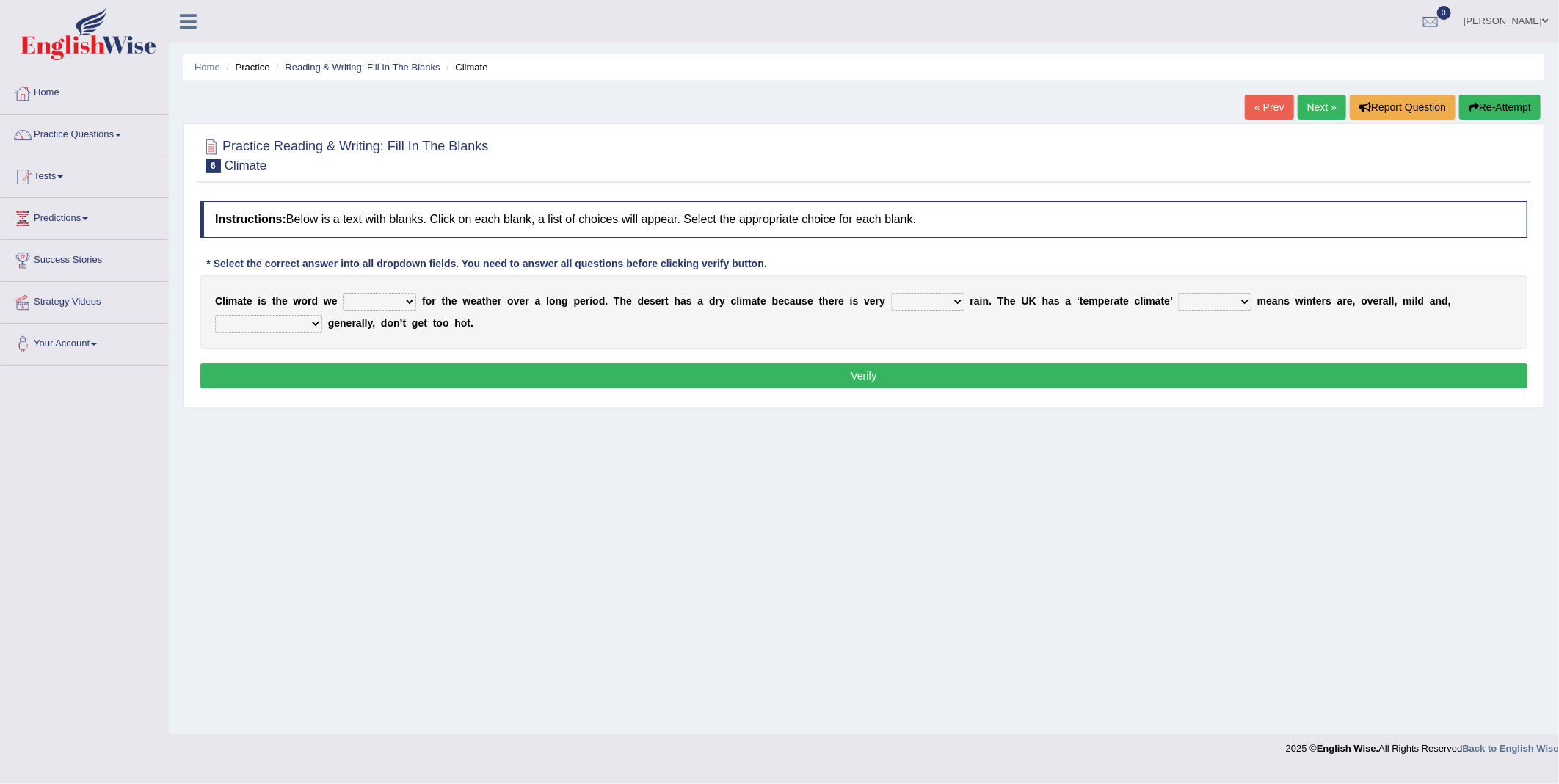
click at [379, 299] on select "give take use throw" at bounding box center [379, 302] width 73 height 17
select select "use"
click at [343, 294] on select "give take use throw" at bounding box center [379, 302] width 73 height 17
click at [891, 303] on select "much little least less" at bounding box center [927, 302] width 73 height 17
select select "least"
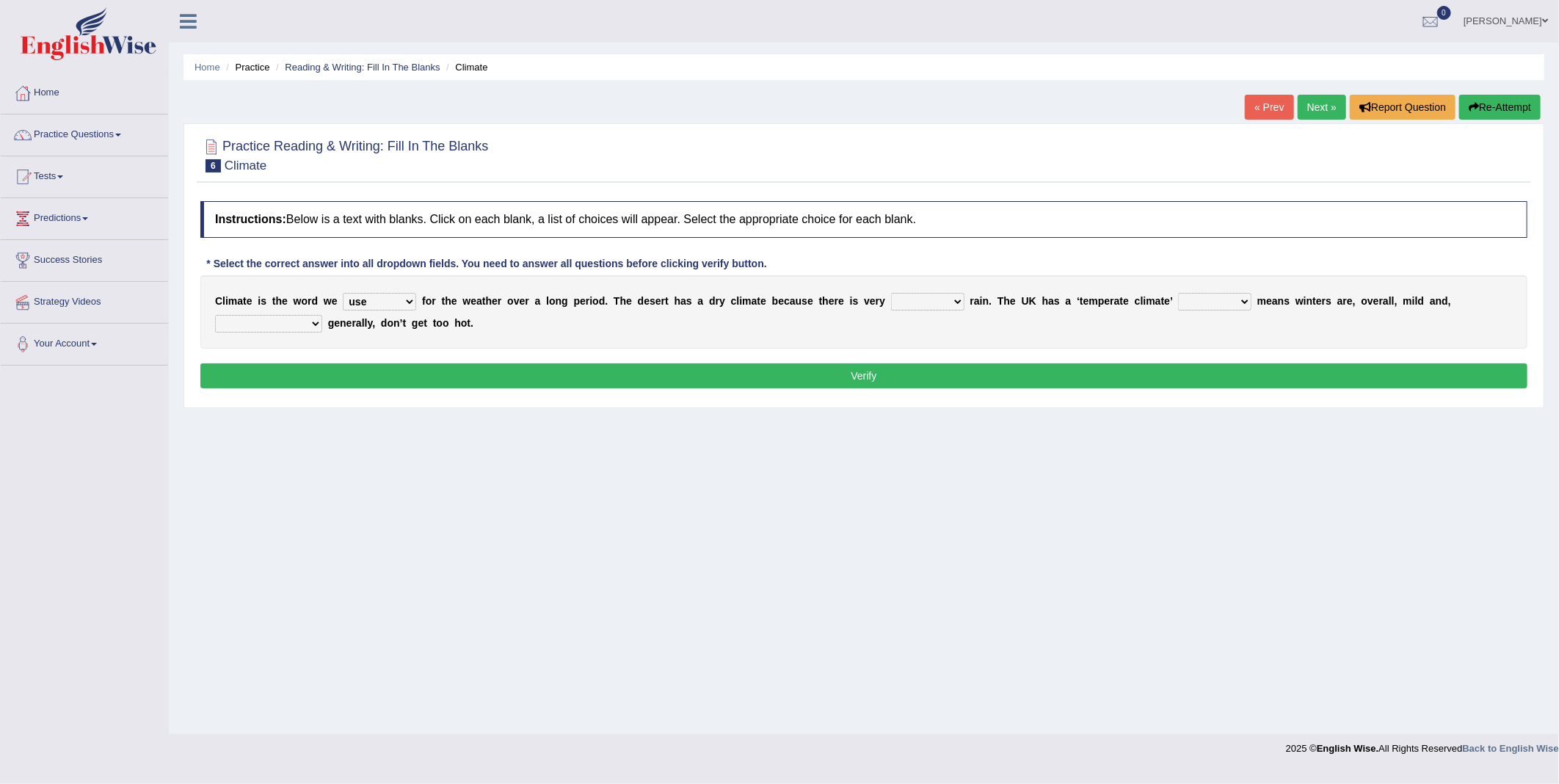
click at [891, 294] on select "much little least less" at bounding box center [927, 302] width 73 height 17
click at [1178, 302] on select "when where which where" at bounding box center [1214, 302] width 73 height 17
click at [896, 304] on select "much little least less" at bounding box center [927, 302] width 73 height 17
click at [1178, 306] on select "when where which where" at bounding box center [1214, 302] width 73 height 17
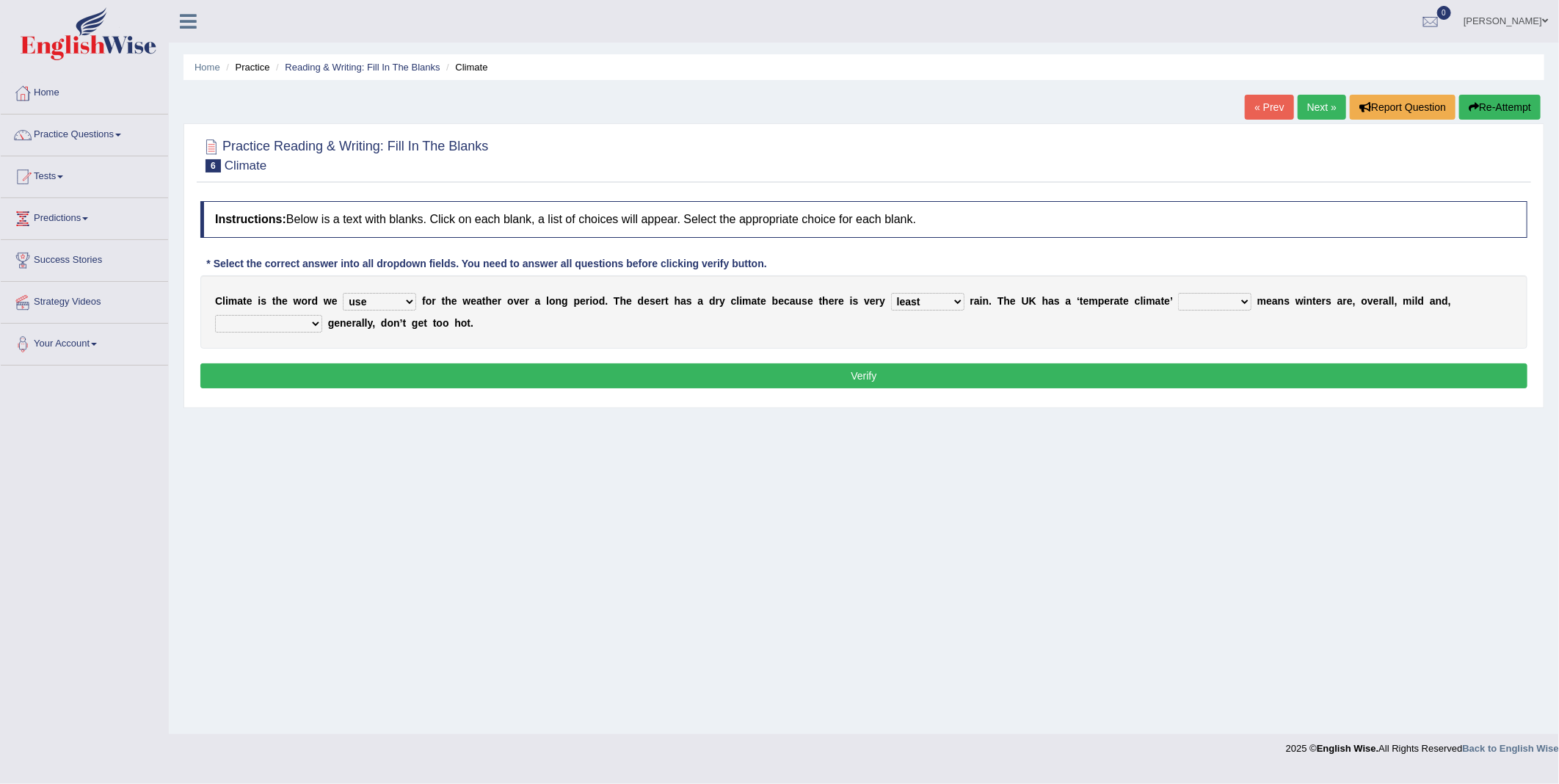
select select "which"
click at [1178, 294] on select "when where which where" at bounding box center [1214, 302] width 73 height 17
click at [323, 315] on select "weather winters summers warmer" at bounding box center [268, 323] width 107 height 17
select select "warmer"
click at [323, 315] on select "weather winters summers warmer" at bounding box center [268, 323] width 107 height 17
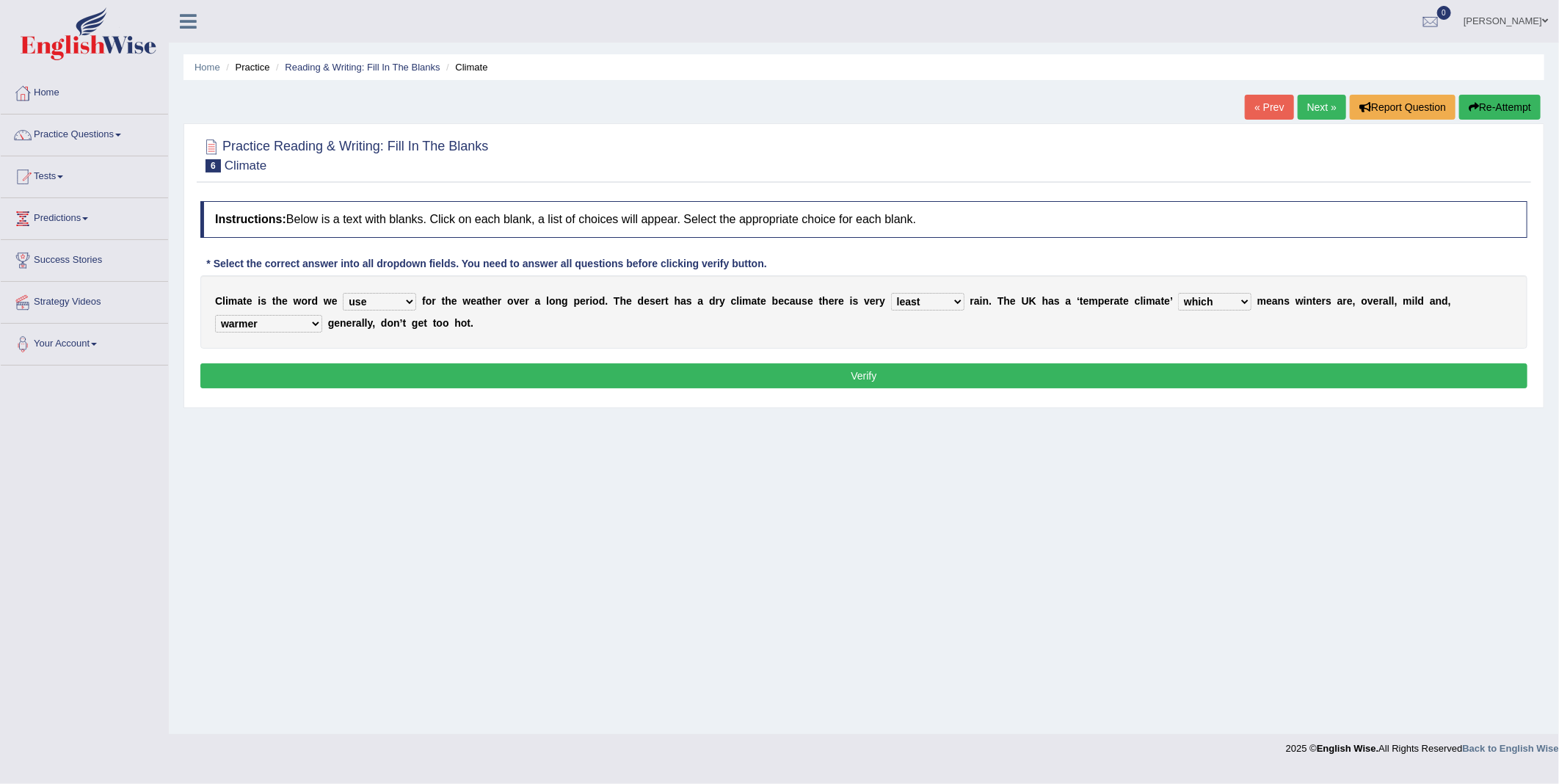
click at [949, 369] on button "Verify" at bounding box center [864, 375] width 1328 height 25
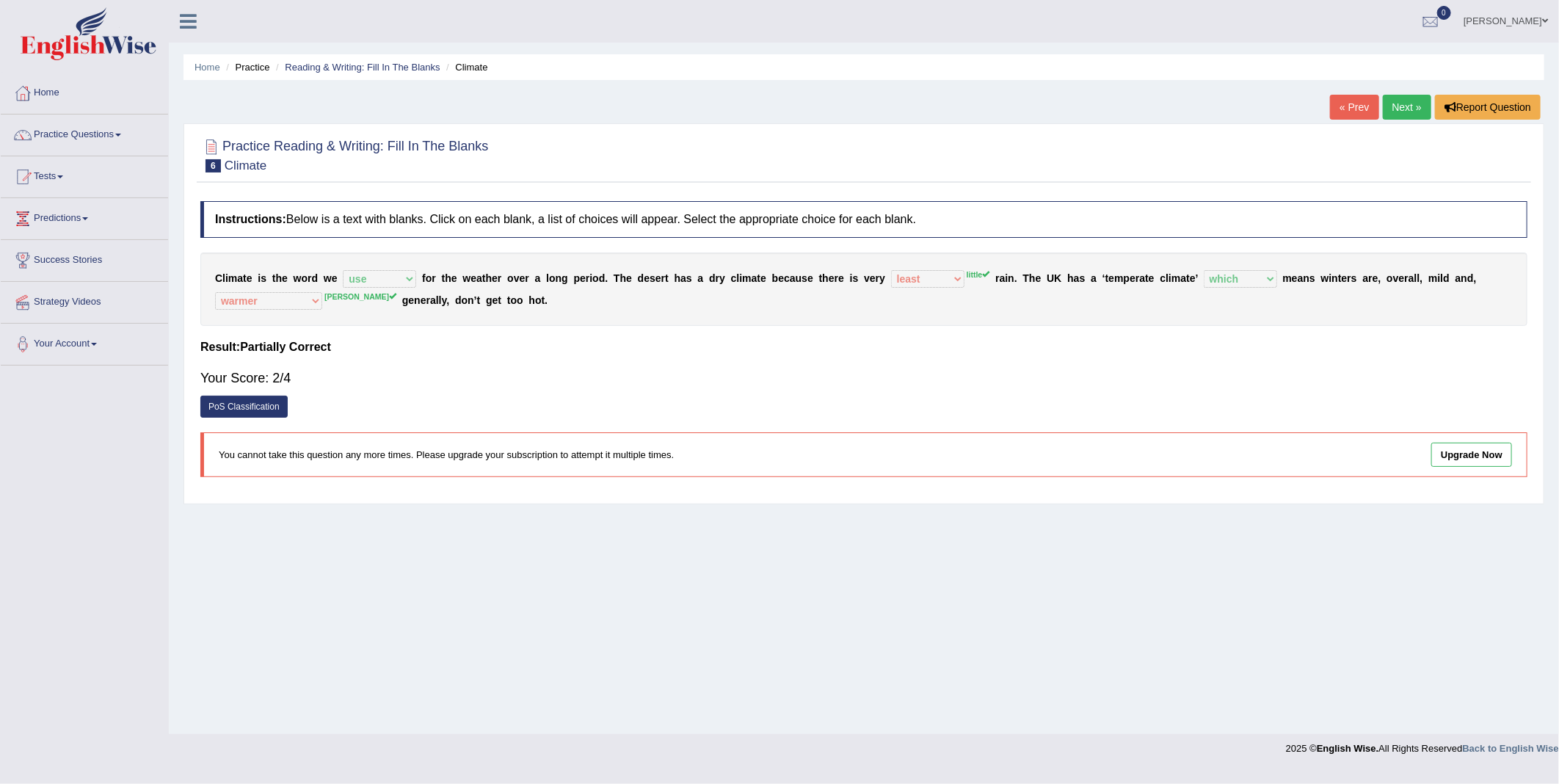
click at [1398, 112] on link "Next »" at bounding box center [1407, 107] width 48 height 25
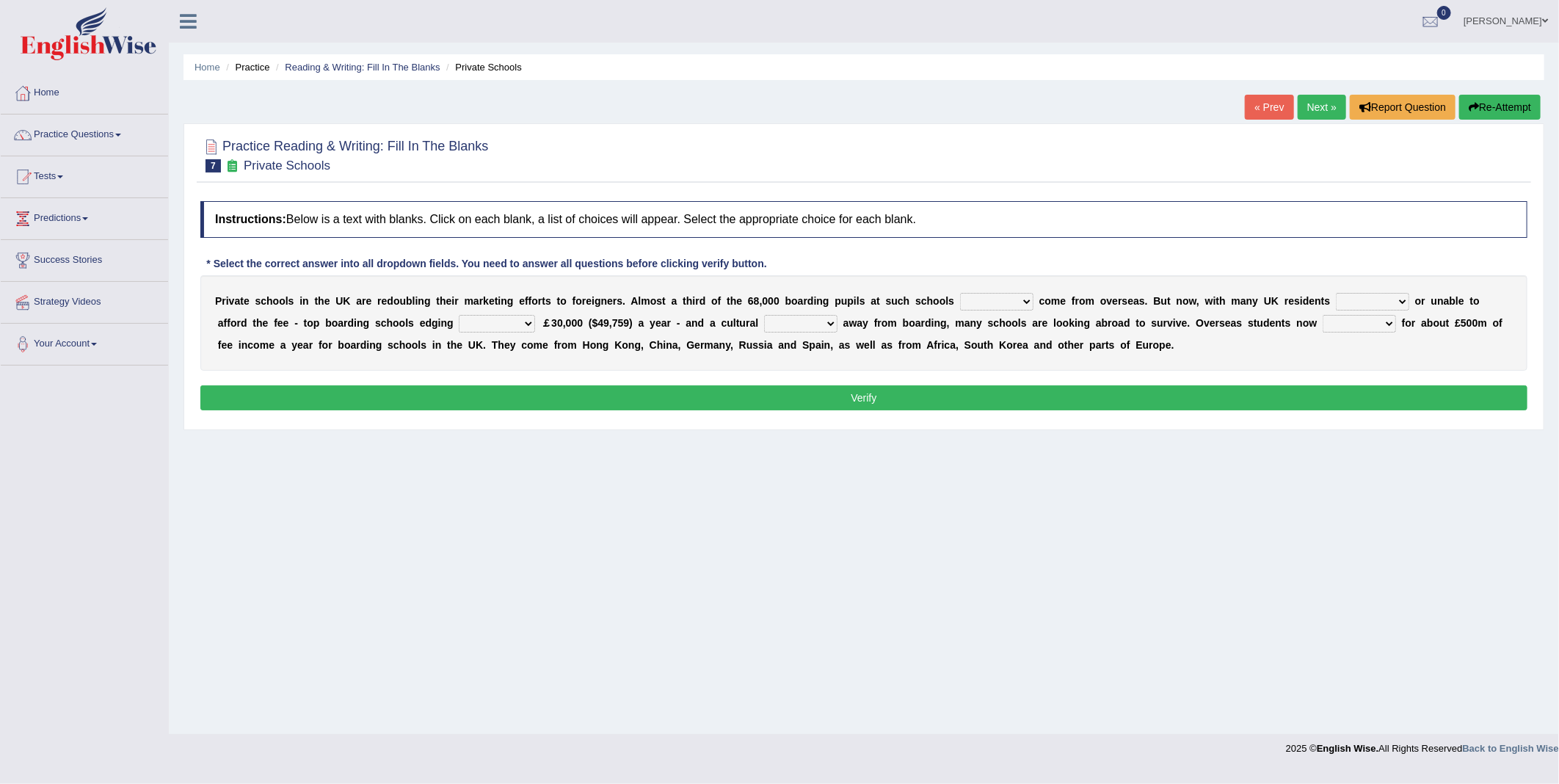
click at [974, 311] on select "all set already great news" at bounding box center [997, 302] width 73 height 17
click at [1190, 299] on b "w" at bounding box center [1193, 301] width 8 height 12
click at [1336, 299] on select "answering unwilling realising storing" at bounding box center [1372, 302] width 73 height 17
select select "unwilling"
click at [1336, 294] on select "answering unwilling realising storing" at bounding box center [1372, 302] width 73 height 17
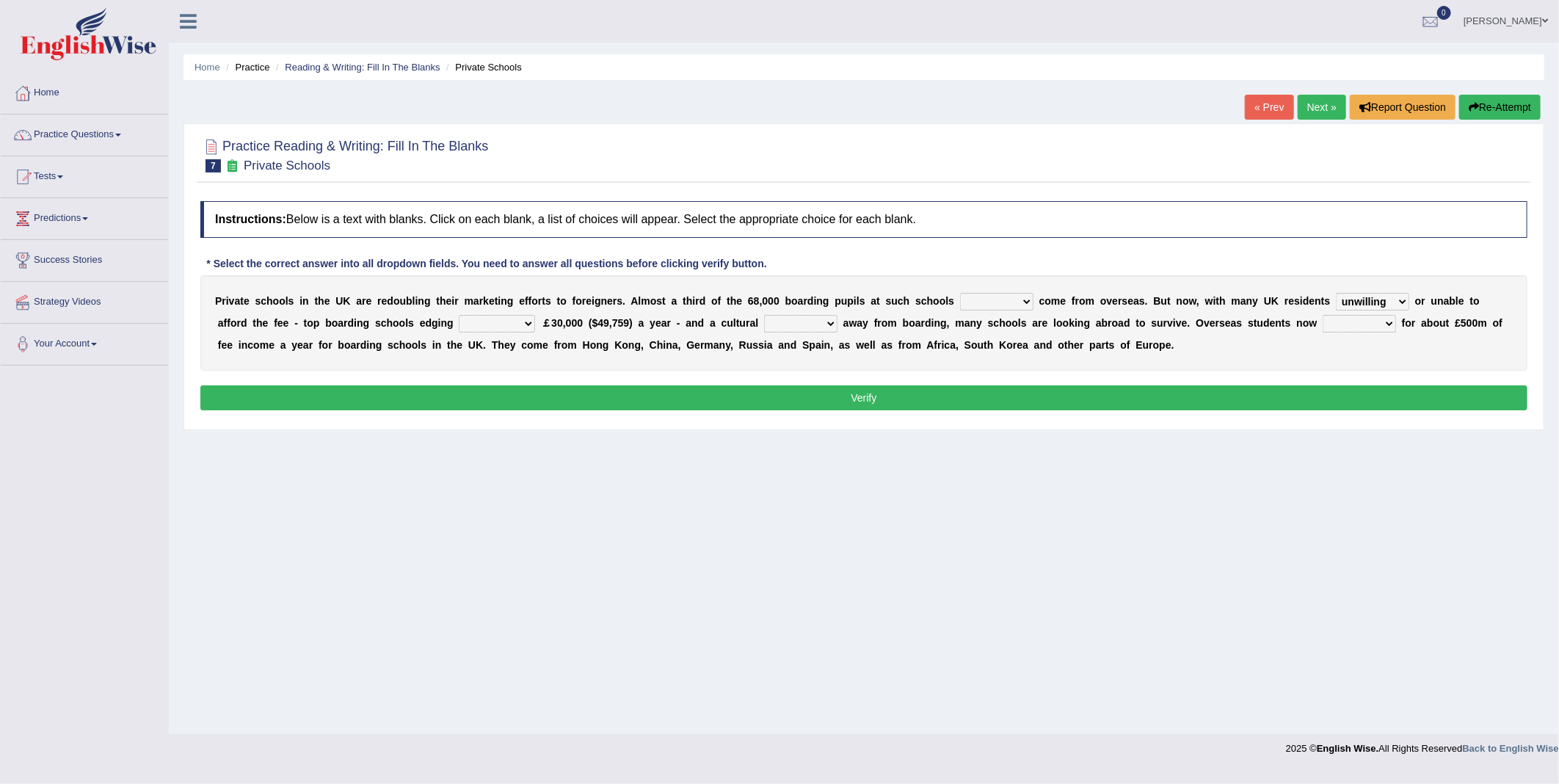
click at [459, 321] on select "rewards towards notification amounting" at bounding box center [497, 323] width 76 height 17
click at [459, 316] on select "rewards towards notification amounting" at bounding box center [497, 323] width 76 height 17
click at [459, 331] on select "rewards towards notification amounting" at bounding box center [497, 323] width 76 height 17
click at [459, 319] on select "rewards towards notification amounting" at bounding box center [497, 323] width 76 height 17
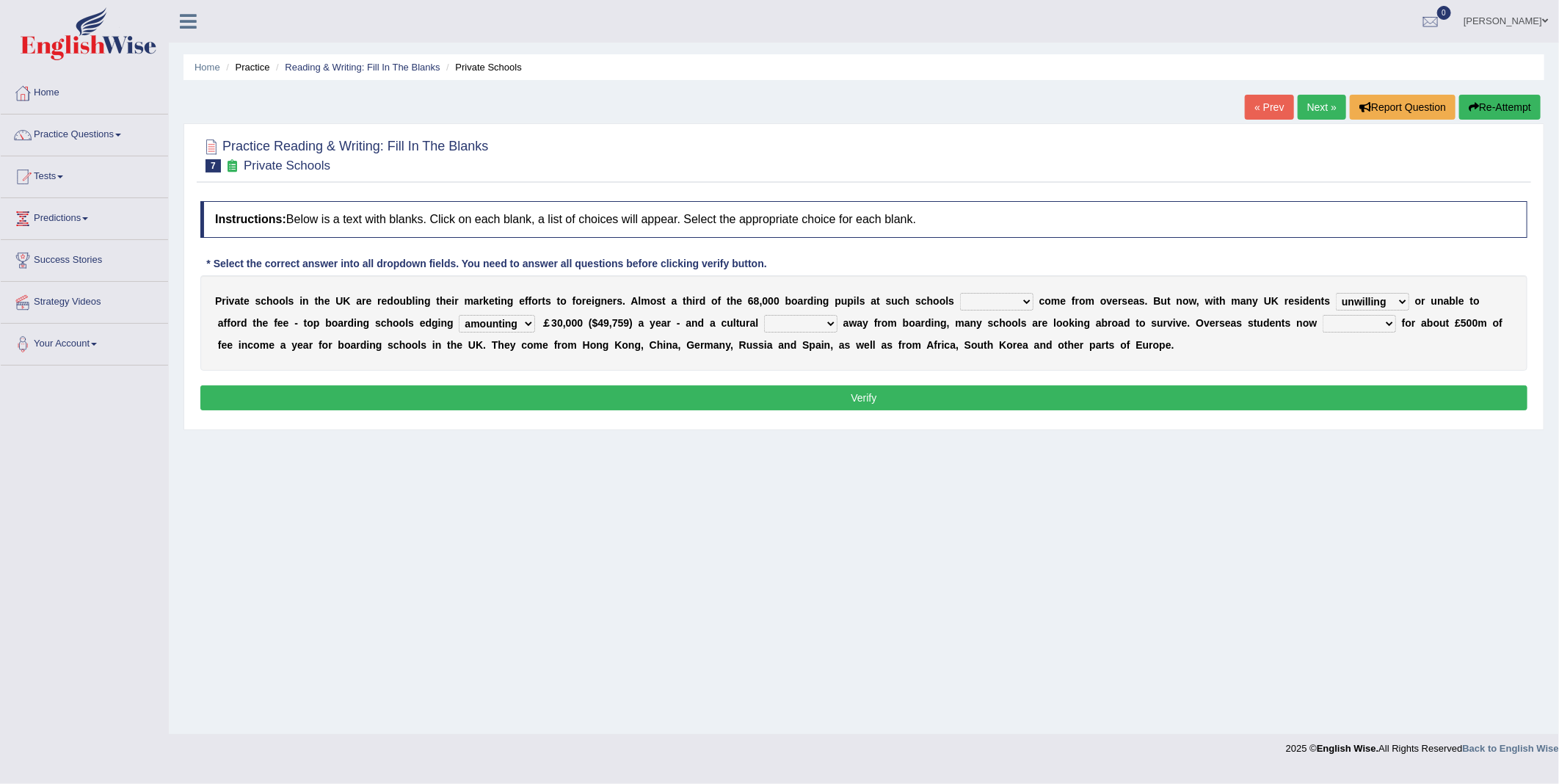
select select "towards"
click at [459, 316] on select "rewards towards notification amounting" at bounding box center [497, 323] width 76 height 17
click at [764, 321] on select "go rattle shatter shift" at bounding box center [801, 323] width 73 height 17
select select "shift"
click at [764, 316] on select "go rattle shatter shift" at bounding box center [801, 323] width 73 height 17
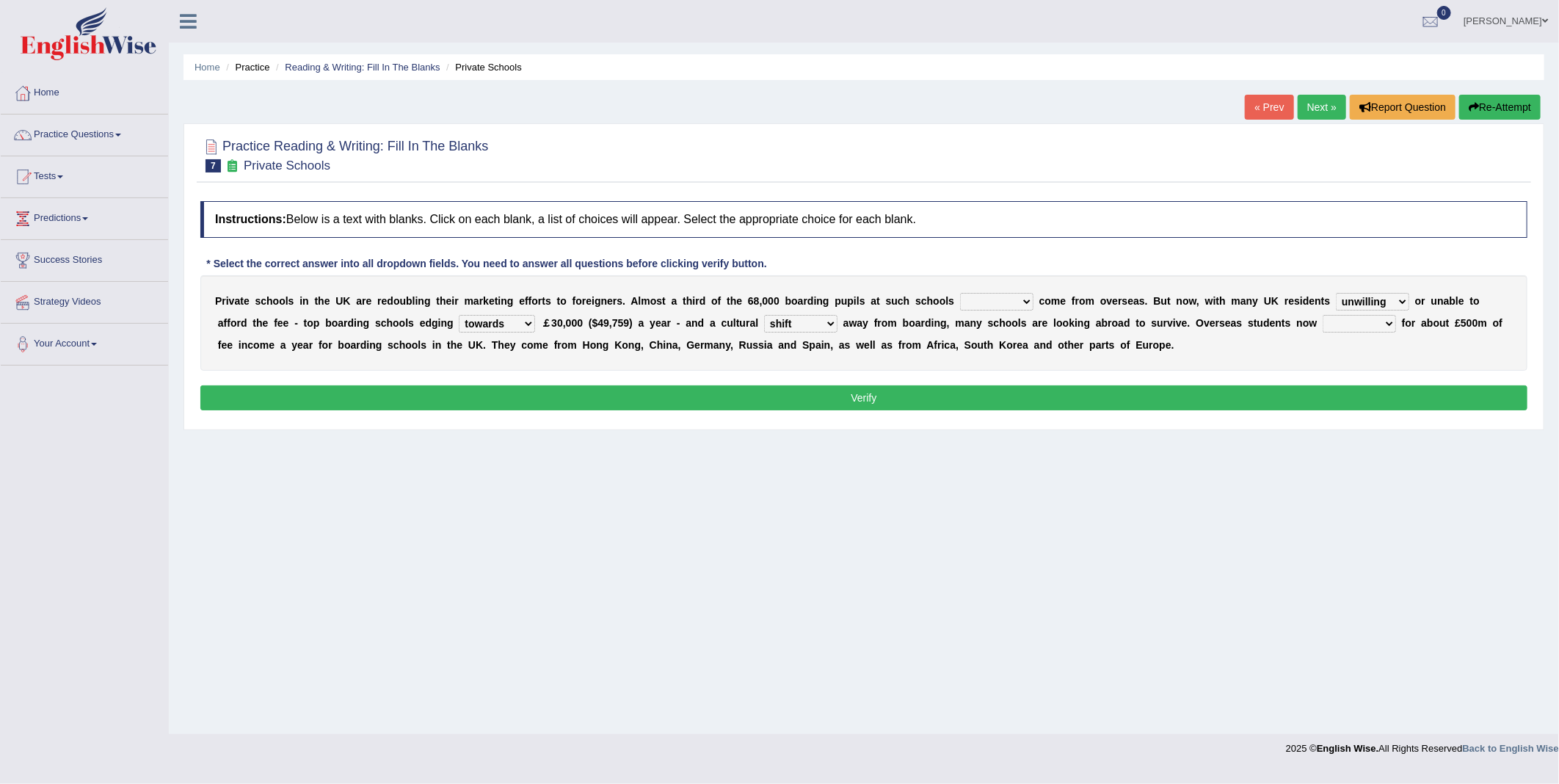
click at [1323, 328] on select "hold think account say" at bounding box center [1359, 323] width 73 height 17
click at [1323, 327] on select "hold think account say" at bounding box center [1359, 323] width 73 height 17
select select "account"
click at [1323, 316] on select "hold think account say" at bounding box center [1359, 323] width 73 height 17
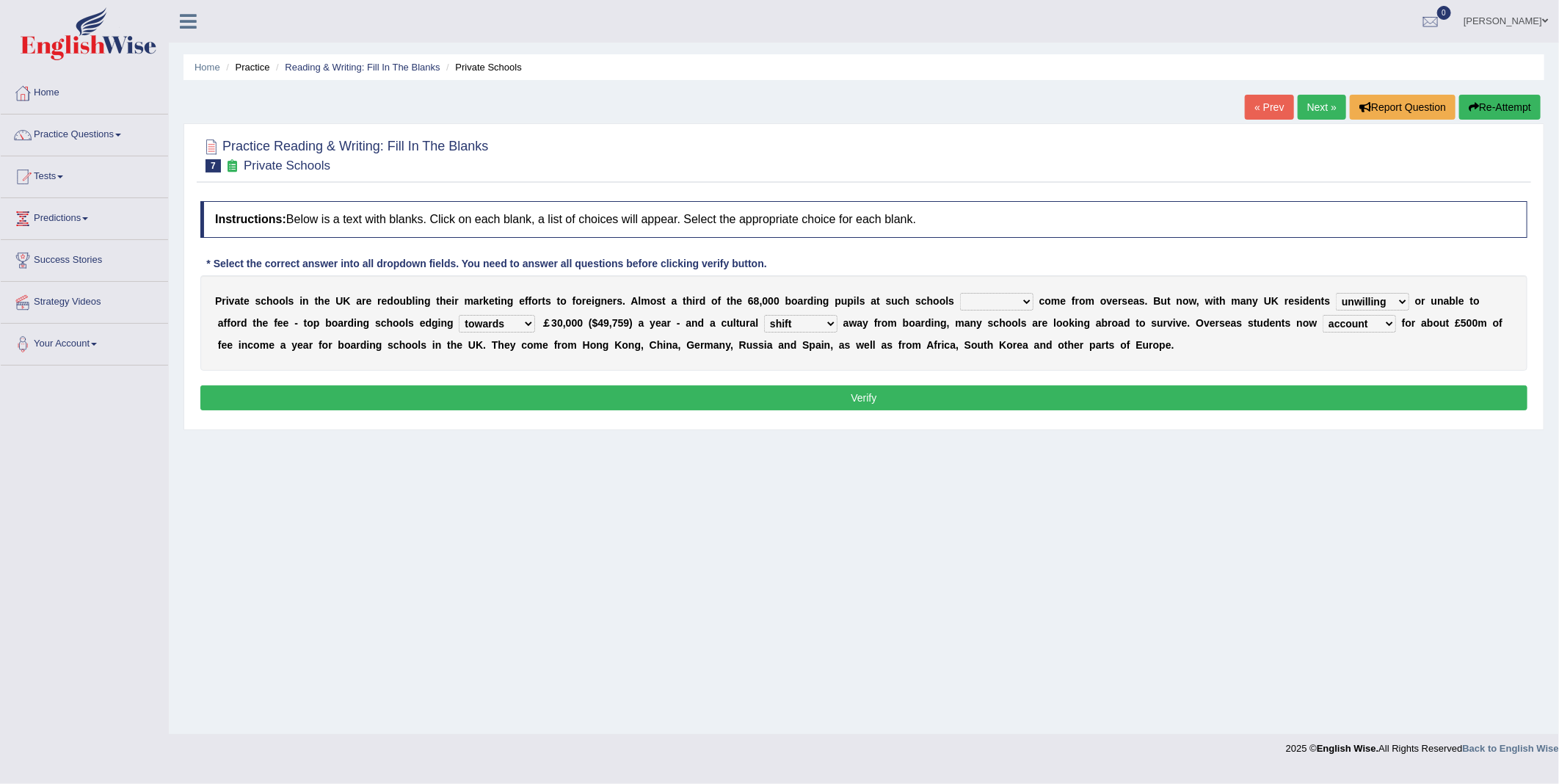
click at [972, 303] on select "all set already great news" at bounding box center [997, 302] width 73 height 17
select select "already"
click at [960, 294] on select "all set already great news" at bounding box center [997, 302] width 73 height 17
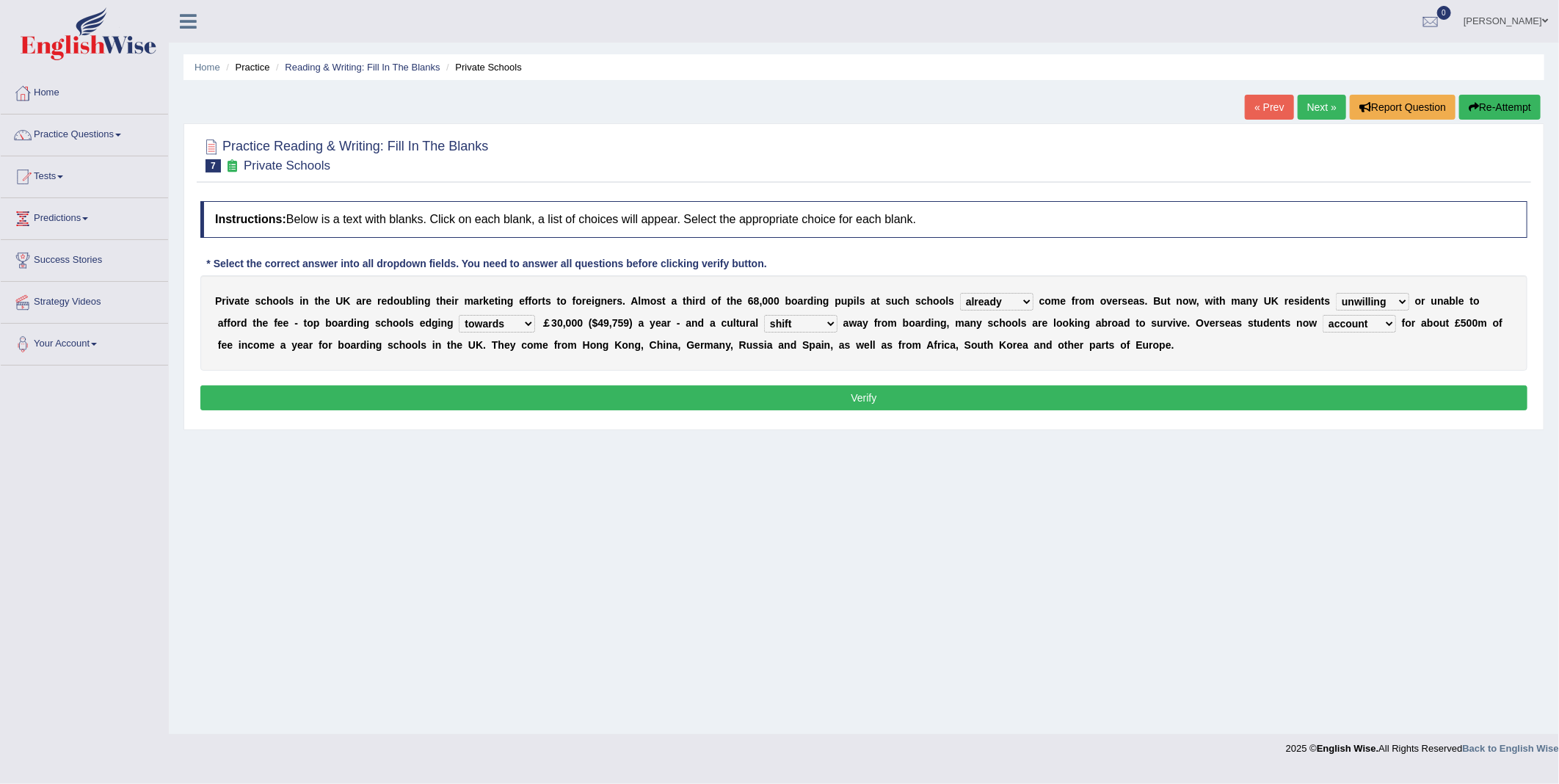
click at [1340, 304] on select "answering unwilling realising storing" at bounding box center [1372, 302] width 73 height 17
click at [459, 319] on select "rewards towards notification amounting" at bounding box center [497, 323] width 76 height 17
click at [459, 316] on select "rewards towards notification amounting" at bounding box center [497, 323] width 76 height 17
click at [459, 323] on select "rewards towards notification amounting" at bounding box center [497, 323] width 76 height 17
select select "towards"
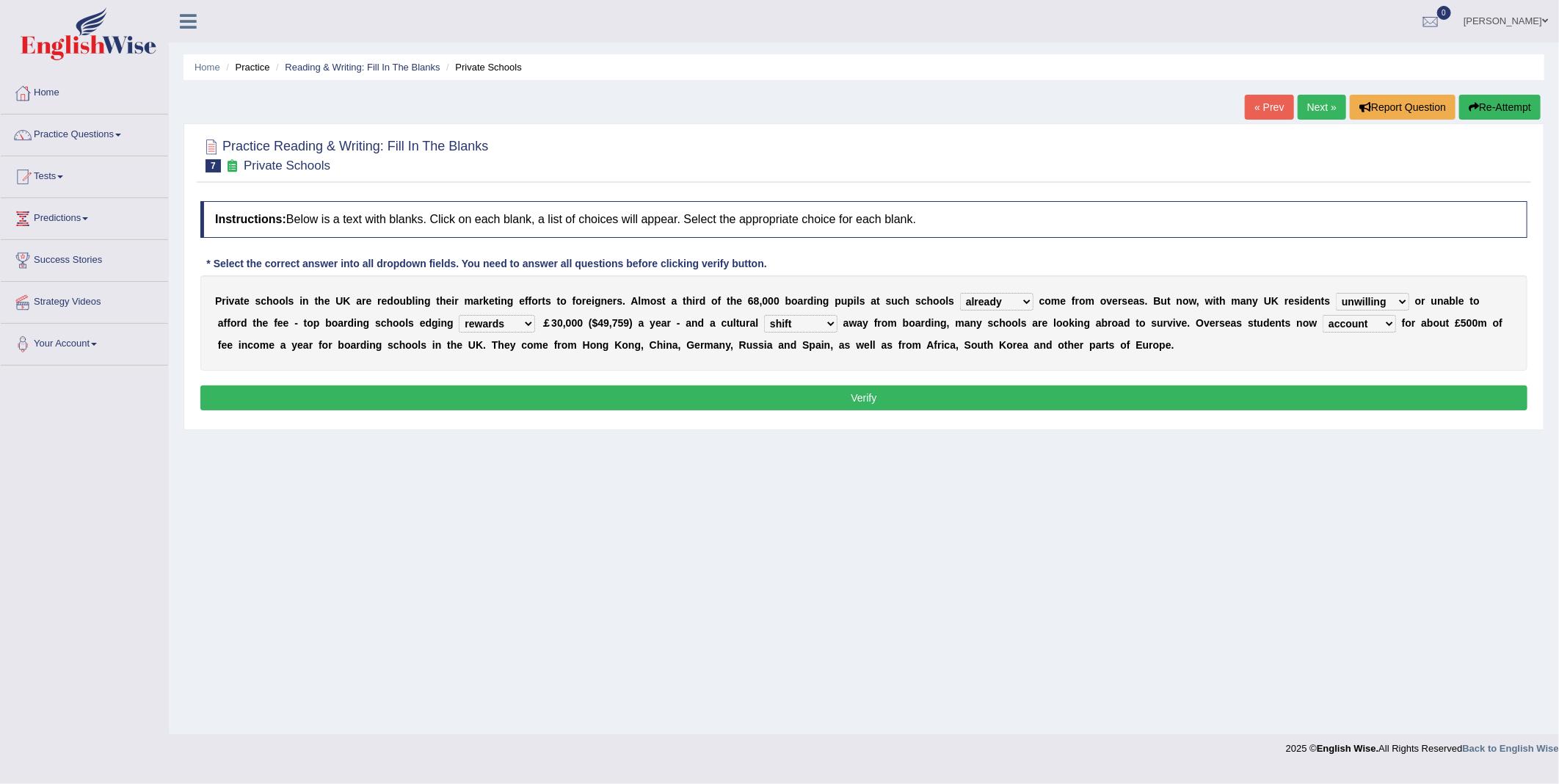
click at [459, 316] on select "rewards towards notification amounting" at bounding box center [497, 323] width 76 height 17
click at [868, 407] on button "Verify" at bounding box center [864, 397] width 1328 height 25
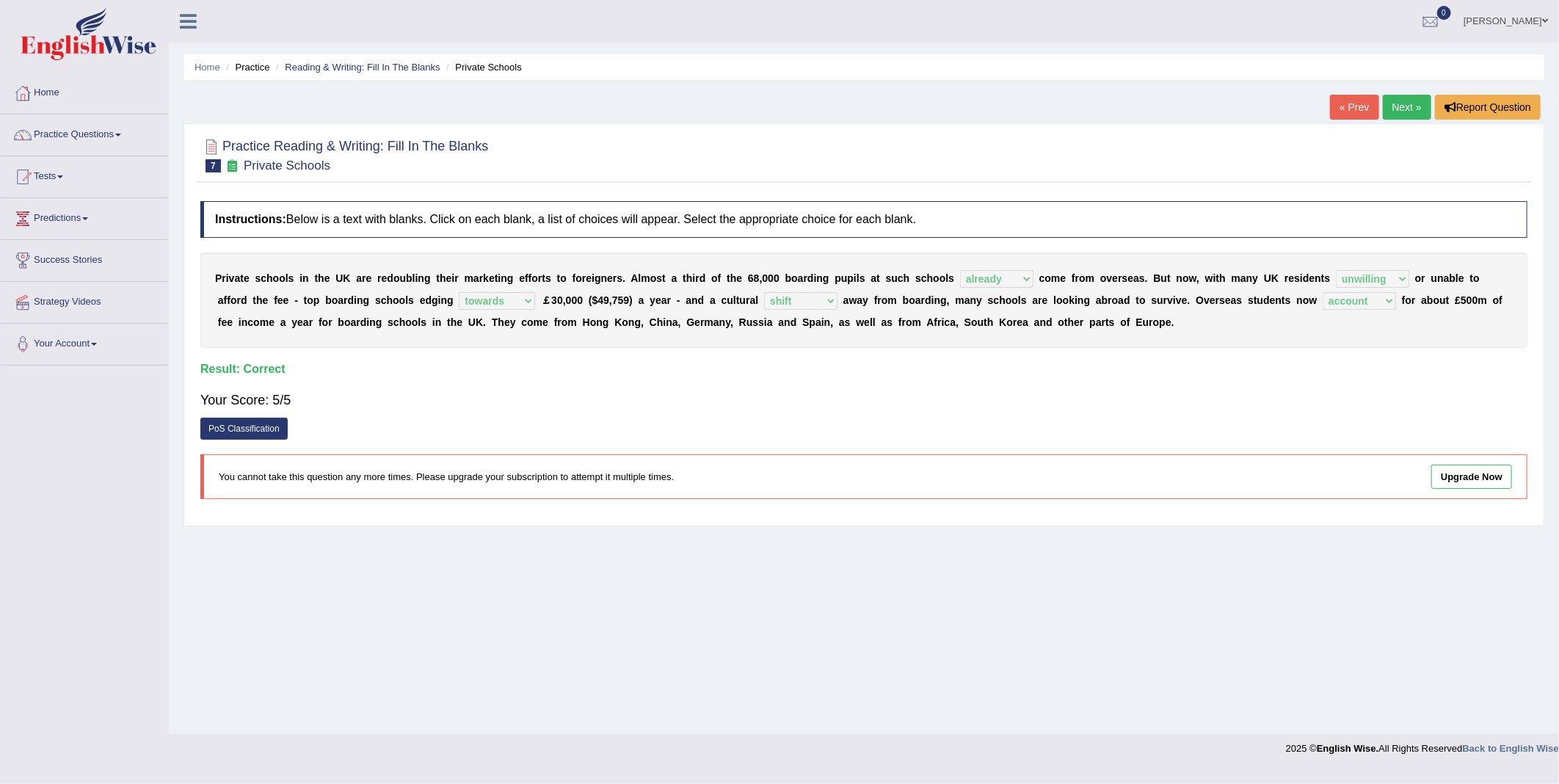
click at [1407, 104] on link "Next »" at bounding box center [1407, 107] width 48 height 25
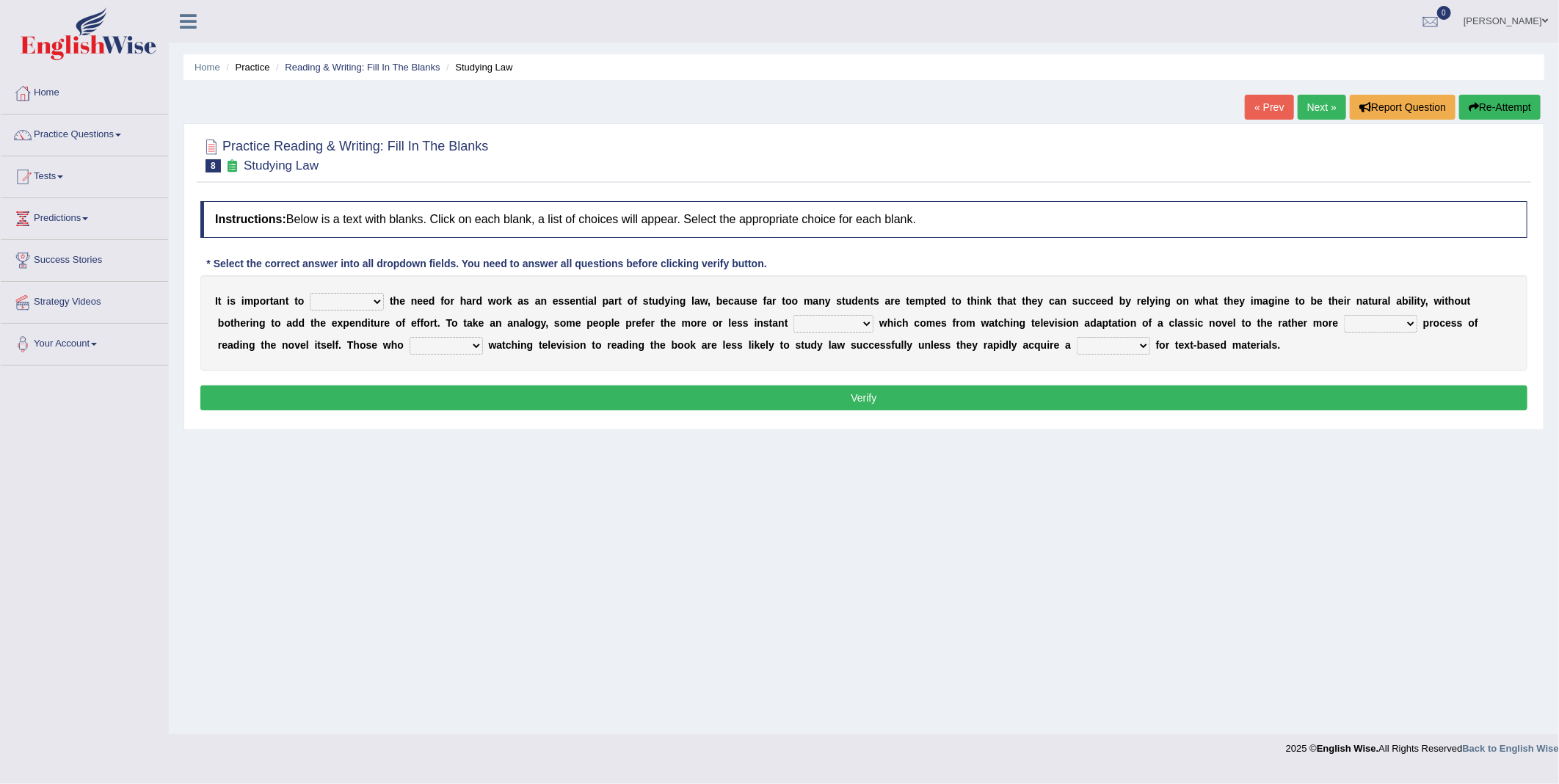
click at [354, 296] on select "emphasise criticise adjust replicate" at bounding box center [347, 302] width 74 height 17
select select "emphasise"
click at [310, 294] on select "emphasise criticise adjust replicate" at bounding box center [347, 302] width 74 height 17
click at [794, 325] on select "satisfaction reaction gratification adjusted" at bounding box center [834, 323] width 80 height 17
select select "reaction"
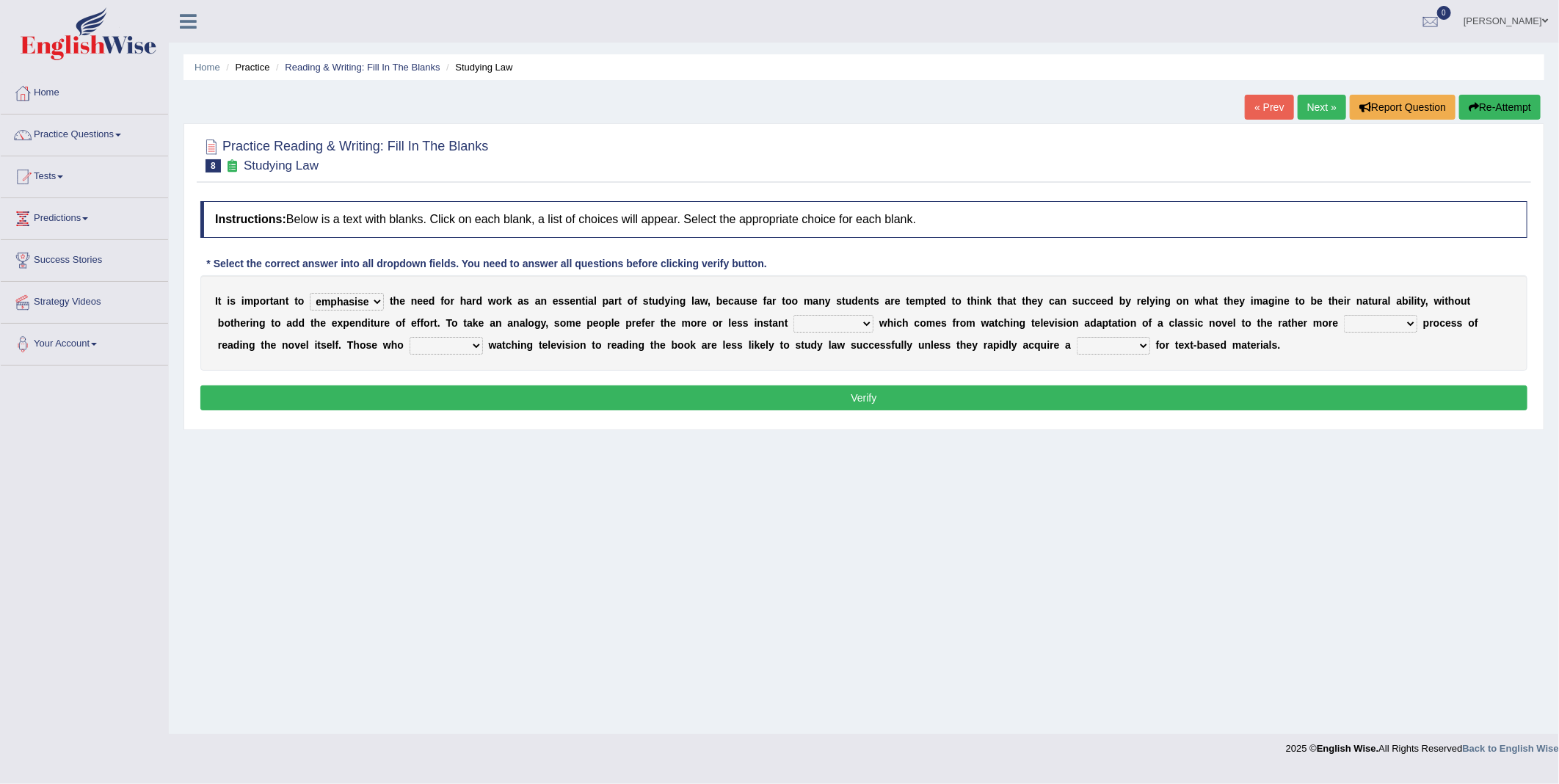
click at [794, 316] on select "satisfaction reaction gratification adjusted" at bounding box center [834, 323] width 80 height 17
click at [1344, 322] on select "fulfilling laborious acquire broken" at bounding box center [1380, 323] width 73 height 17
select select "laborious"
click at [1344, 316] on select "fulfilling laborious acquire broken" at bounding box center [1380, 323] width 73 height 17
click at [409, 353] on select "refer prefer stuff knot" at bounding box center [446, 345] width 73 height 17
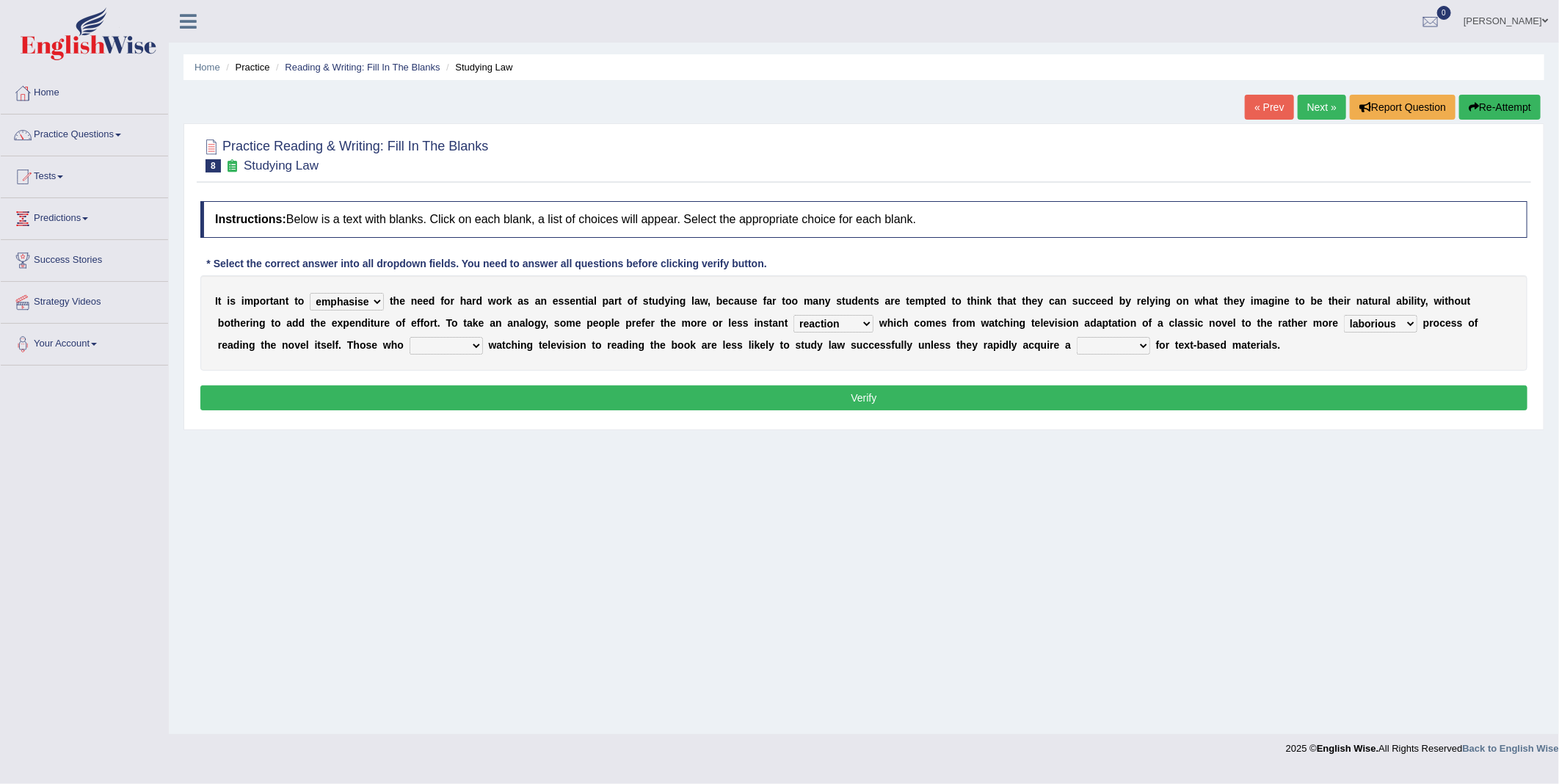
select select "prefer"
click at [409, 338] on select "refer prefer stuff knot" at bounding box center [446, 345] width 73 height 17
click at [1077, 344] on select "judgement waste taste set" at bounding box center [1113, 345] width 73 height 17
select select "taste"
click at [1077, 338] on select "judgement waste taste set" at bounding box center [1113, 345] width 73 height 17
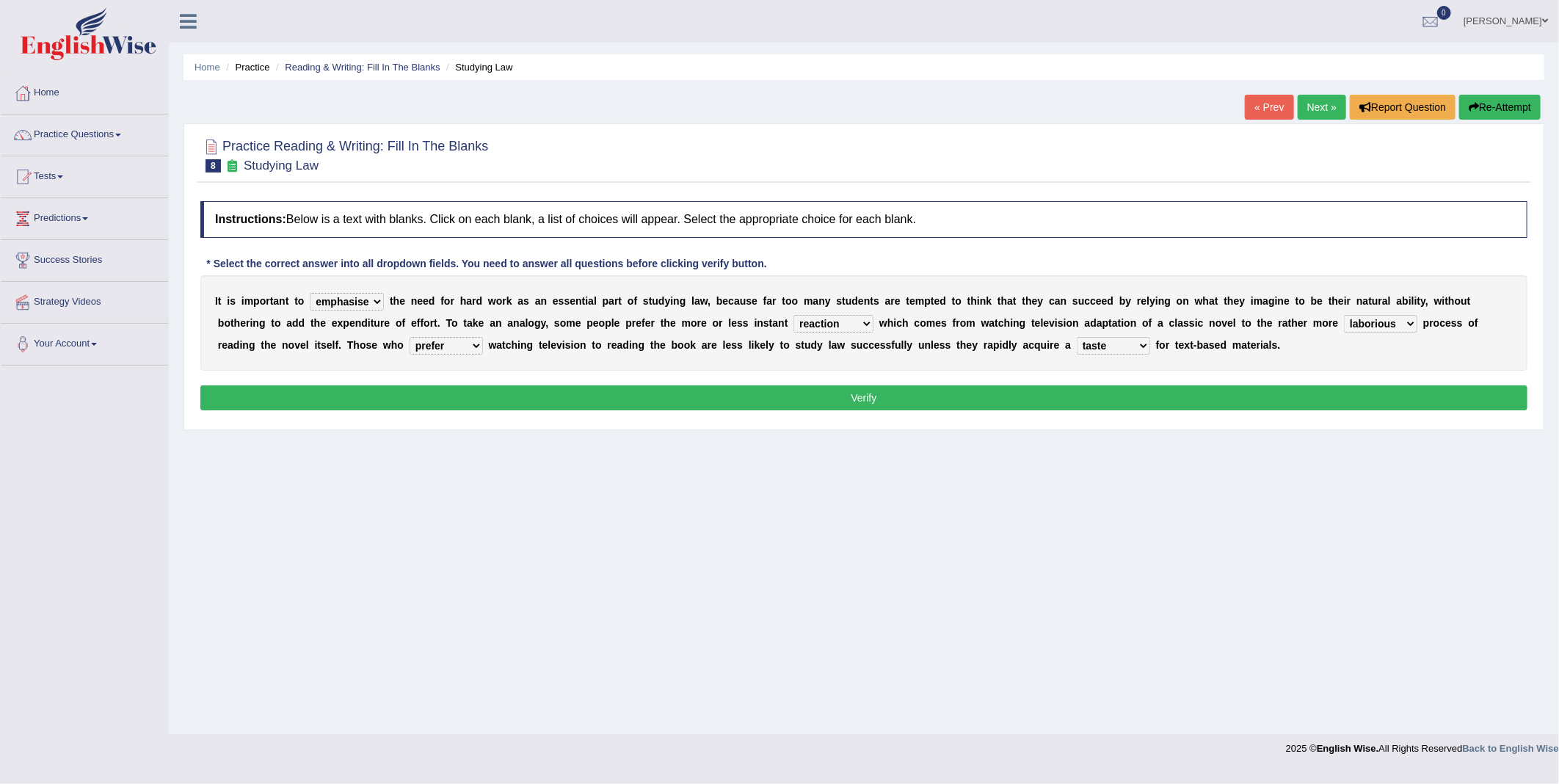
click at [1077, 345] on select "judgement waste taste set" at bounding box center [1113, 345] width 73 height 17
click at [935, 400] on button "Verify" at bounding box center [864, 397] width 1328 height 25
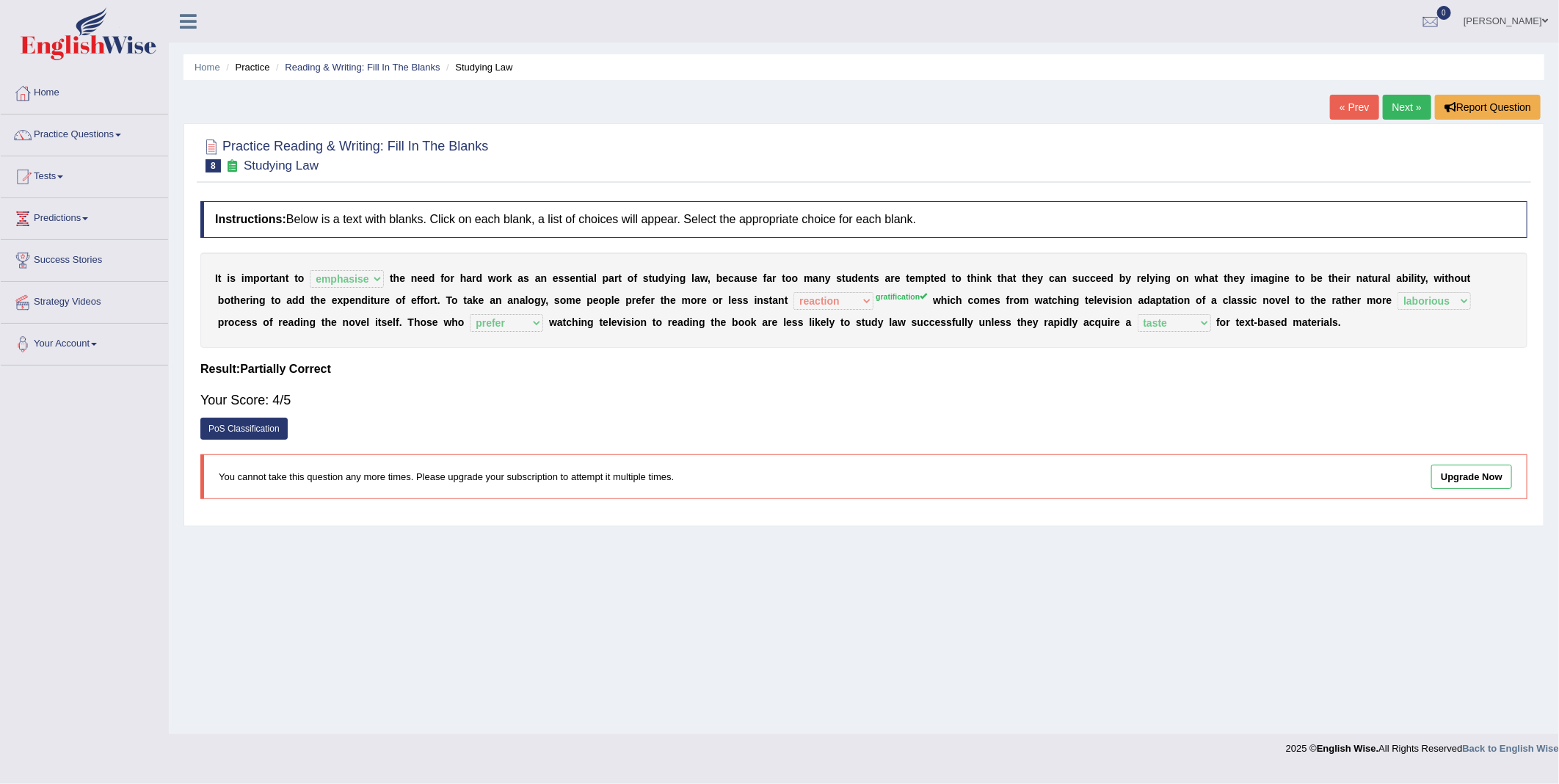
click at [758, 292] on div "I t i s i m p o r t a n t t o emphasise criticise adjust replicate t h e n e e …" at bounding box center [864, 300] width 1328 height 96
click at [876, 294] on sup "gratification" at bounding box center [902, 297] width 51 height 9
click at [778, 289] on div "I t i s i m p o r t a n t t o emphasise criticise adjust replicate t h e n e e …" at bounding box center [864, 300] width 1328 height 96
click at [764, 305] on div "I t i s i m p o r t a n t t o emphasise criticise adjust replicate t h e n e e …" at bounding box center [864, 300] width 1328 height 96
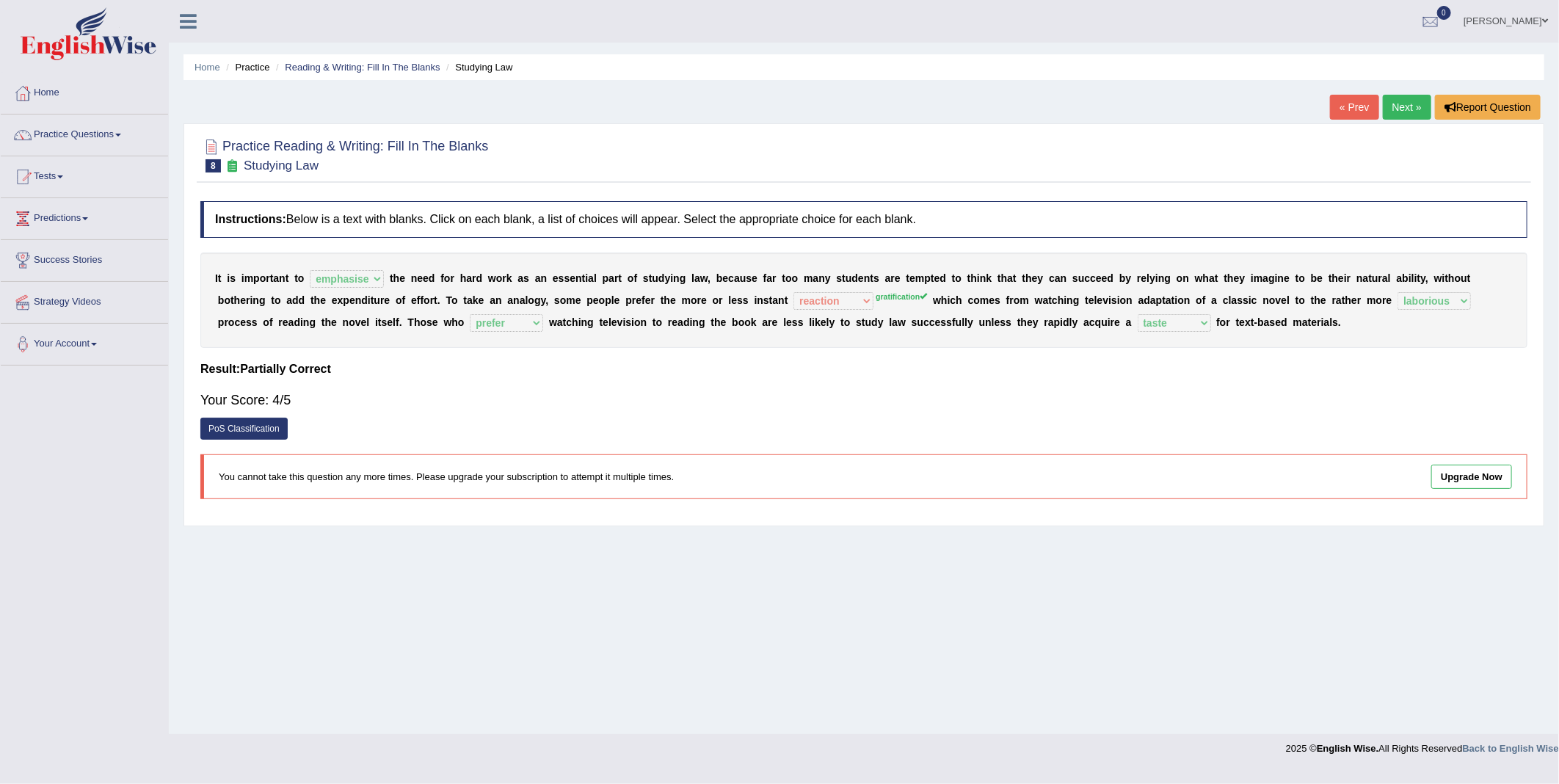
click at [764, 303] on div "I t i s i m p o r t a n t t o emphasise criticise adjust replicate t h e n e e …" at bounding box center [864, 300] width 1328 height 96
drag, startPoint x: 764, startPoint y: 303, endPoint x: 767, endPoint y: 294, distance: 9.5
click at [876, 296] on sup "gratification" at bounding box center [902, 297] width 51 height 9
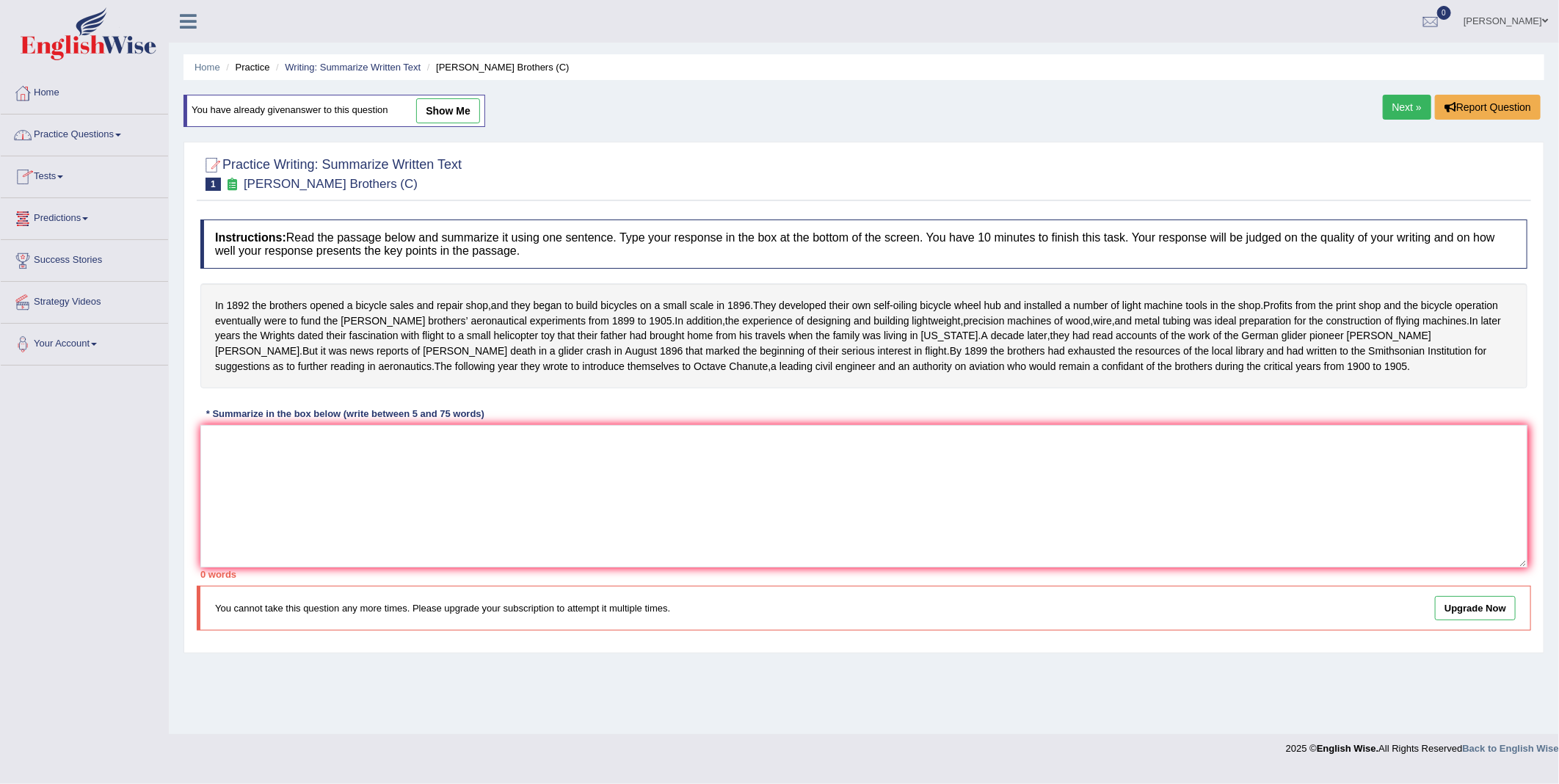
click at [89, 132] on link "Practice Questions" at bounding box center [84, 133] width 167 height 37
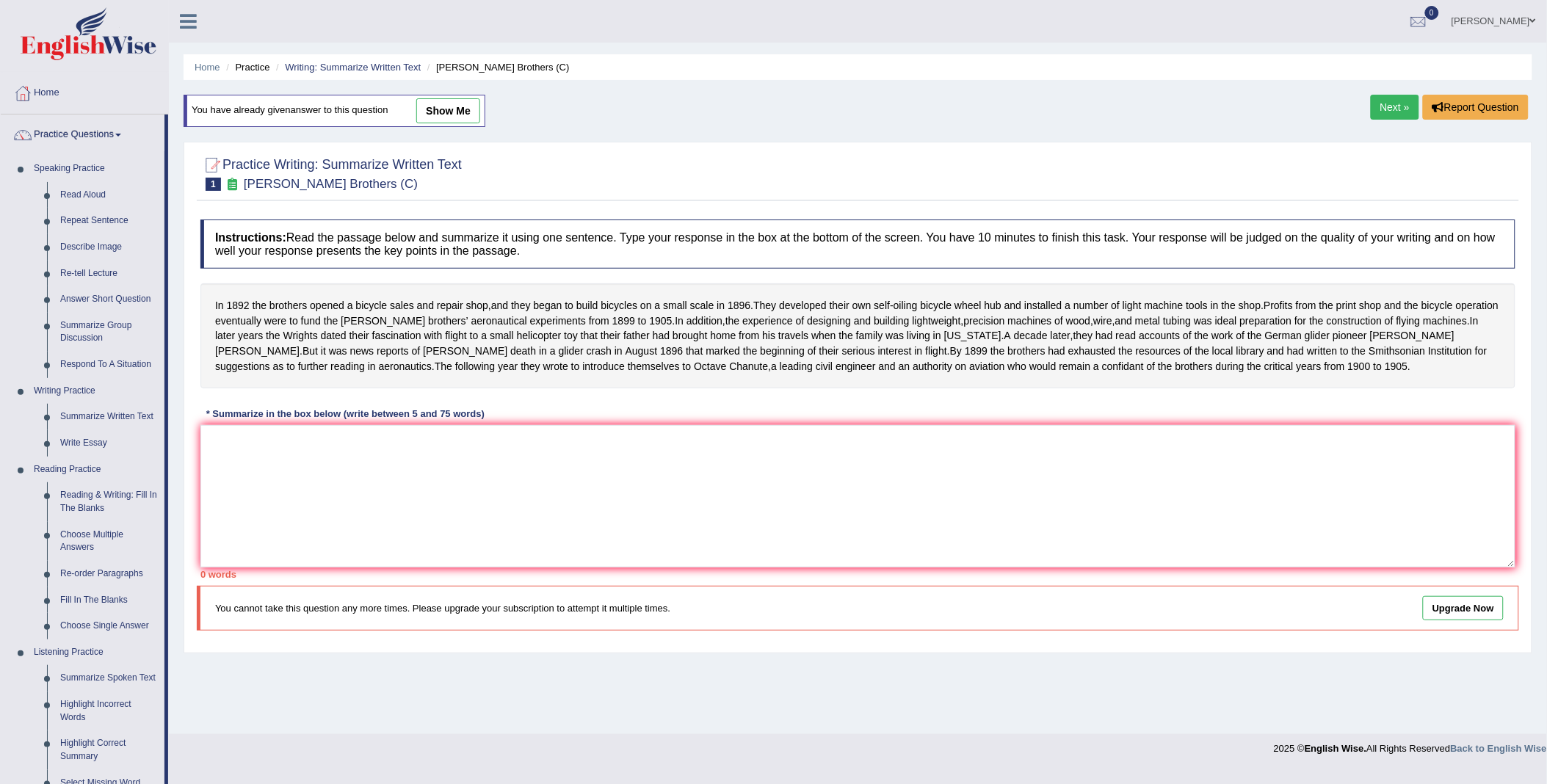
click at [1503, 15] on link "[PERSON_NAME]" at bounding box center [1493, 19] width 106 height 38
click at [1446, 173] on link "Log out" at bounding box center [1466, 175] width 158 height 34
